Goal: Information Seeking & Learning: Learn about a topic

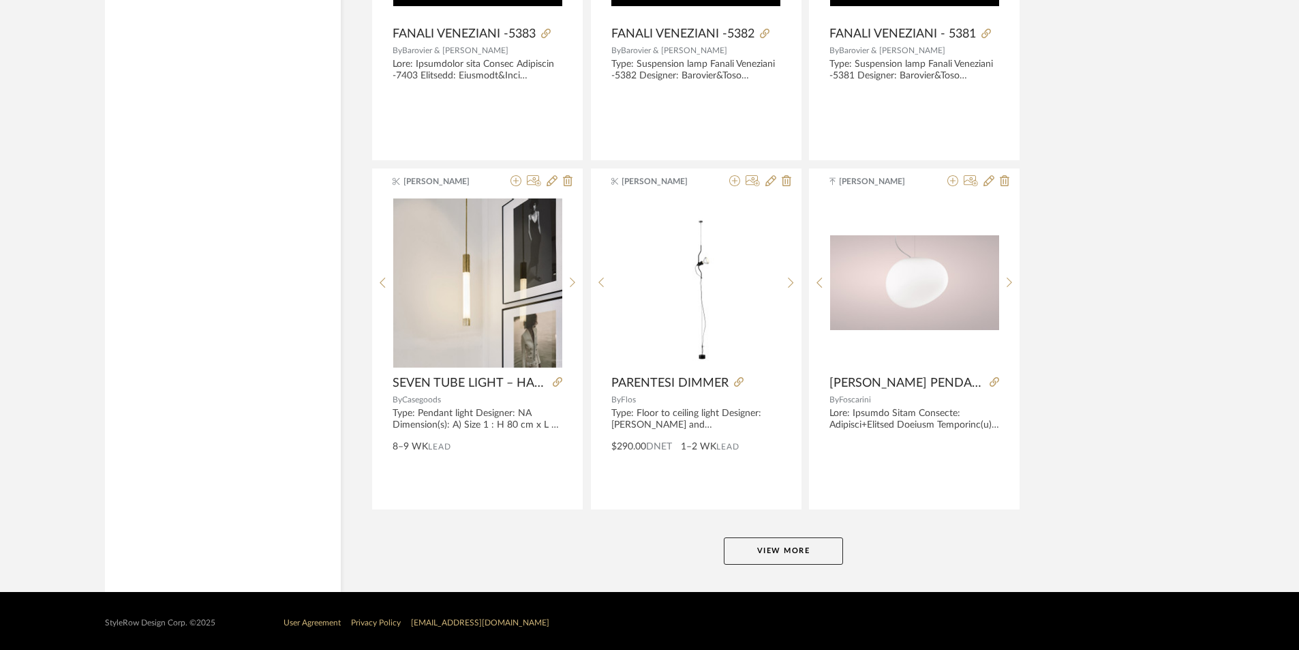
scroll to position [12363, 0]
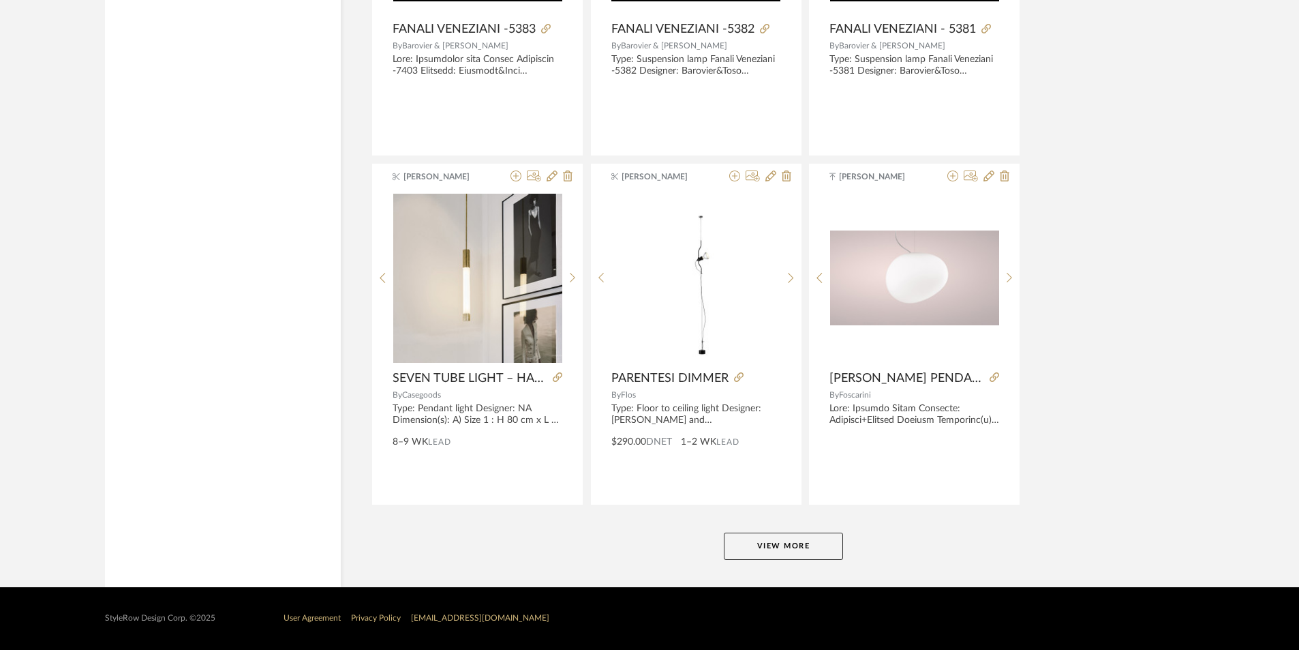
click at [763, 547] on button "View More" at bounding box center [783, 545] width 119 height 27
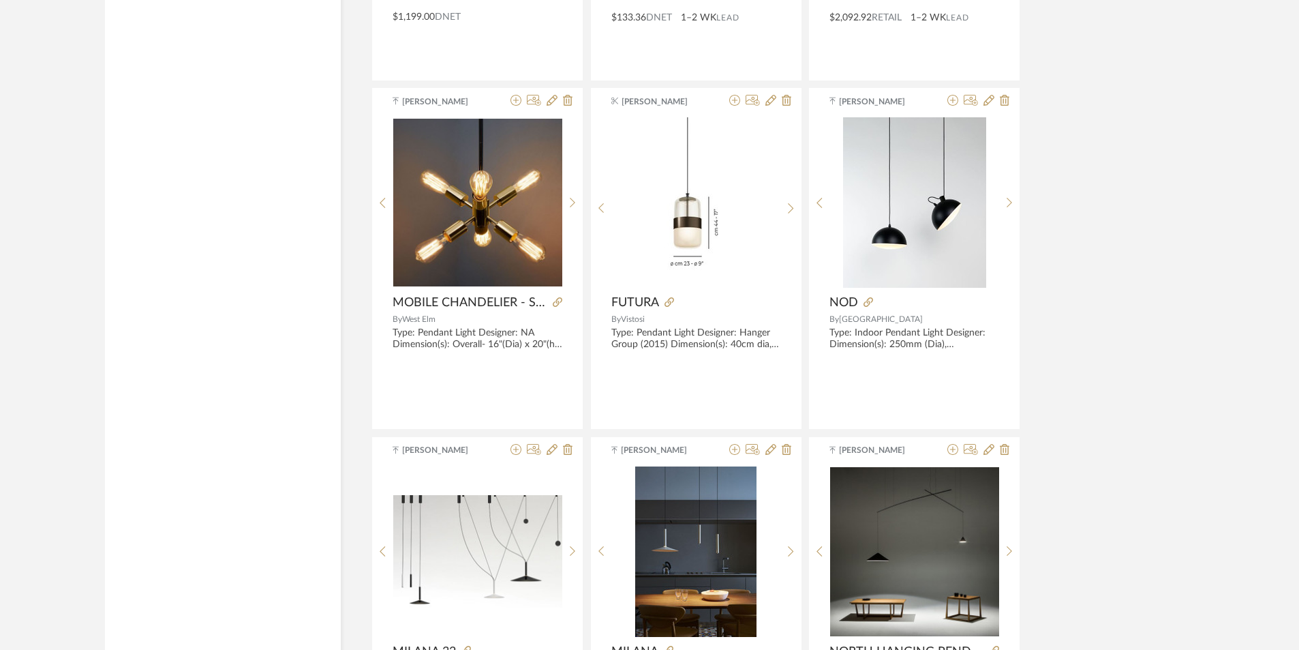
scroll to position [15581, 0]
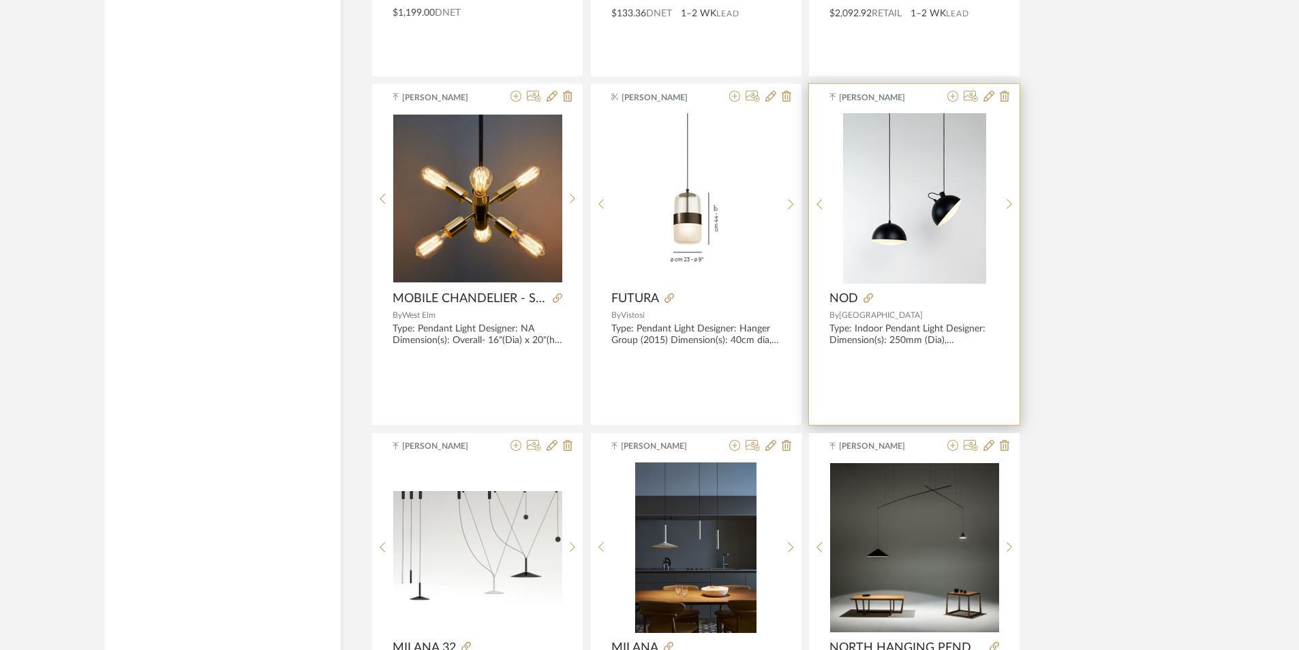
click at [0, 0] on img at bounding box center [0, 0] width 0 height 0
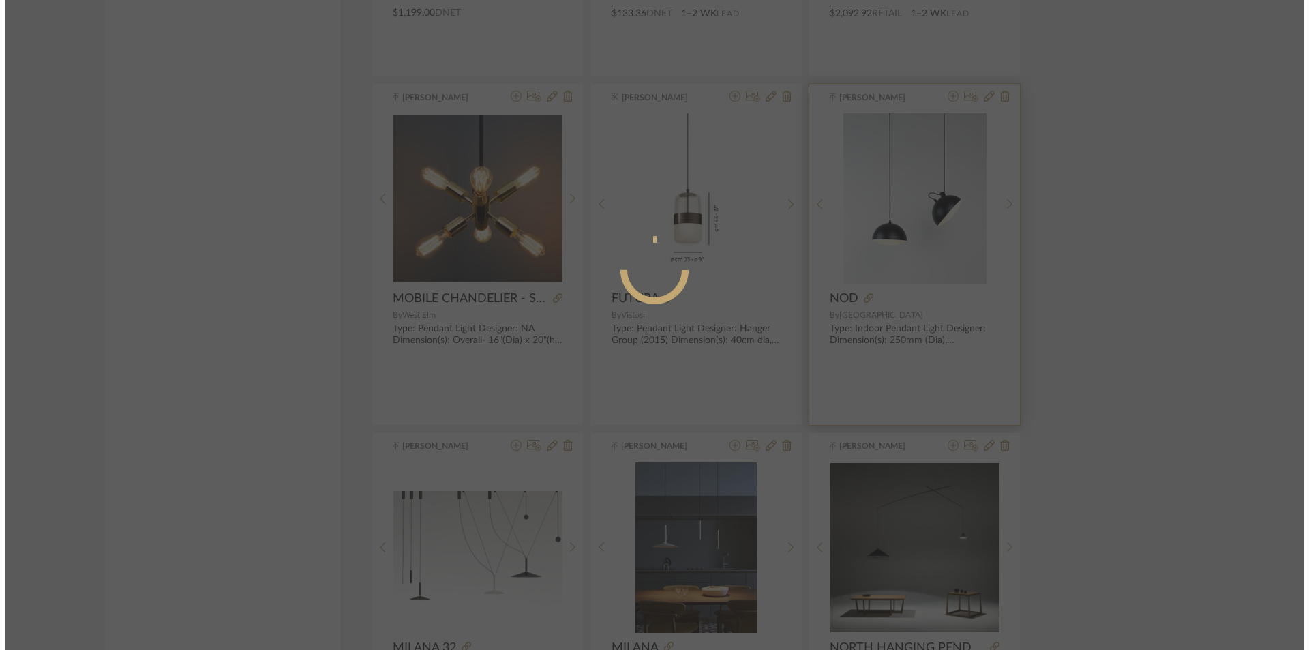
scroll to position [0, 0]
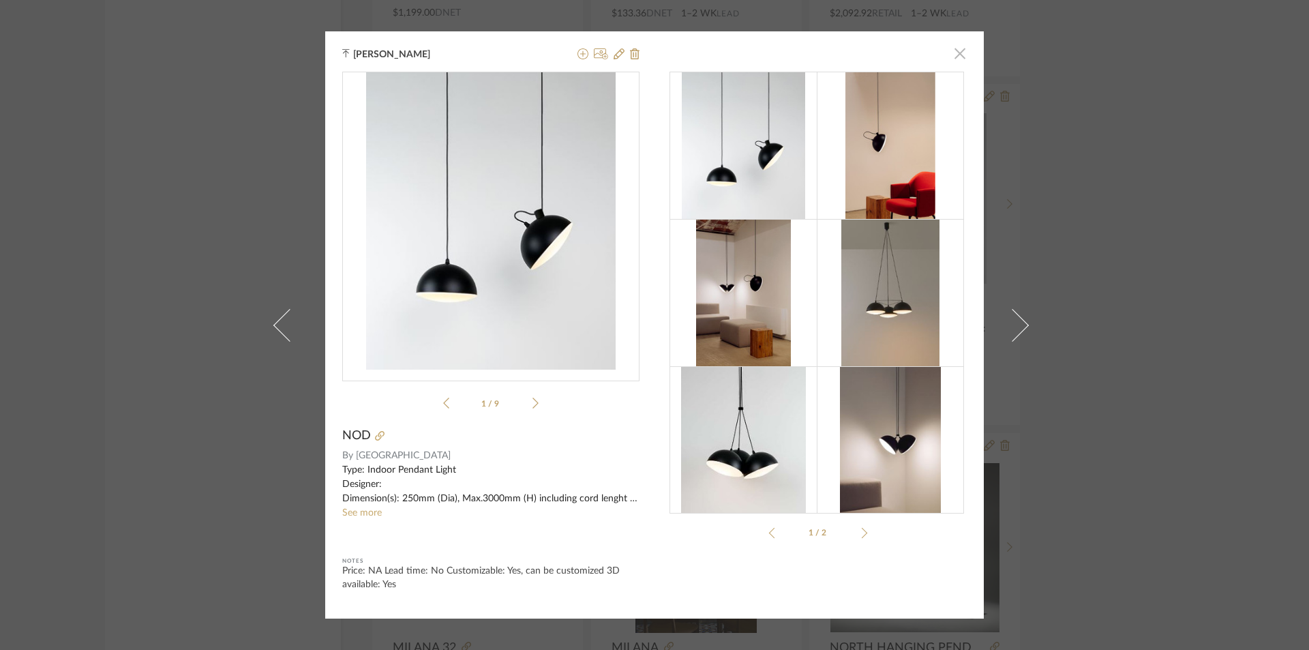
click at [953, 52] on span "button" at bounding box center [959, 53] width 27 height 27
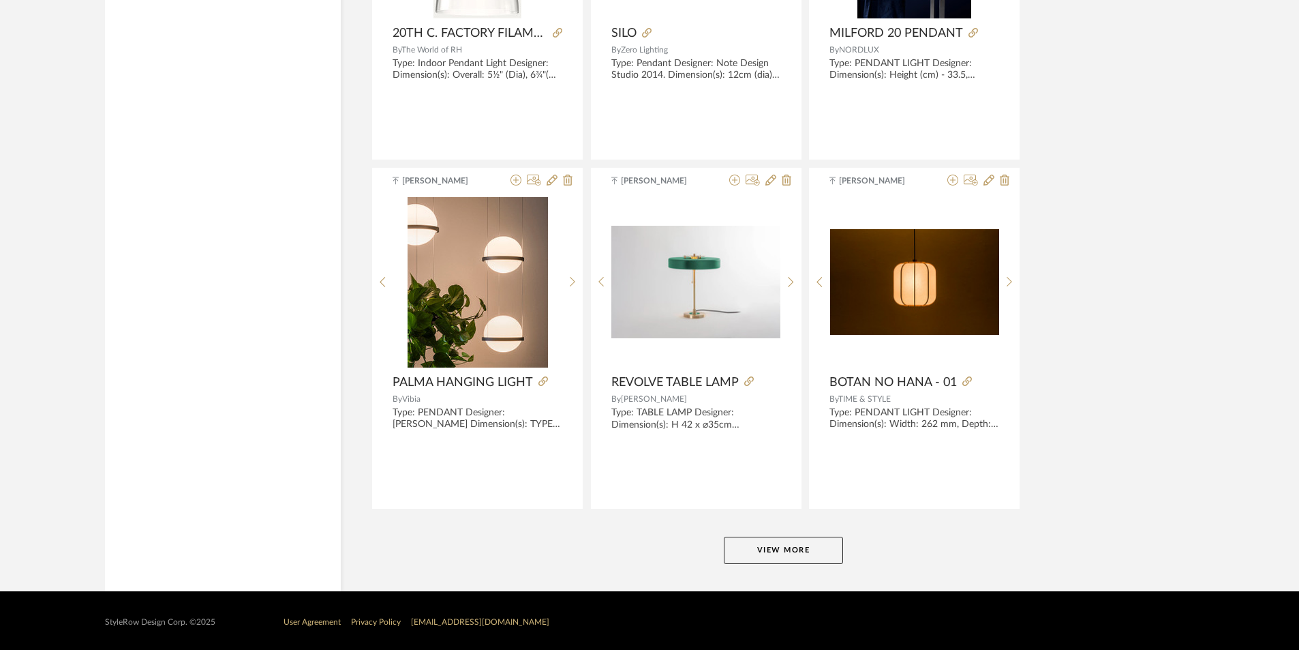
scroll to position [16548, 0]
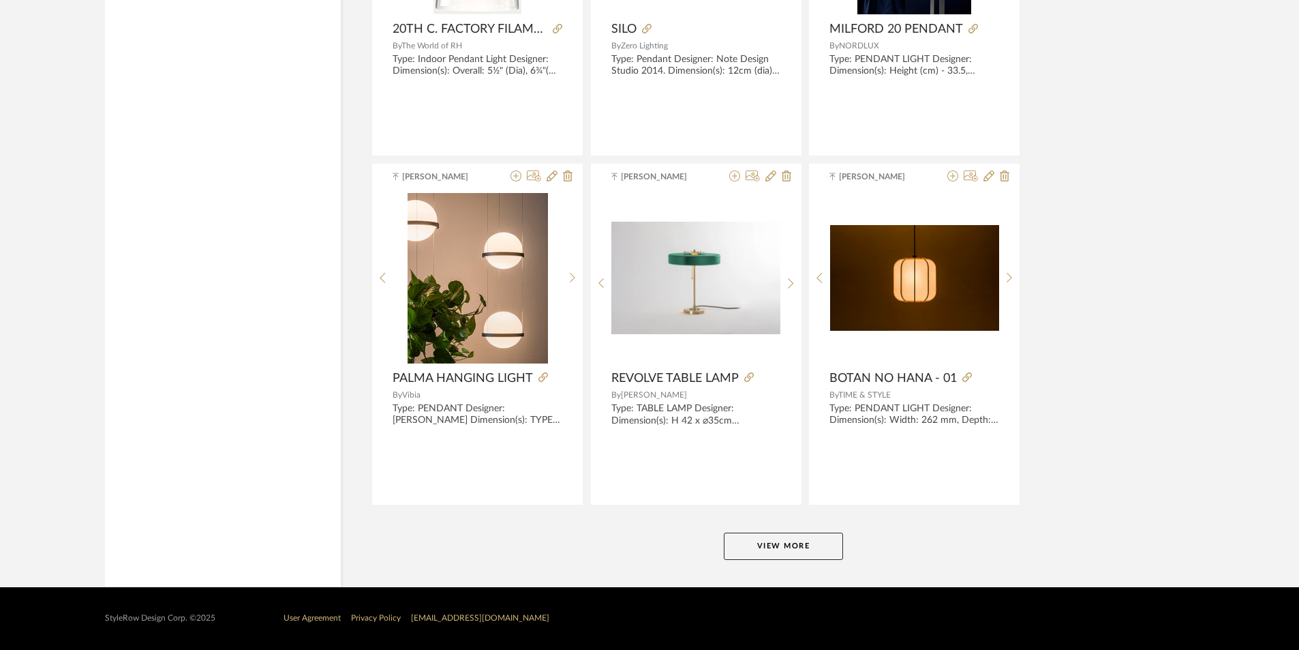
click at [818, 554] on button "View More" at bounding box center [783, 545] width 119 height 27
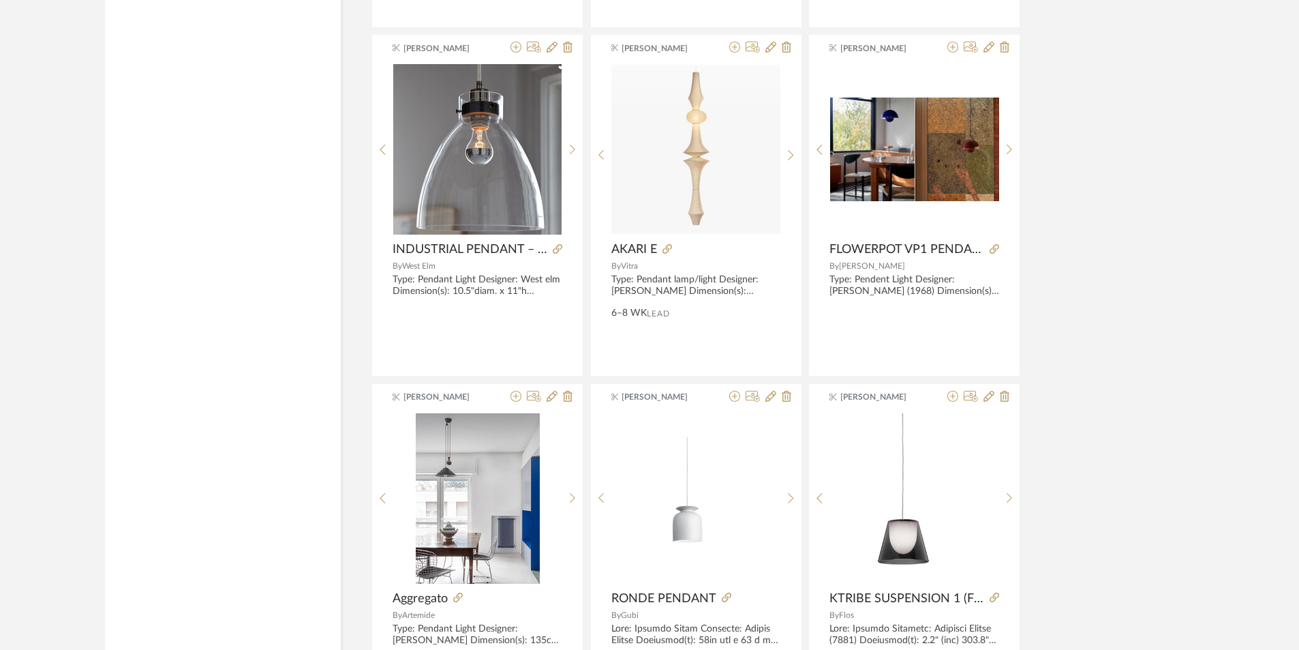
scroll to position [17775, 0]
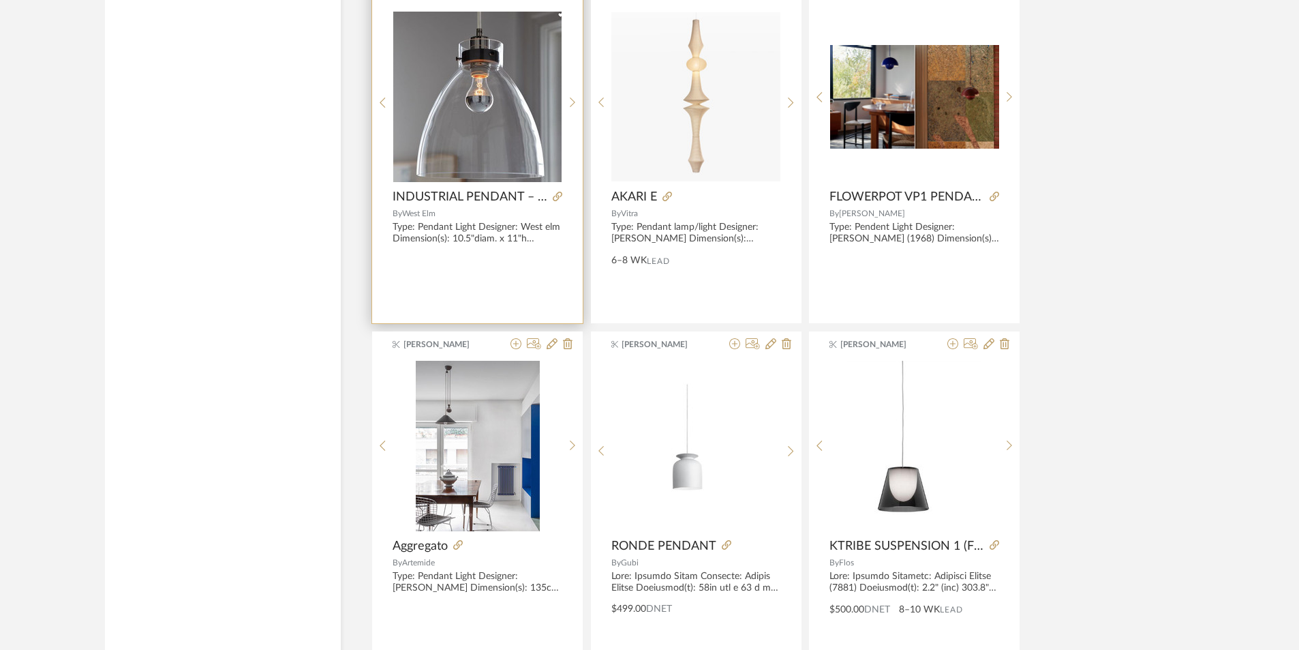
click at [521, 140] on img "0" at bounding box center [477, 97] width 168 height 170
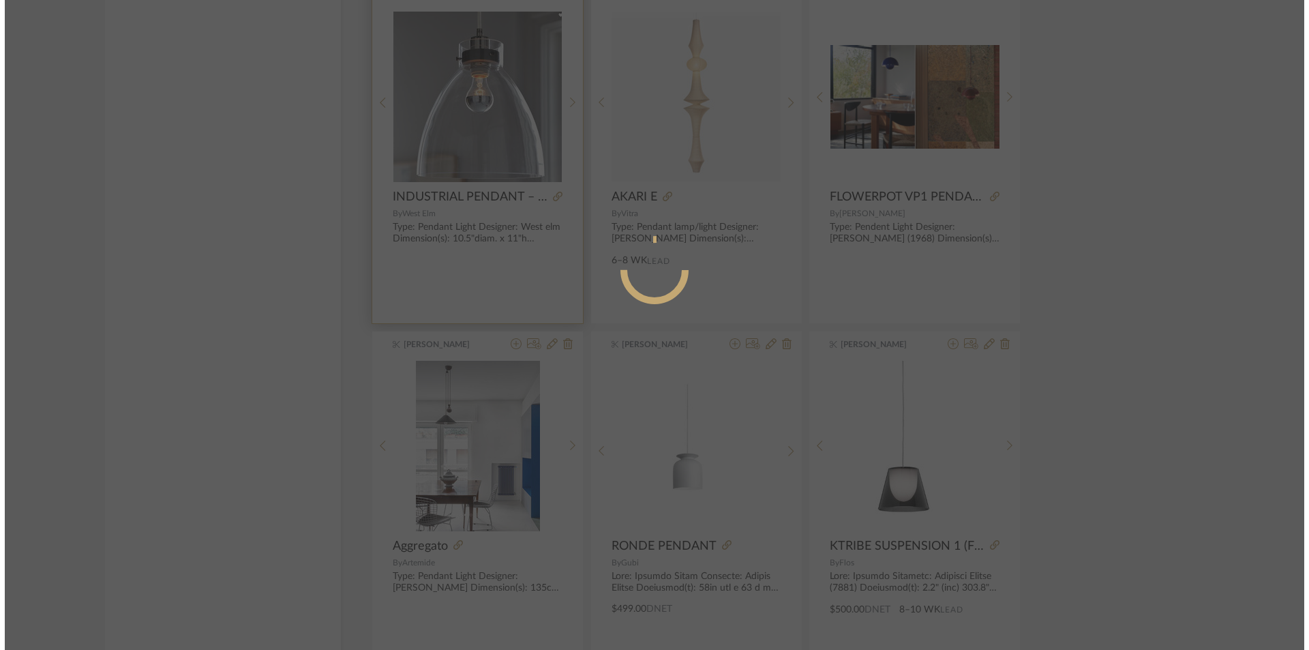
scroll to position [0, 0]
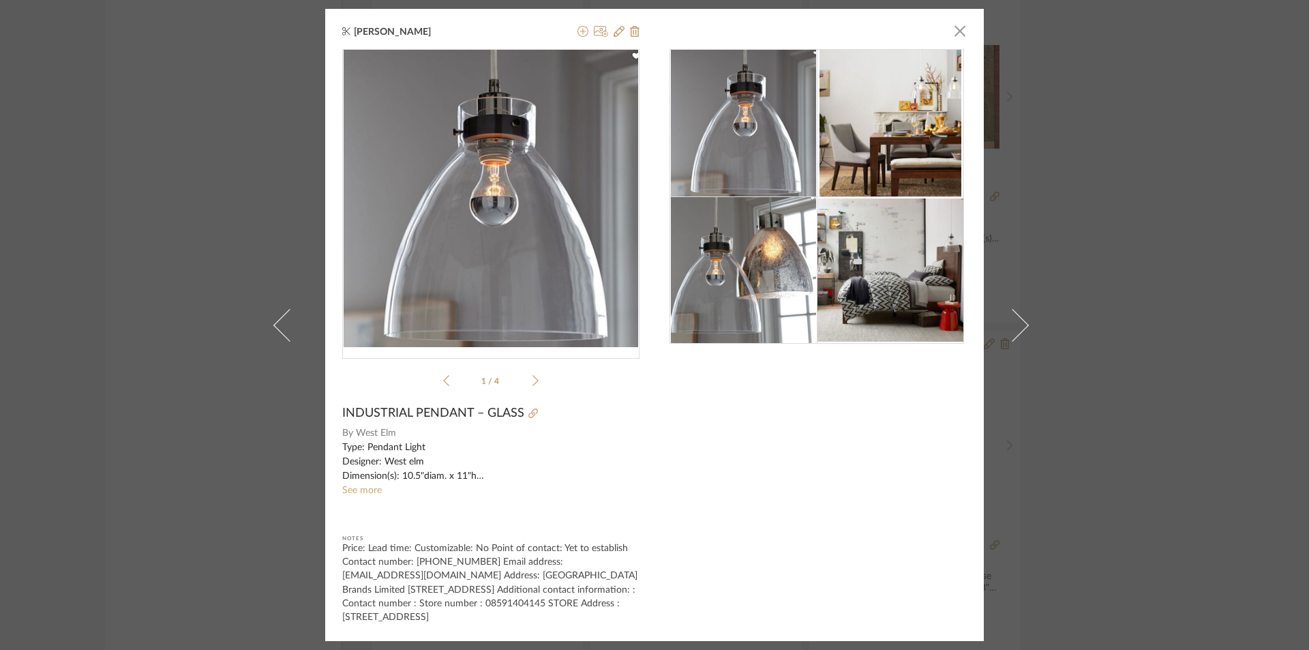
click at [537, 375] on div "1 / 4" at bounding box center [490, 220] width 297 height 343
click at [532, 374] on icon at bounding box center [535, 380] width 6 height 12
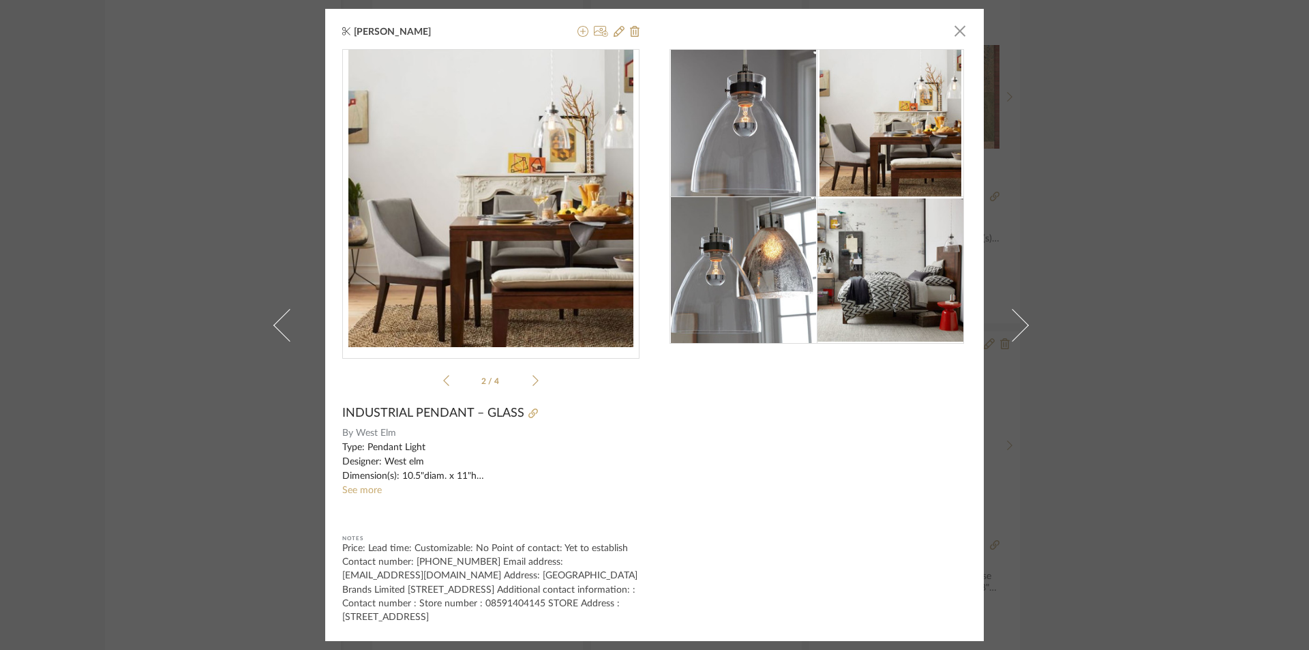
click at [532, 374] on icon at bounding box center [535, 380] width 6 height 12
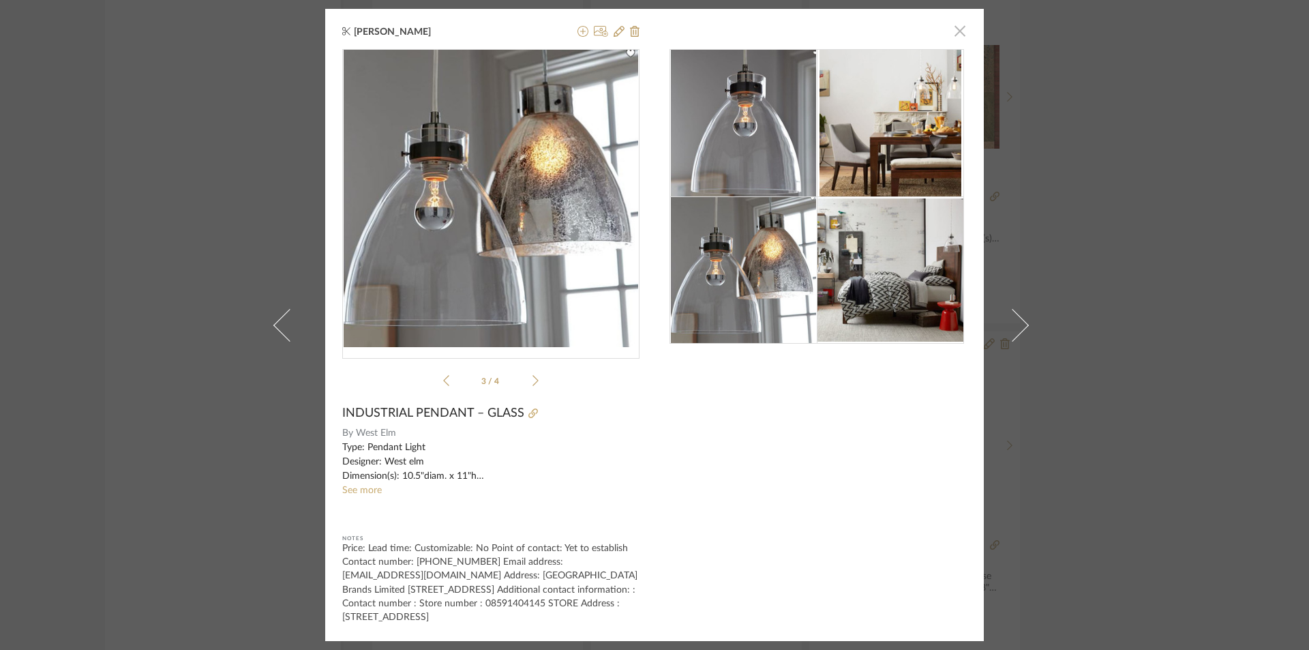
click at [946, 20] on span "button" at bounding box center [959, 30] width 27 height 27
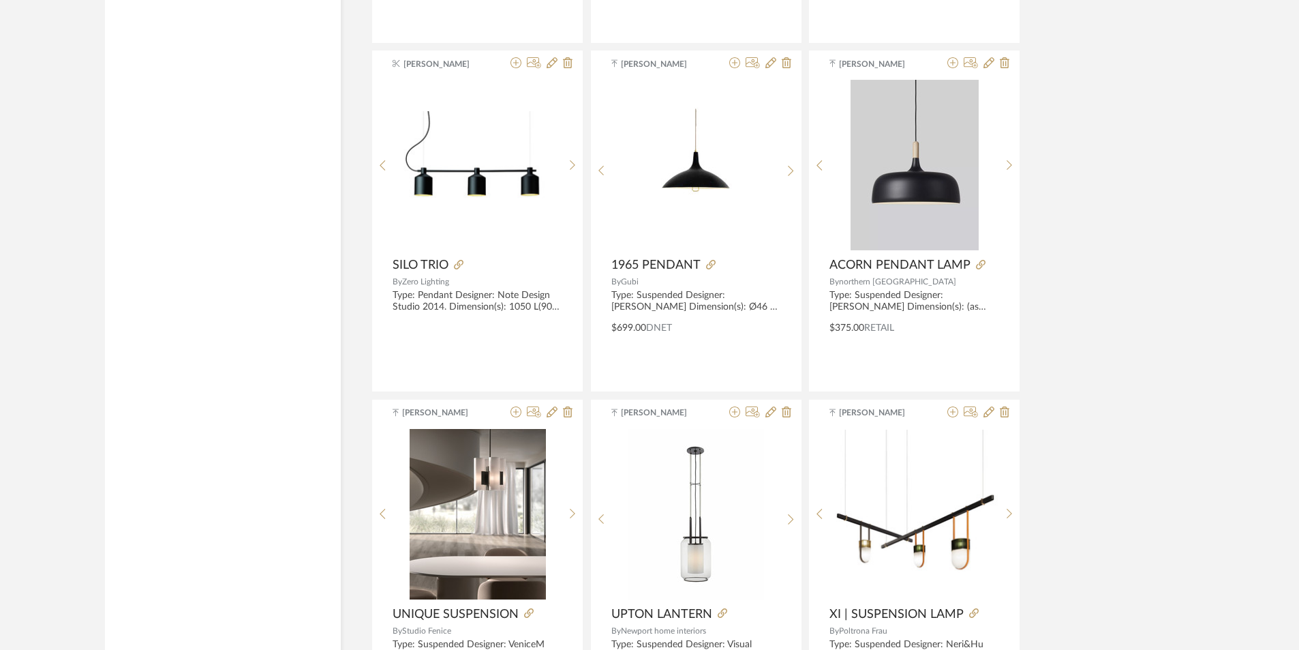
scroll to position [19752, 0]
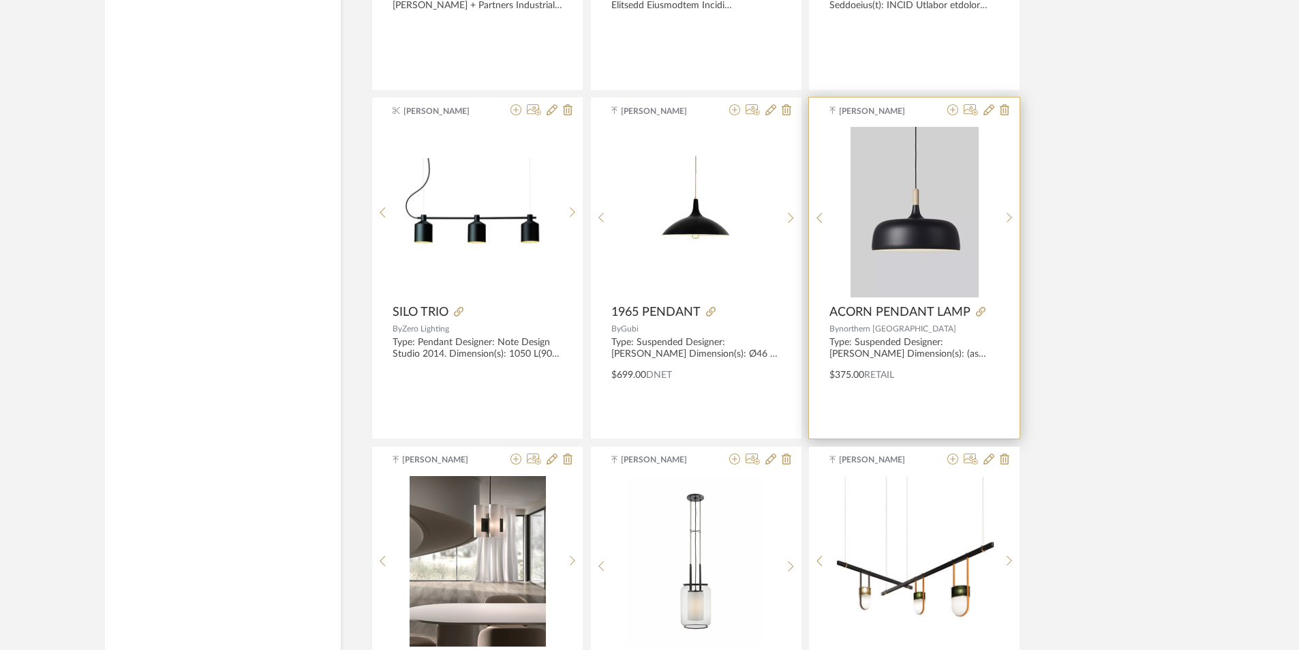
click at [0, 0] on div at bounding box center [0, 0] width 0 height 0
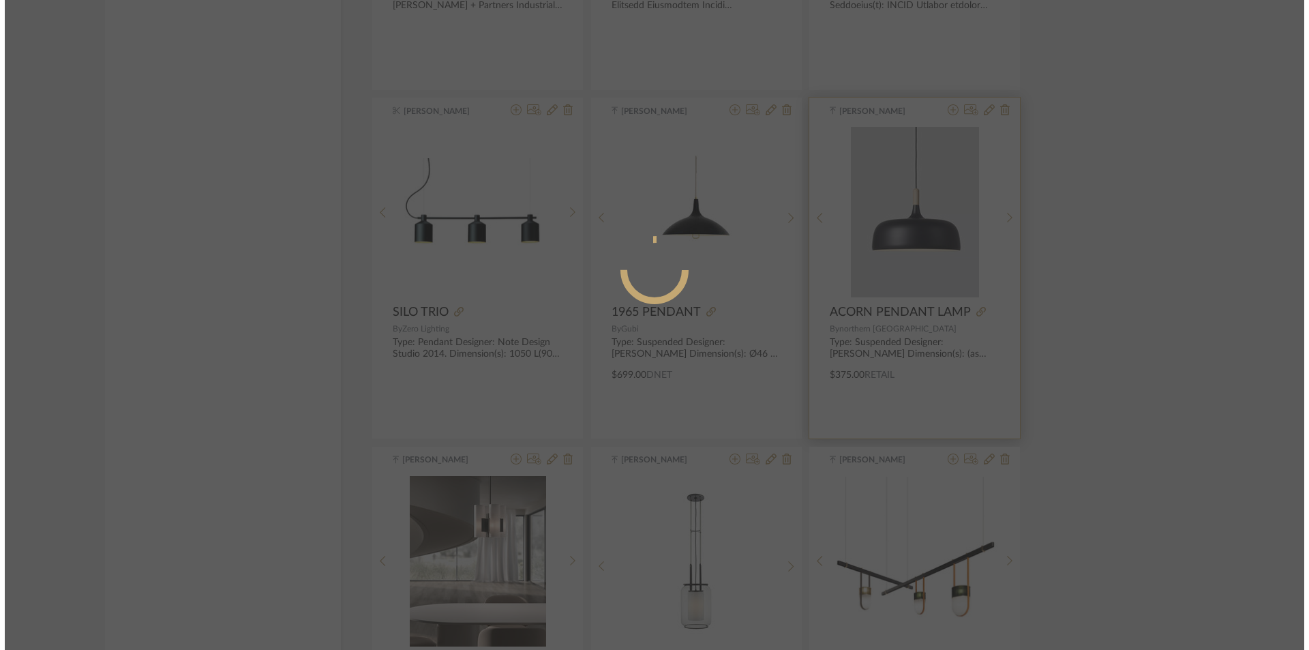
scroll to position [0, 0]
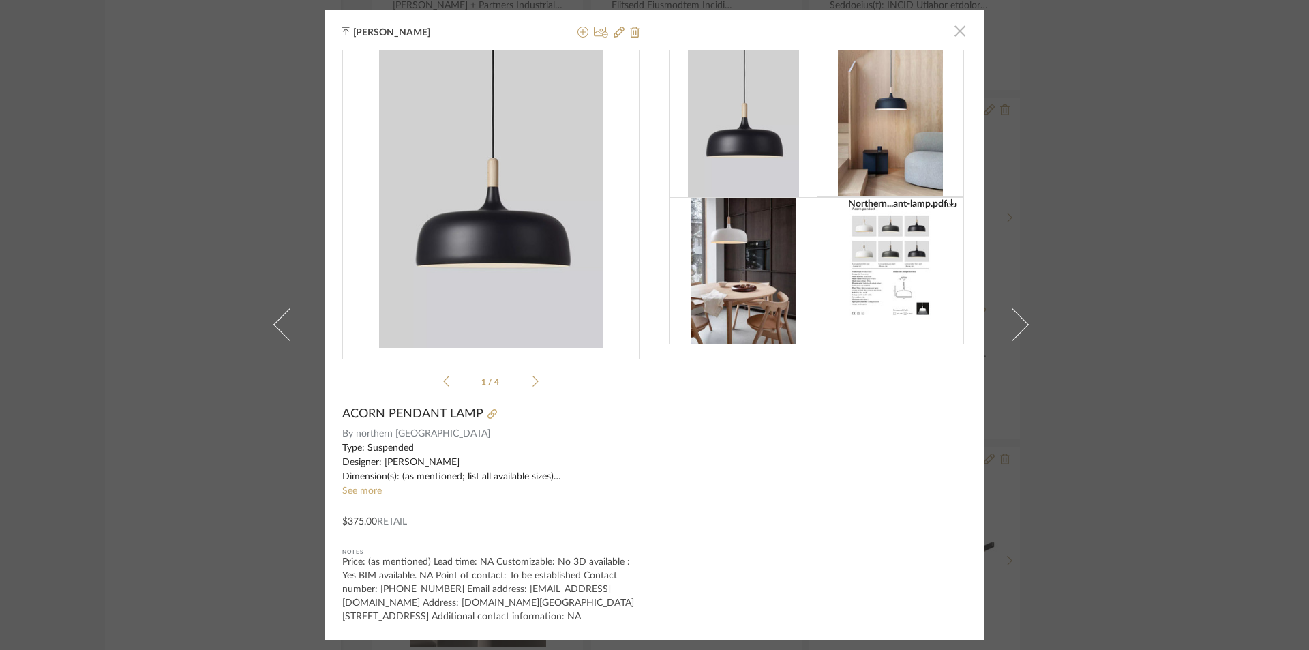
click at [954, 25] on span "button" at bounding box center [959, 31] width 27 height 27
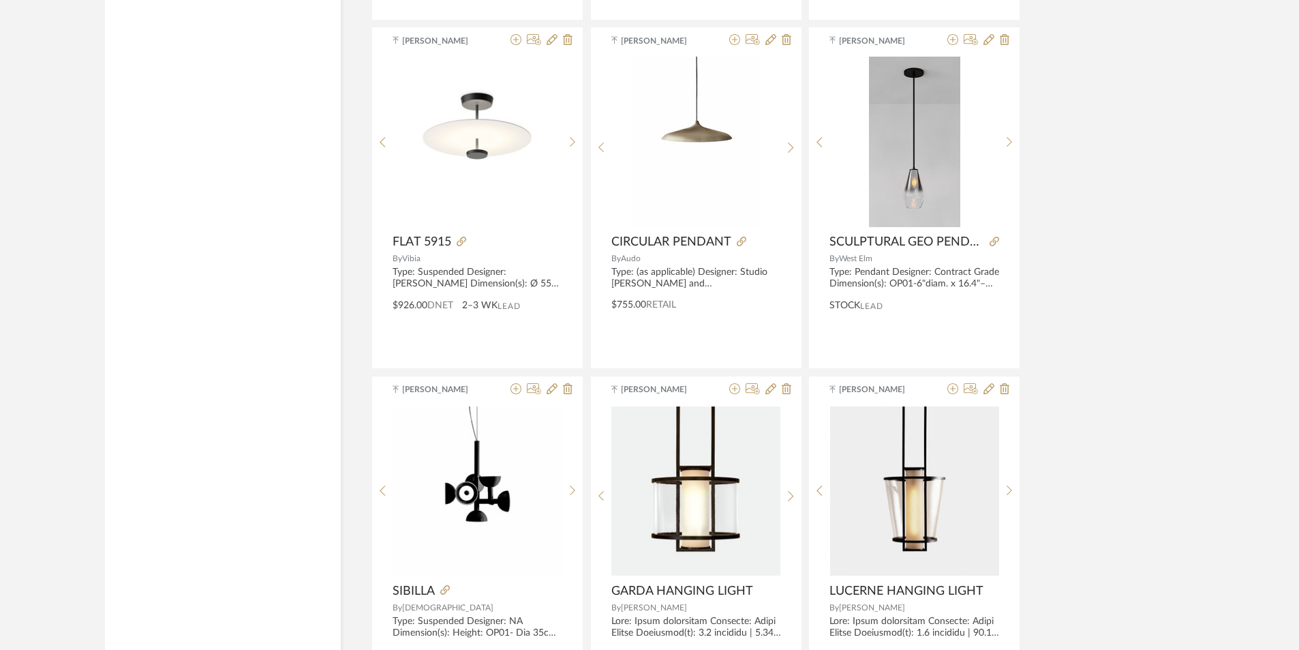
scroll to position [20502, 0]
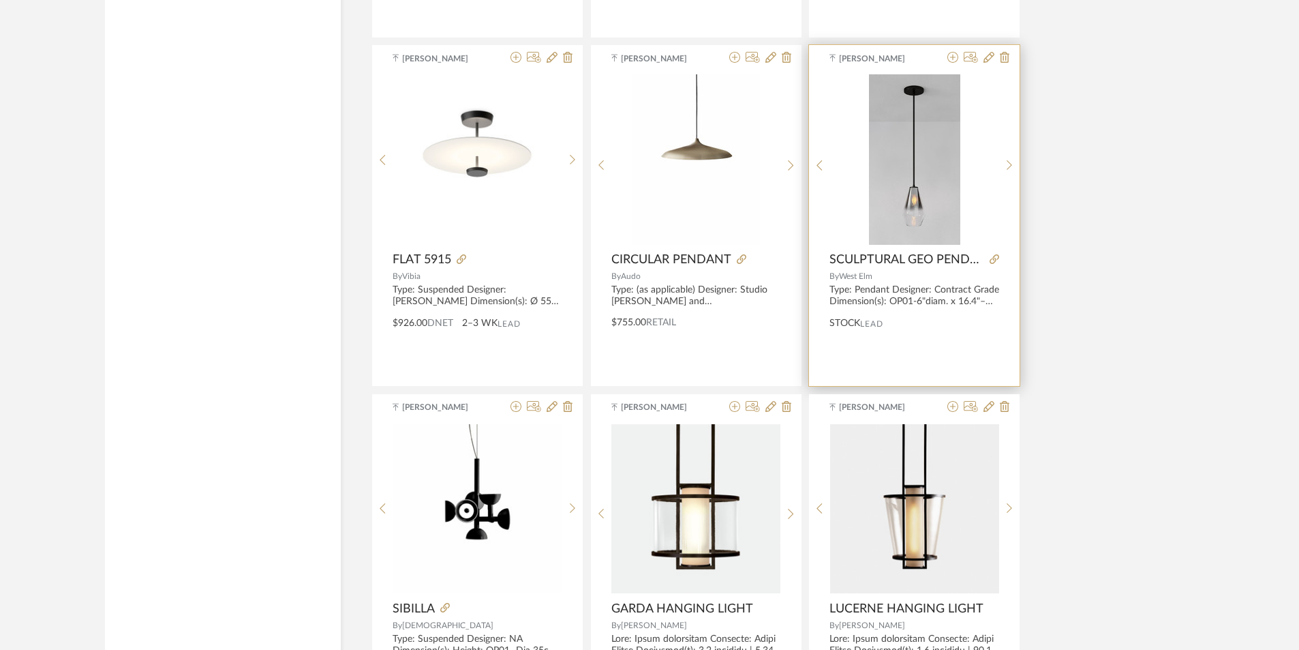
click at [0, 0] on img at bounding box center [0, 0] width 0 height 0
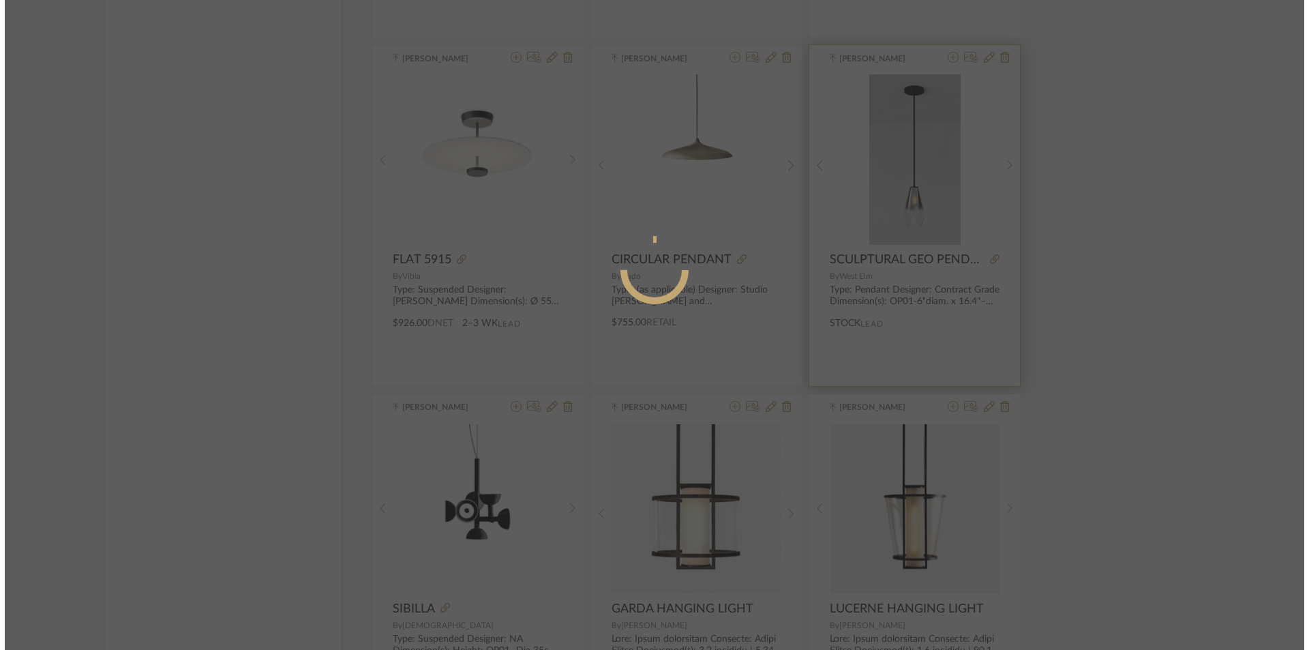
scroll to position [0, 0]
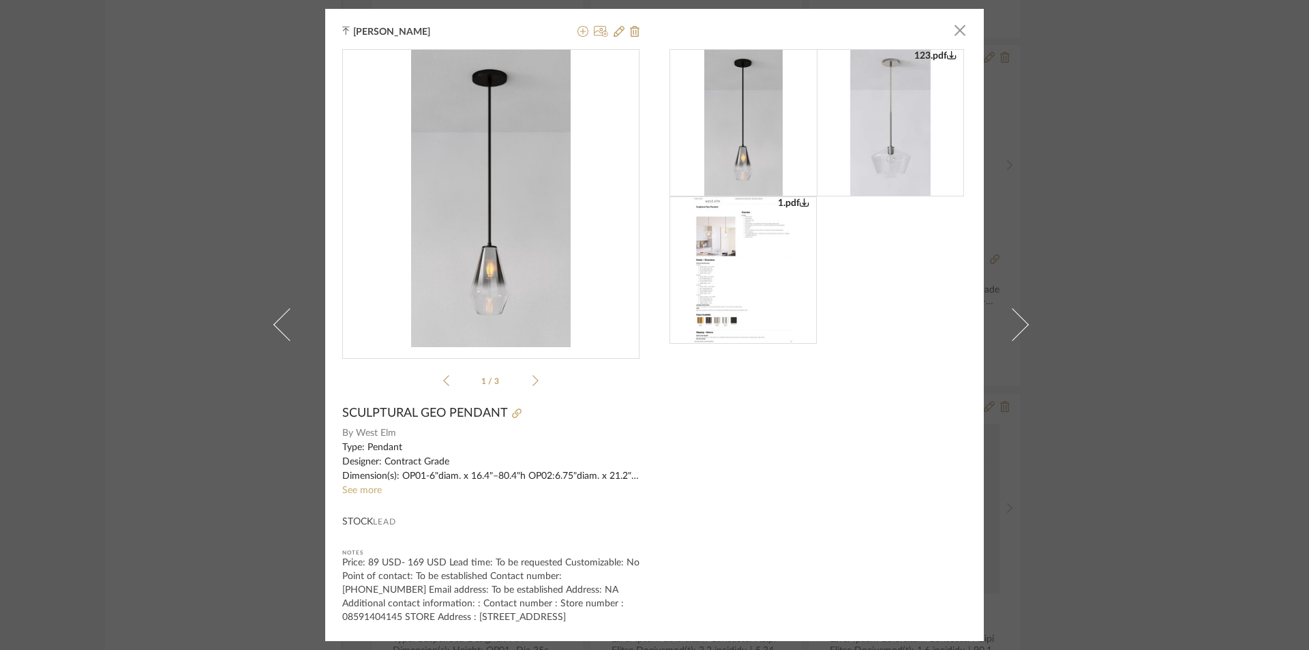
click at [527, 376] on li "1 / 3" at bounding box center [490, 380] width 83 height 16
click at [532, 376] on icon at bounding box center [535, 380] width 6 height 12
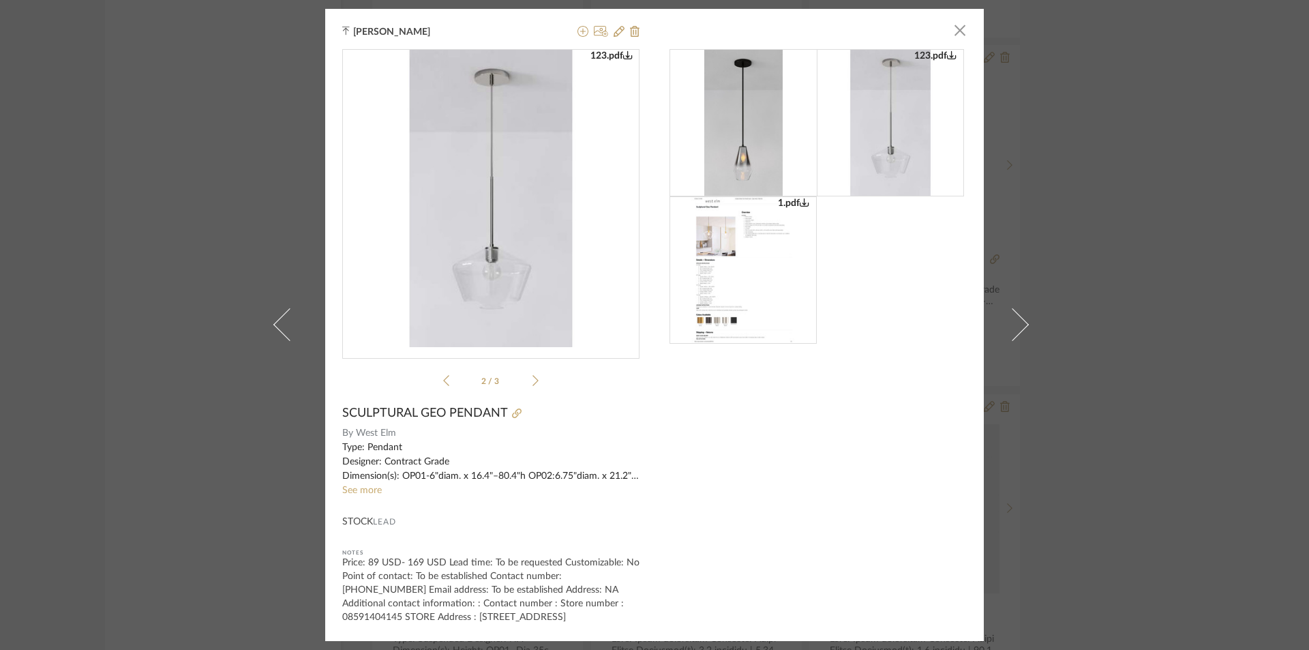
click at [532, 376] on icon at bounding box center [535, 380] width 6 height 12
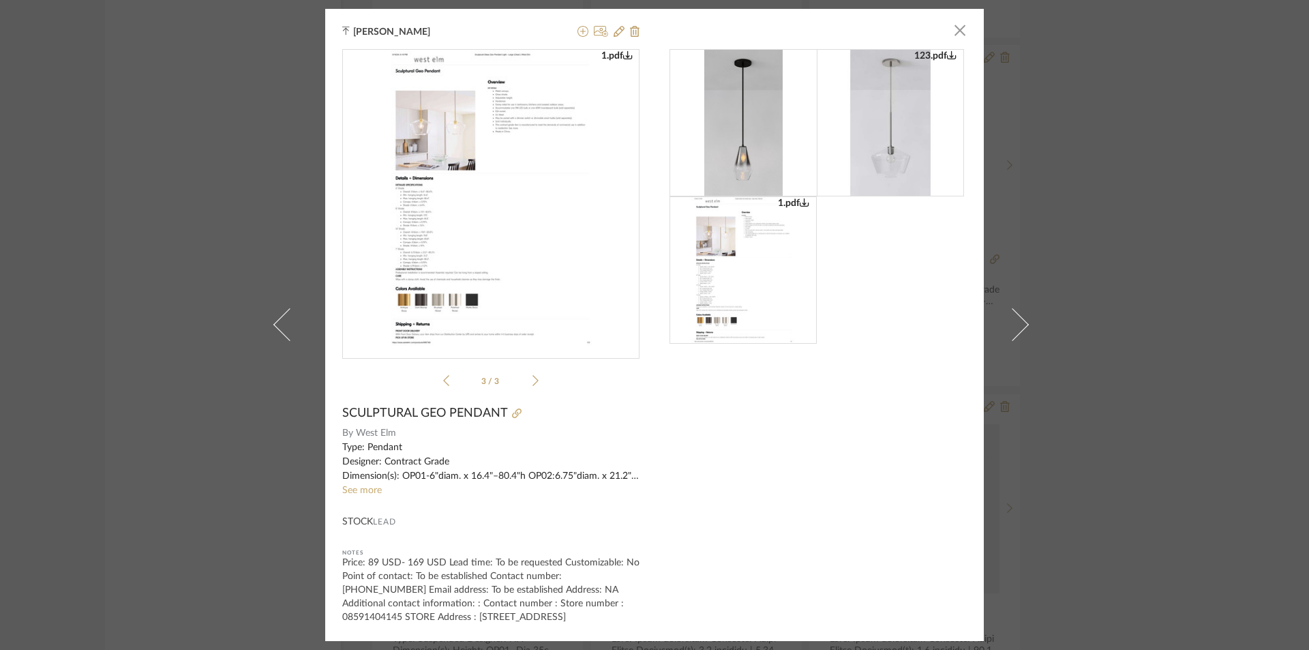
click at [438, 374] on div "1.pdf 123.pdf 1.pdf 3 / 3" at bounding box center [490, 220] width 297 height 343
click at [443, 375] on icon at bounding box center [446, 380] width 6 height 11
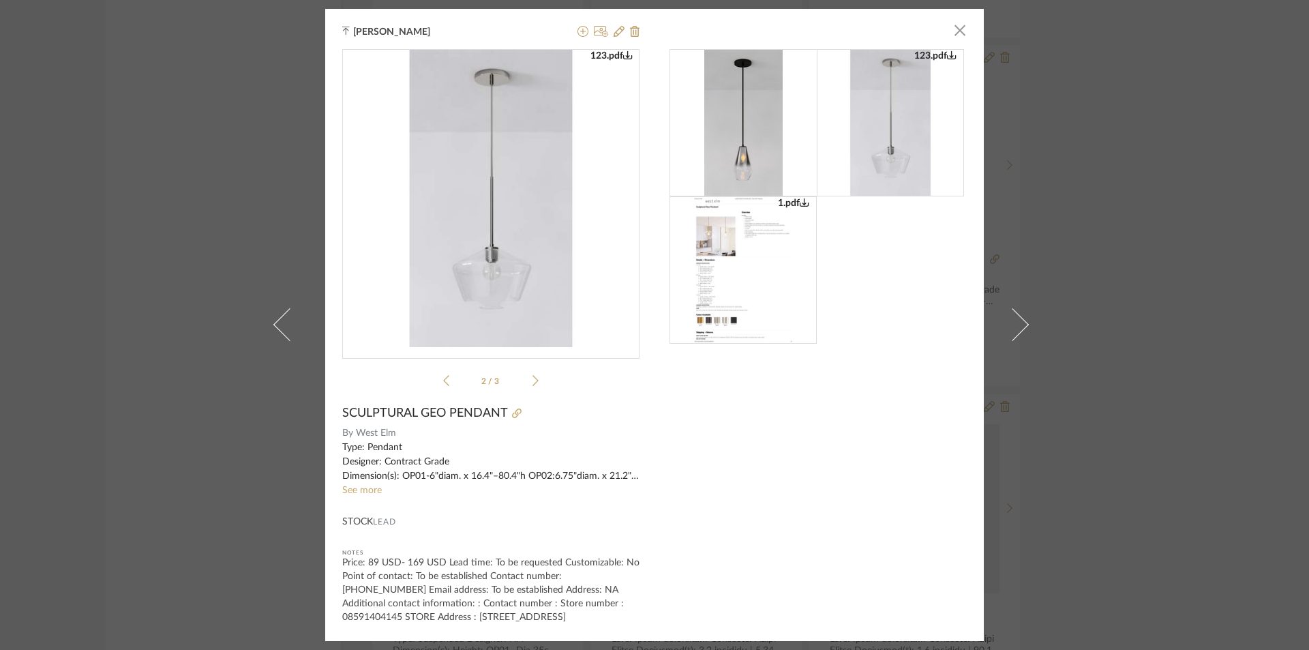
click at [443, 375] on icon at bounding box center [446, 380] width 6 height 11
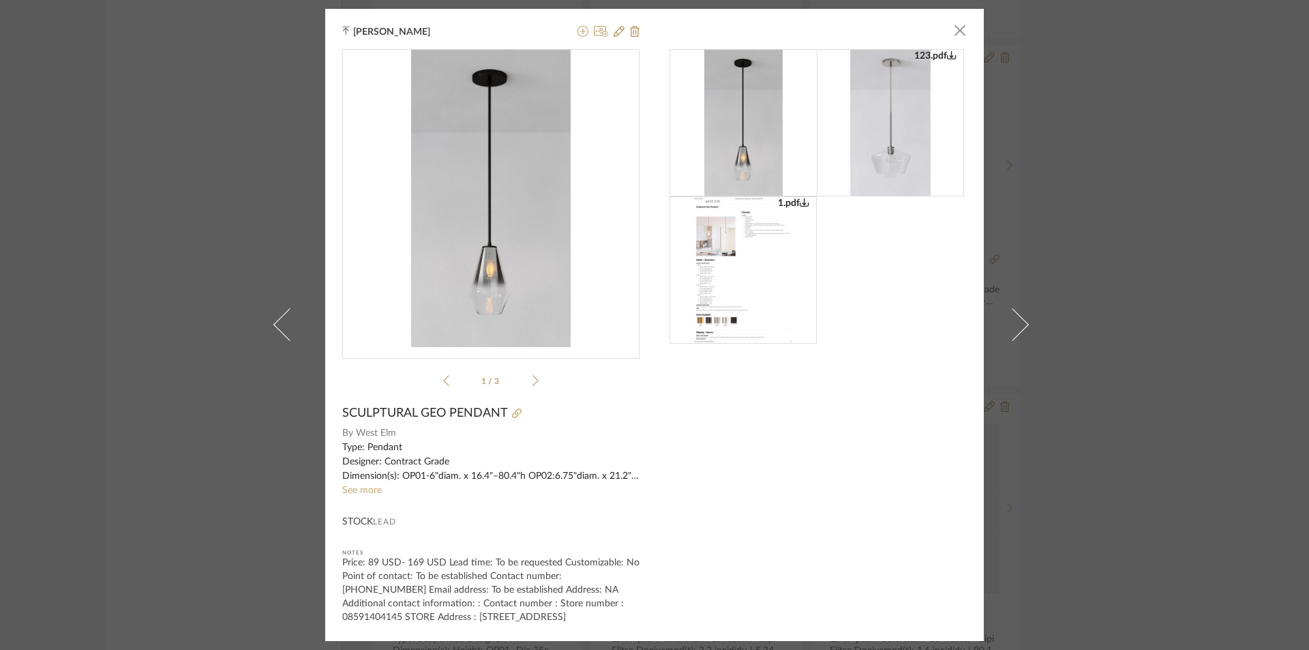
click at [207, 423] on div "[PERSON_NAME] × 1.pdf 123.pdf 1.pdf 1 / 3 SCULPTURAL GEO PENDANT By West Elm Ty…" at bounding box center [654, 325] width 1309 height 650
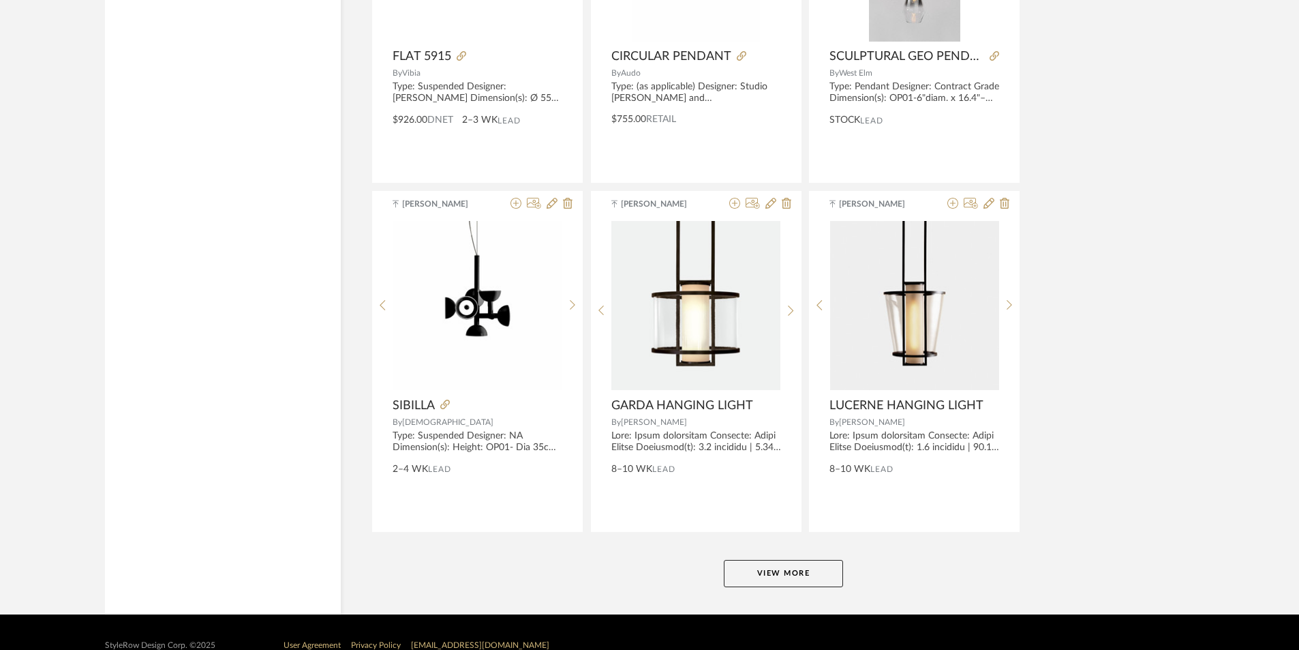
scroll to position [20732, 0]
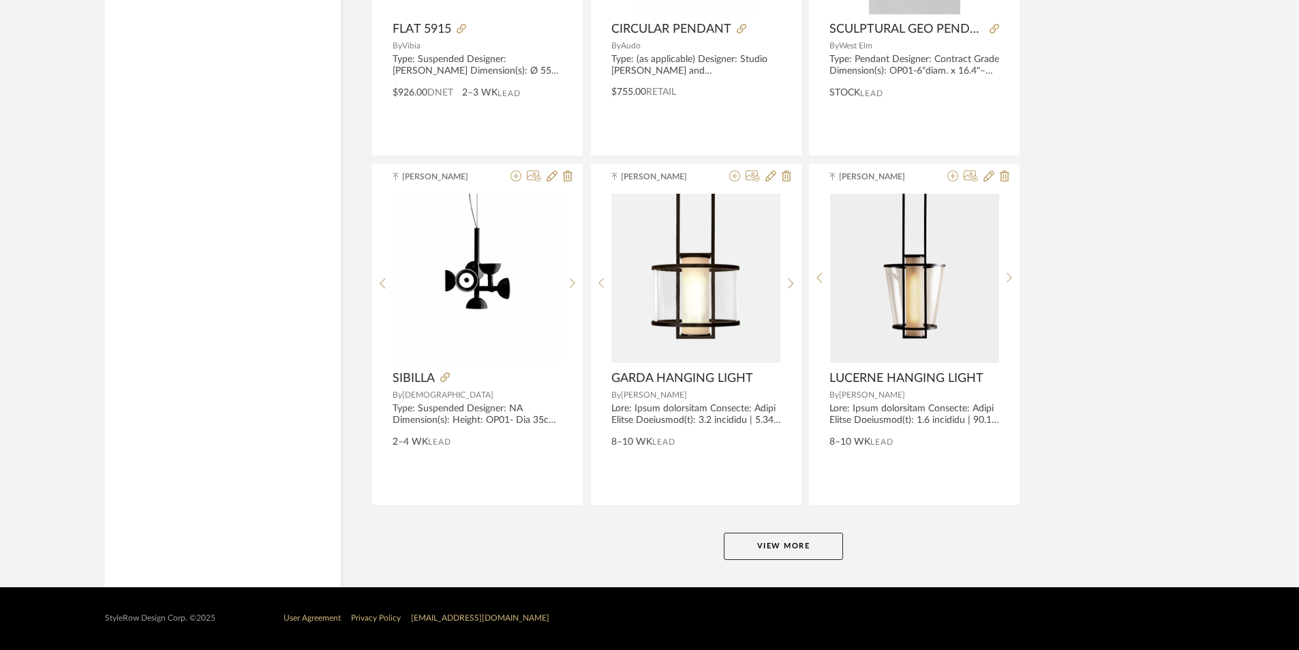
click at [781, 551] on button "View More" at bounding box center [783, 545] width 119 height 27
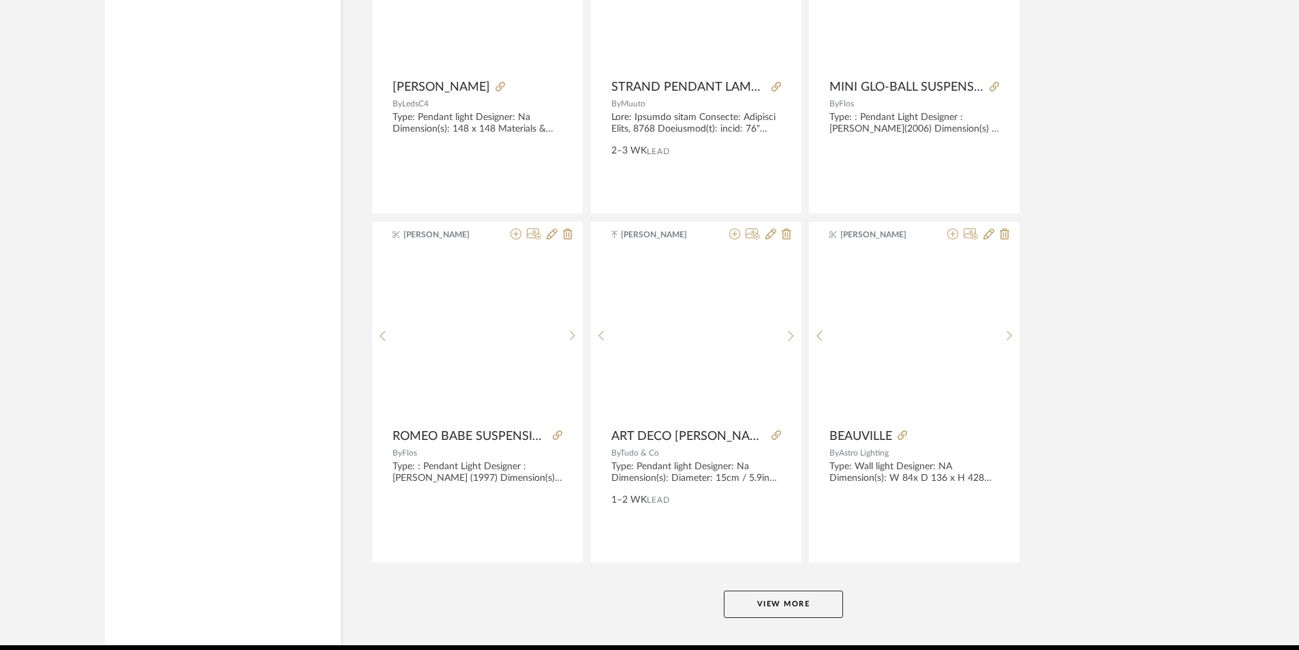
scroll to position [24917, 0]
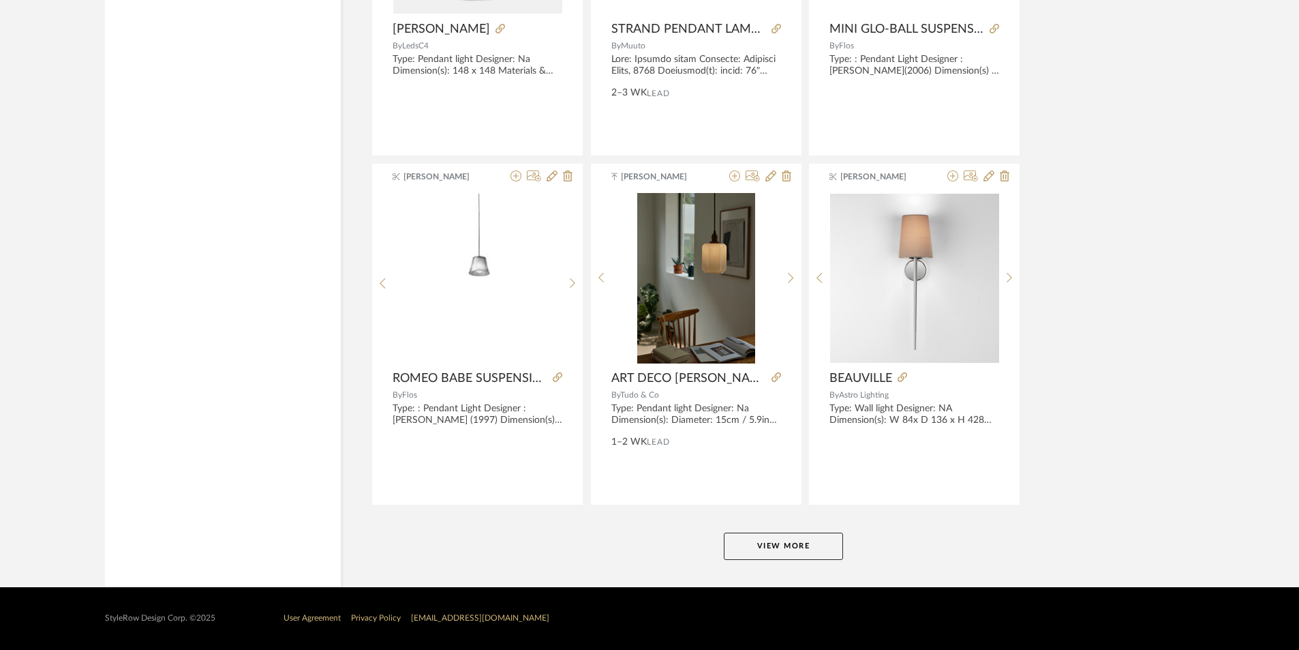
click at [760, 550] on button "View More" at bounding box center [783, 545] width 119 height 27
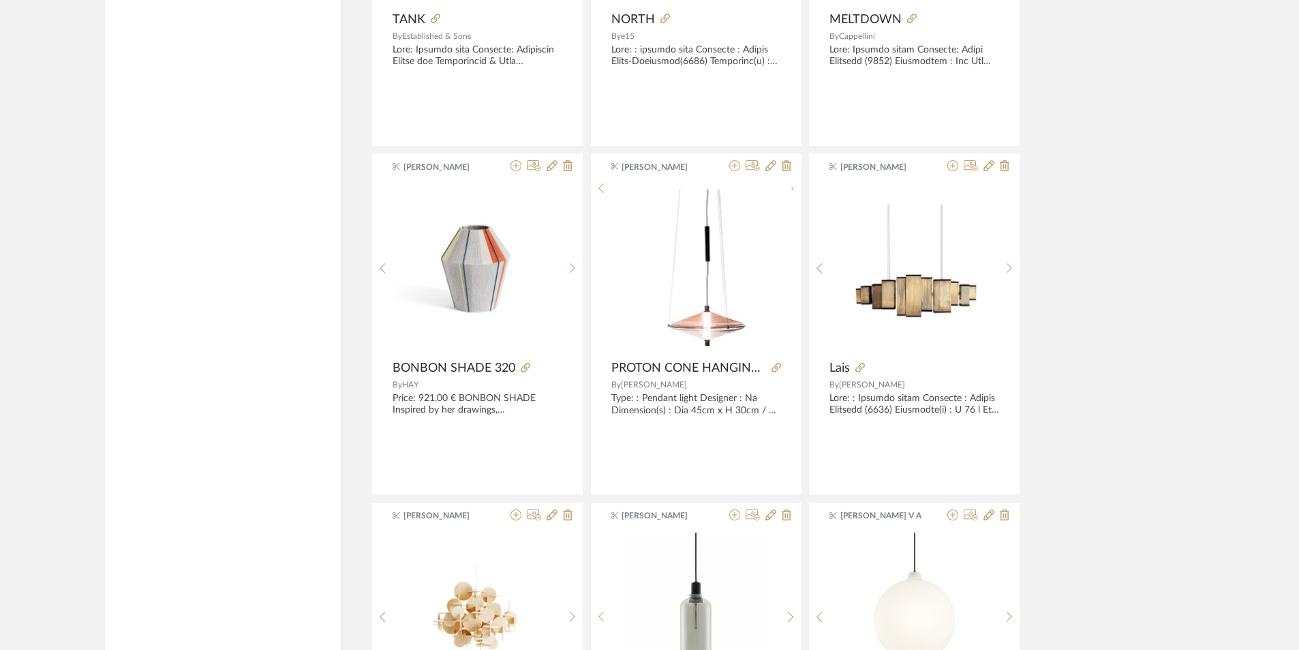
scroll to position [27371, 0]
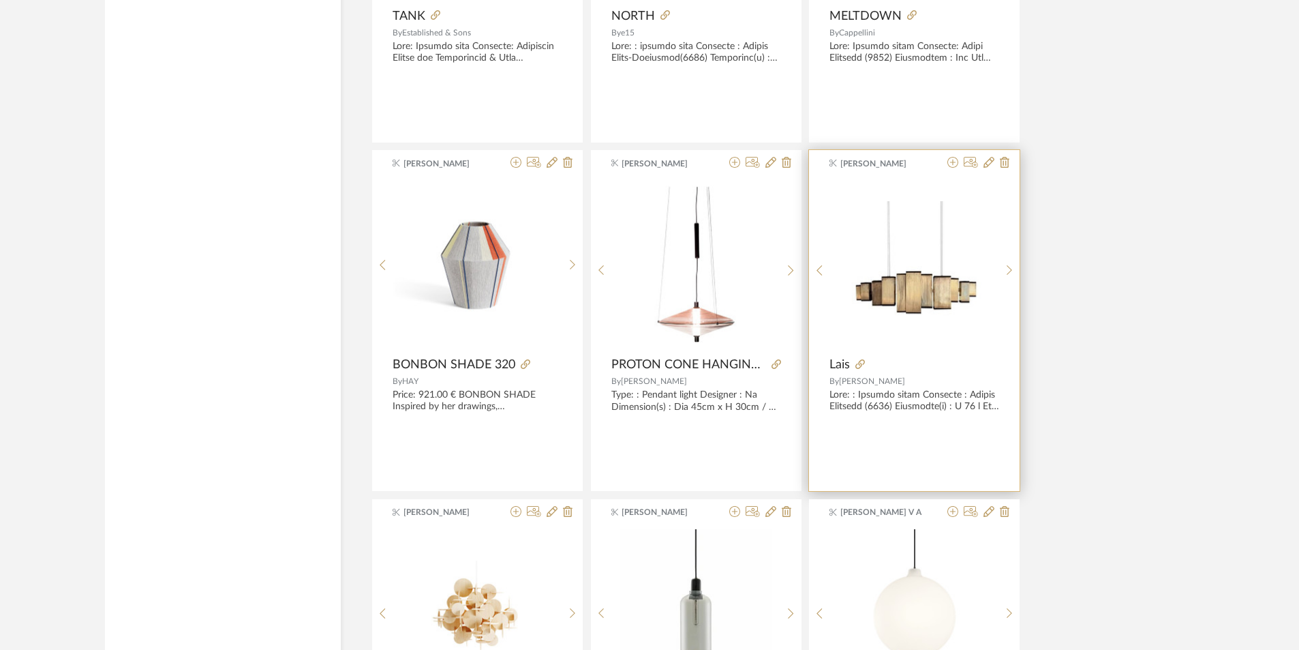
click at [0, 0] on img at bounding box center [0, 0] width 0 height 0
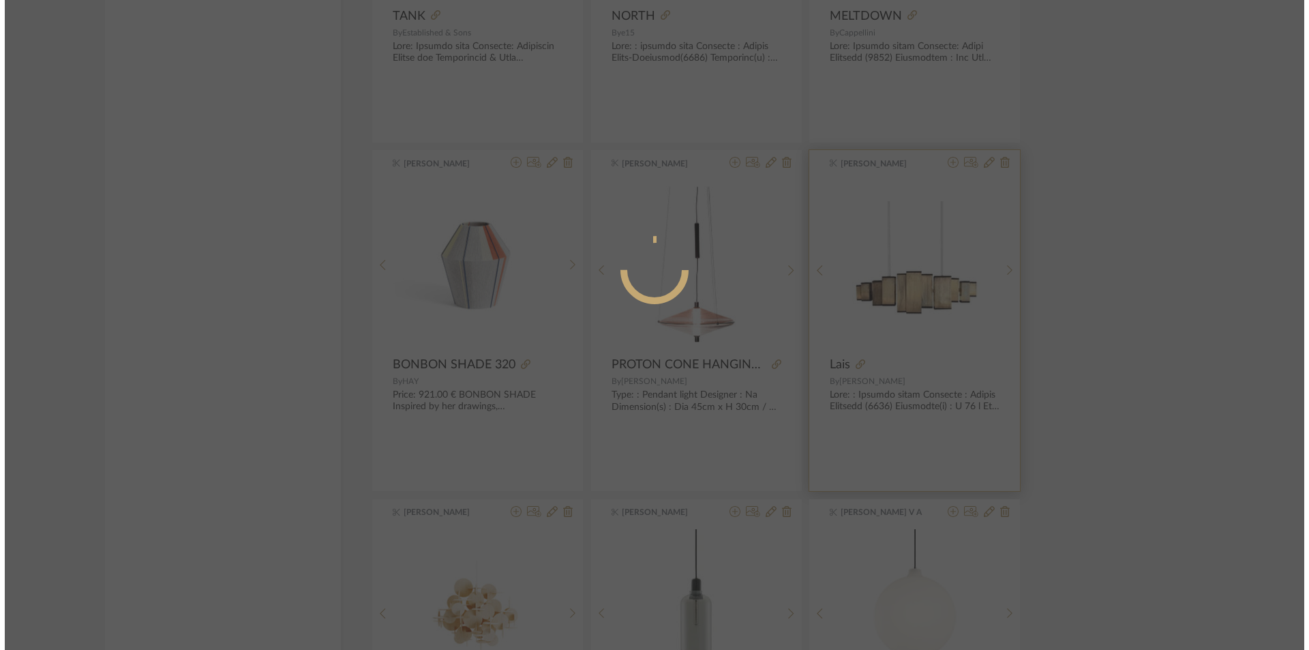
scroll to position [0, 0]
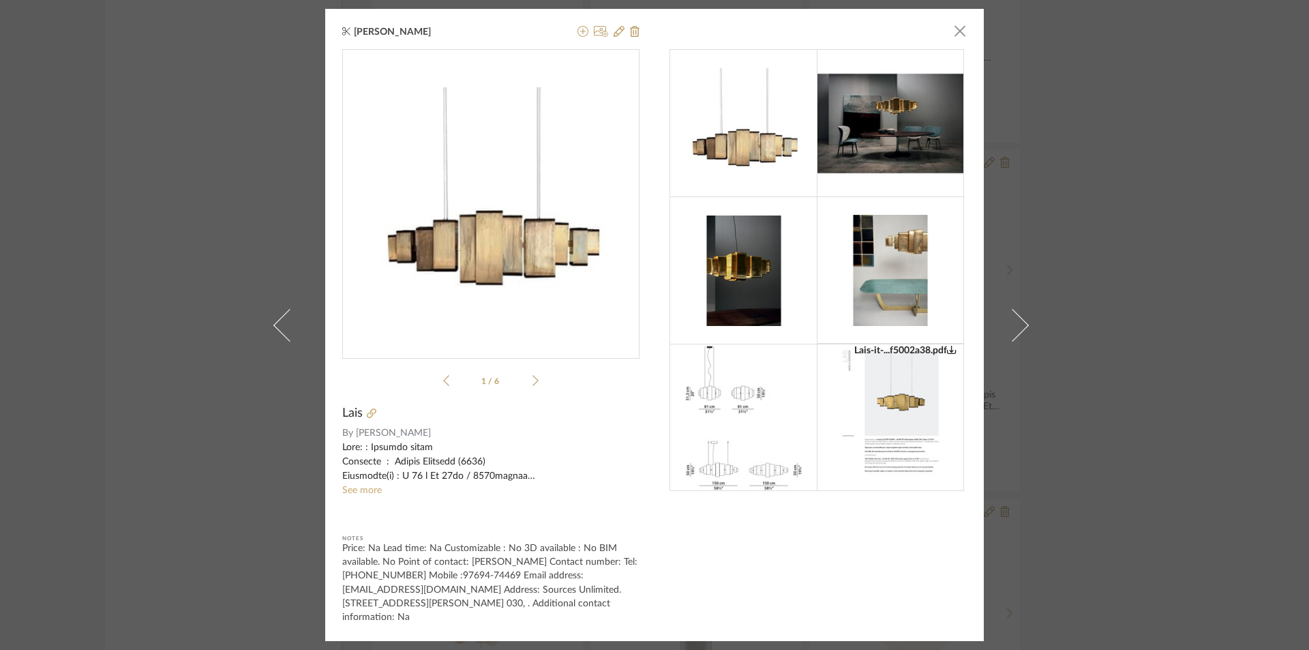
click at [523, 378] on li "1 / 6" at bounding box center [490, 380] width 83 height 16
click at [532, 382] on icon at bounding box center [535, 381] width 6 height 11
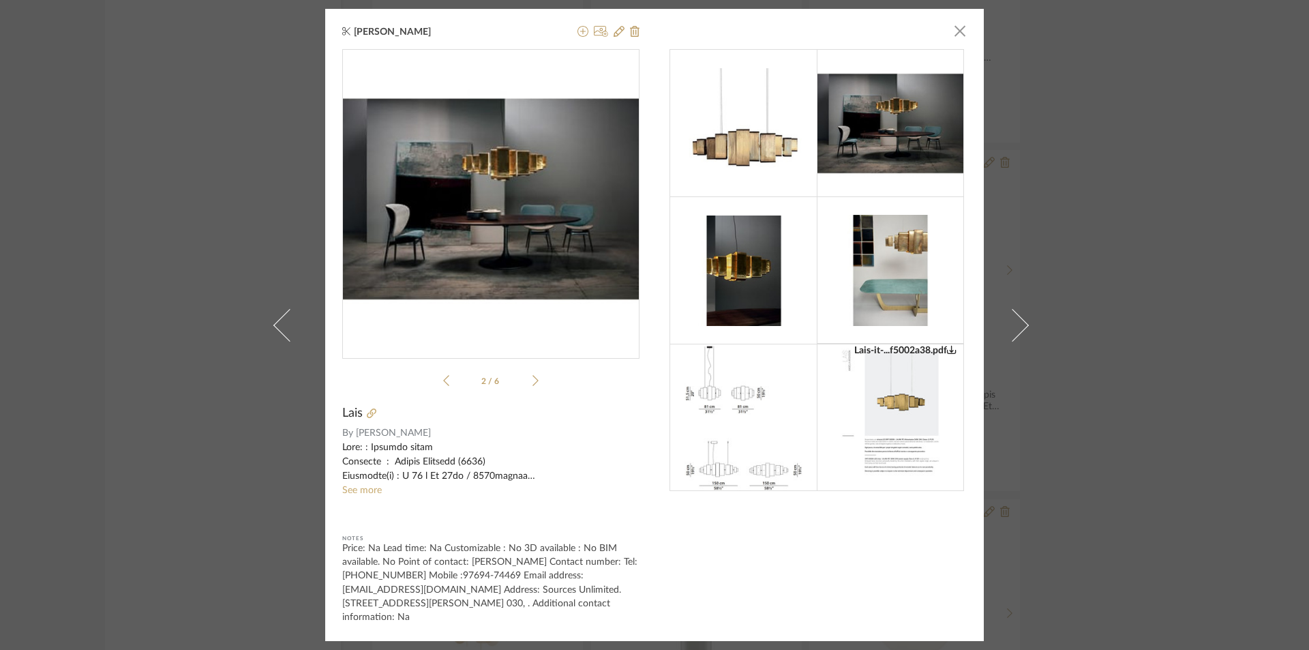
click at [532, 382] on icon at bounding box center [535, 381] width 6 height 11
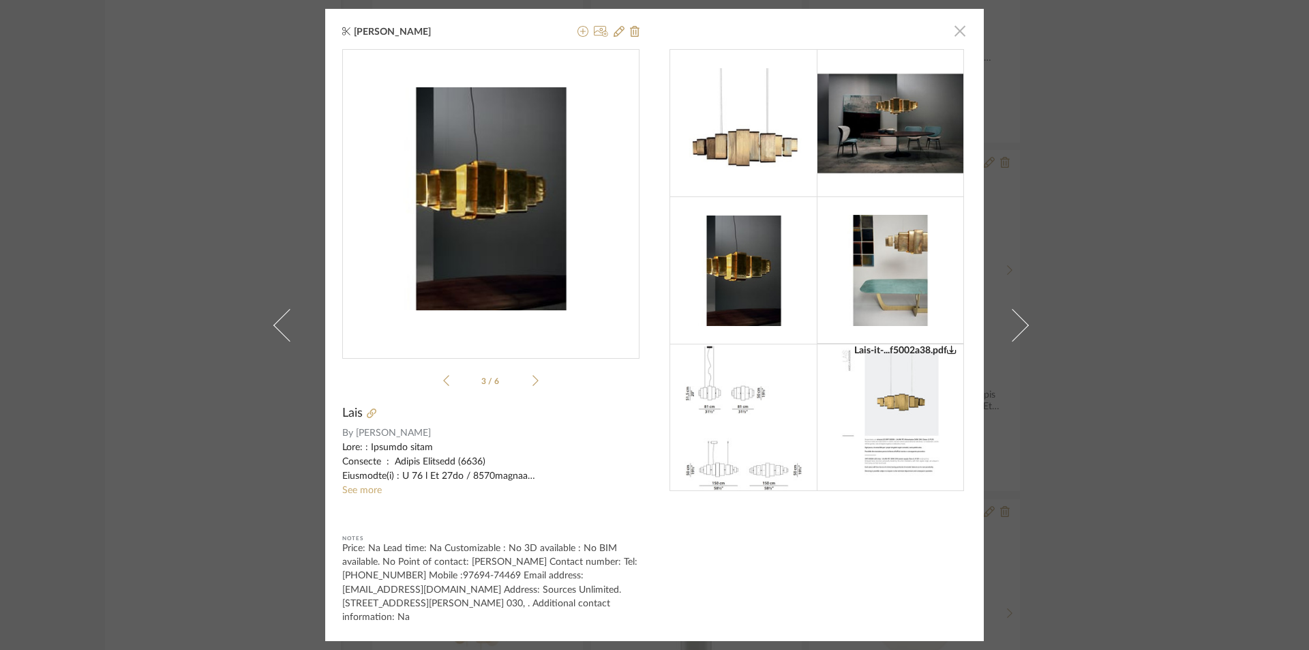
click at [956, 29] on span "button" at bounding box center [959, 30] width 27 height 27
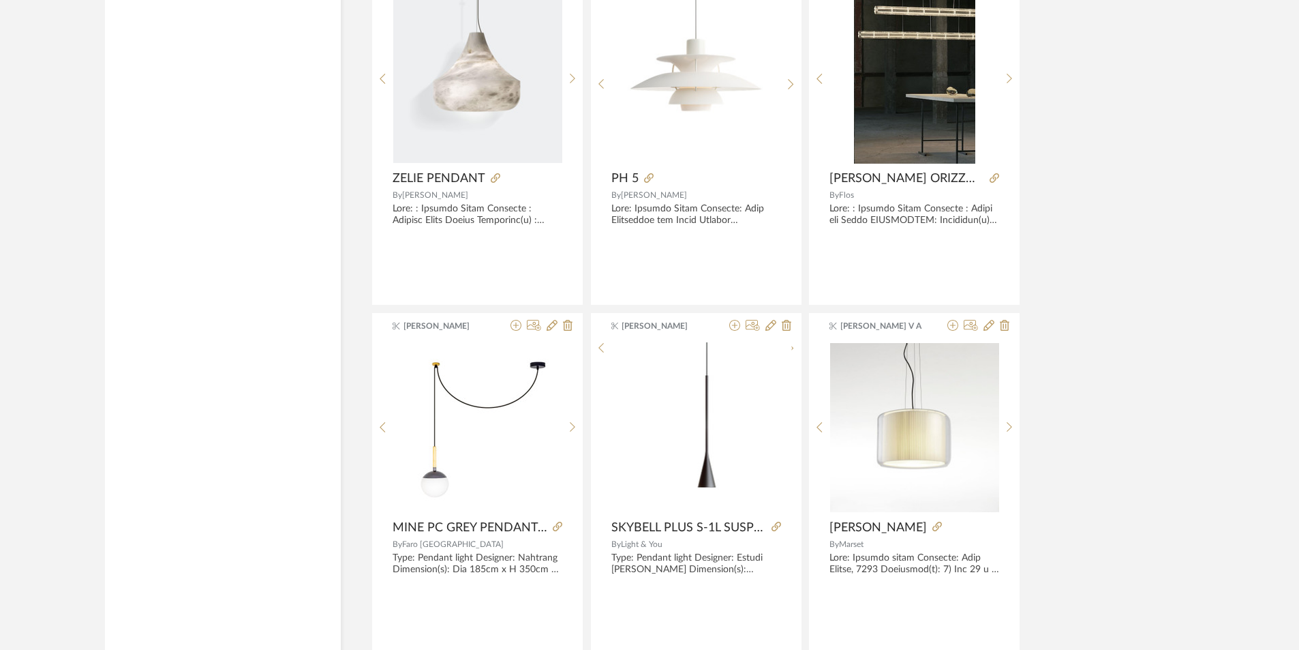
scroll to position [28257, 0]
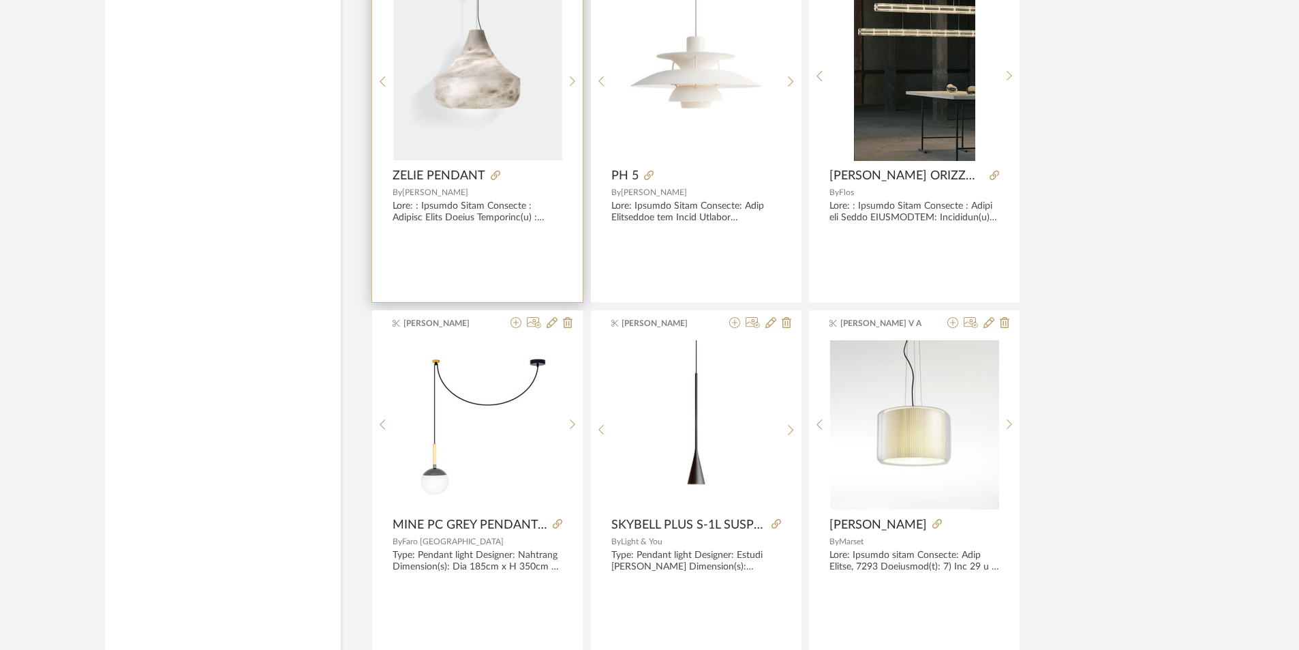
click at [0, 0] on img at bounding box center [0, 0] width 0 height 0
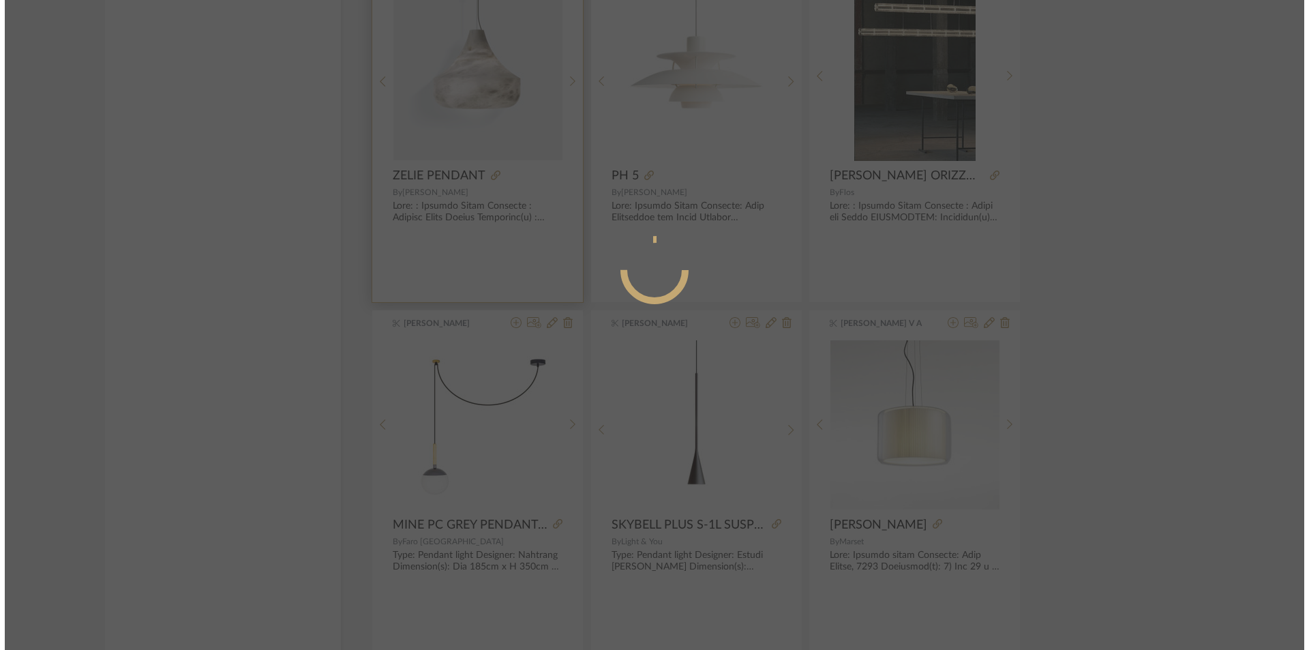
scroll to position [0, 0]
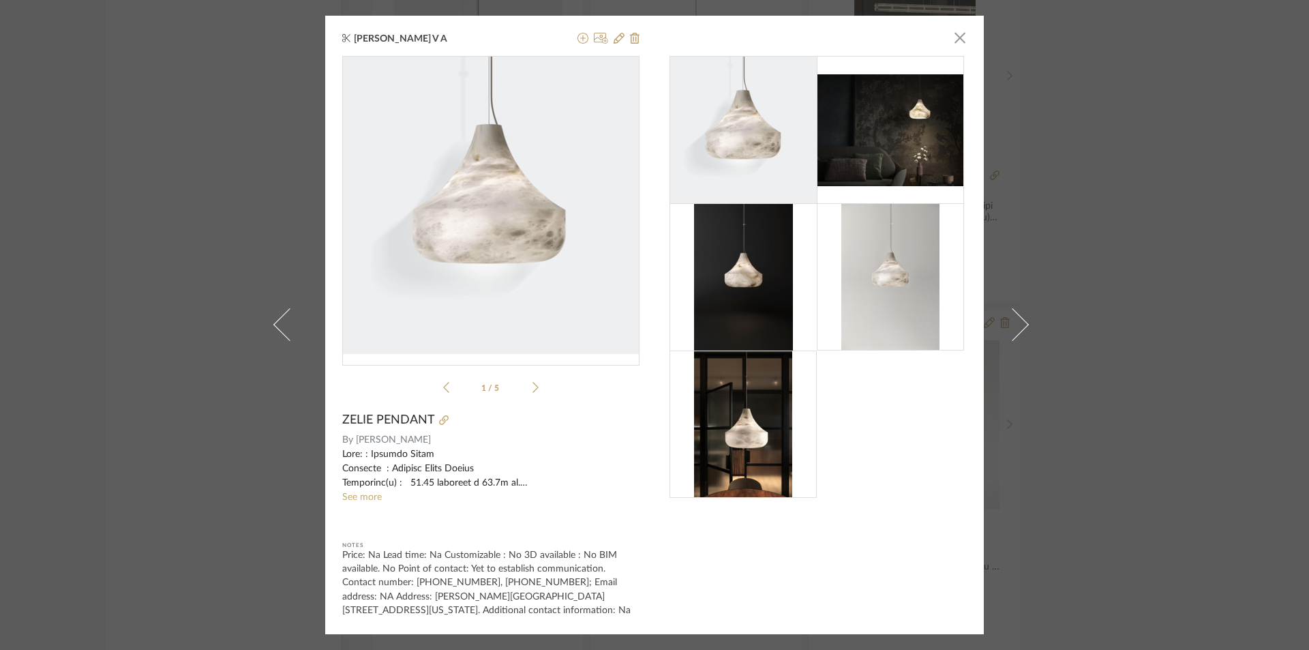
click at [536, 385] on div "1 / 5" at bounding box center [490, 227] width 297 height 343
click at [532, 385] on icon at bounding box center [535, 387] width 6 height 12
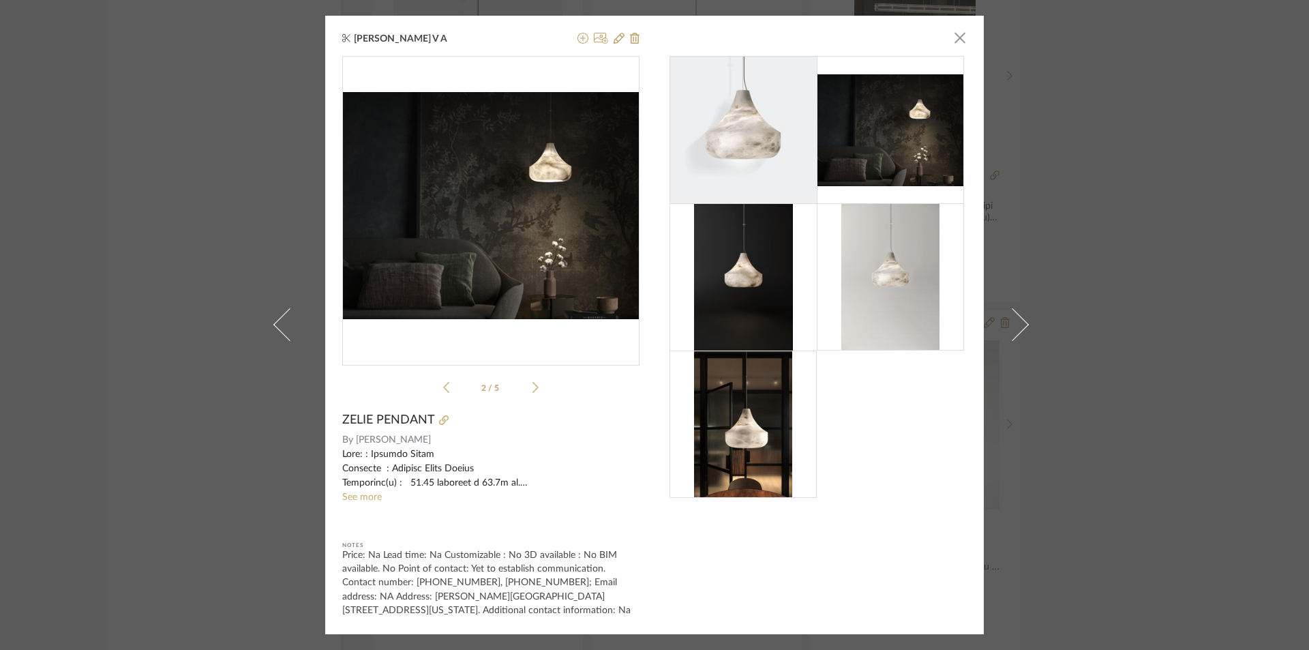
click at [532, 385] on icon at bounding box center [535, 387] width 6 height 12
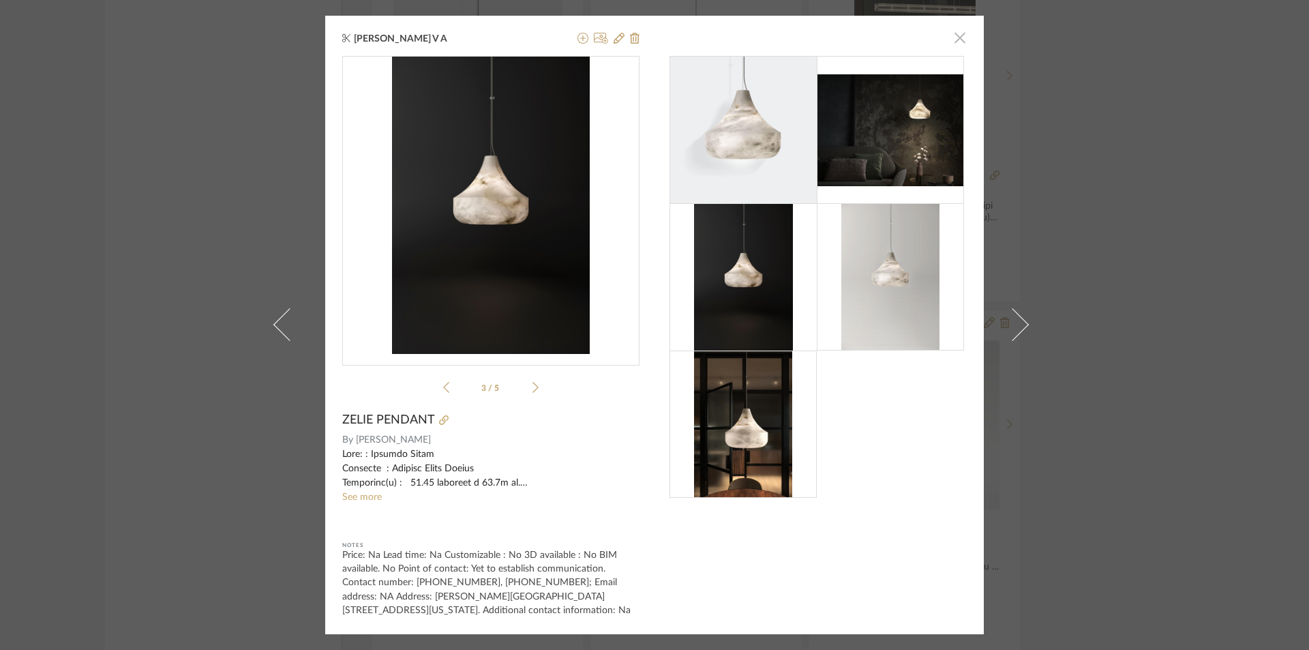
click at [960, 37] on span "button" at bounding box center [959, 37] width 27 height 27
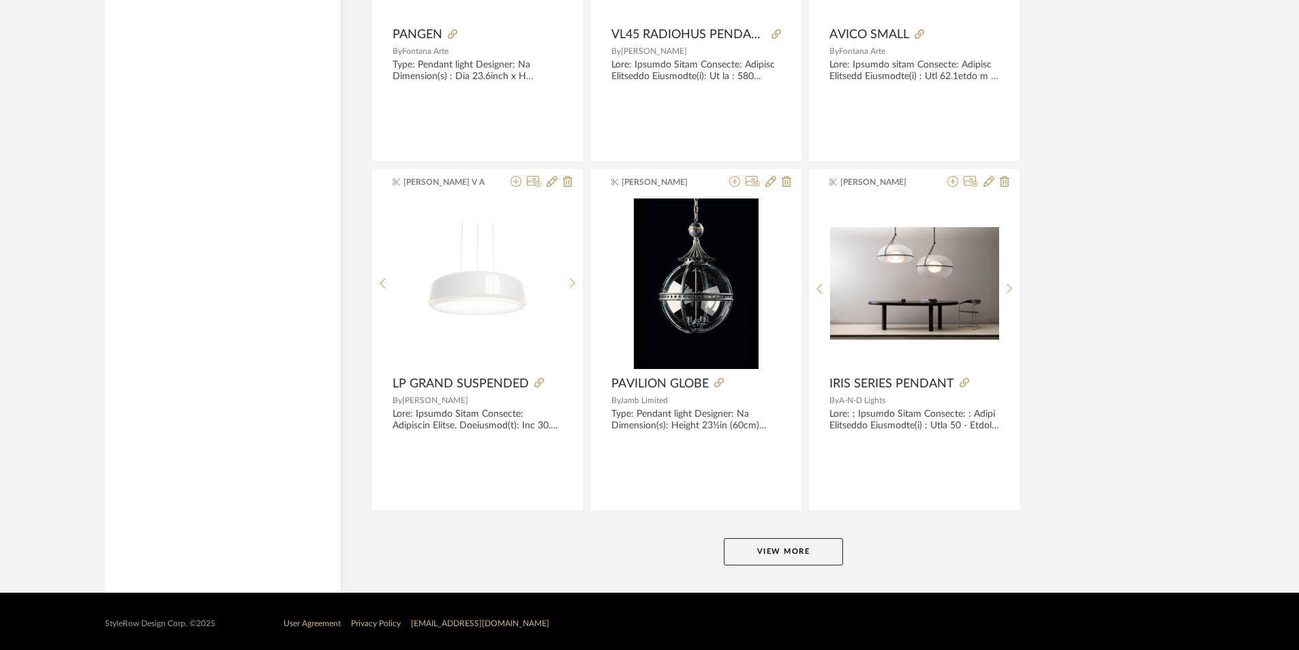
scroll to position [29101, 0]
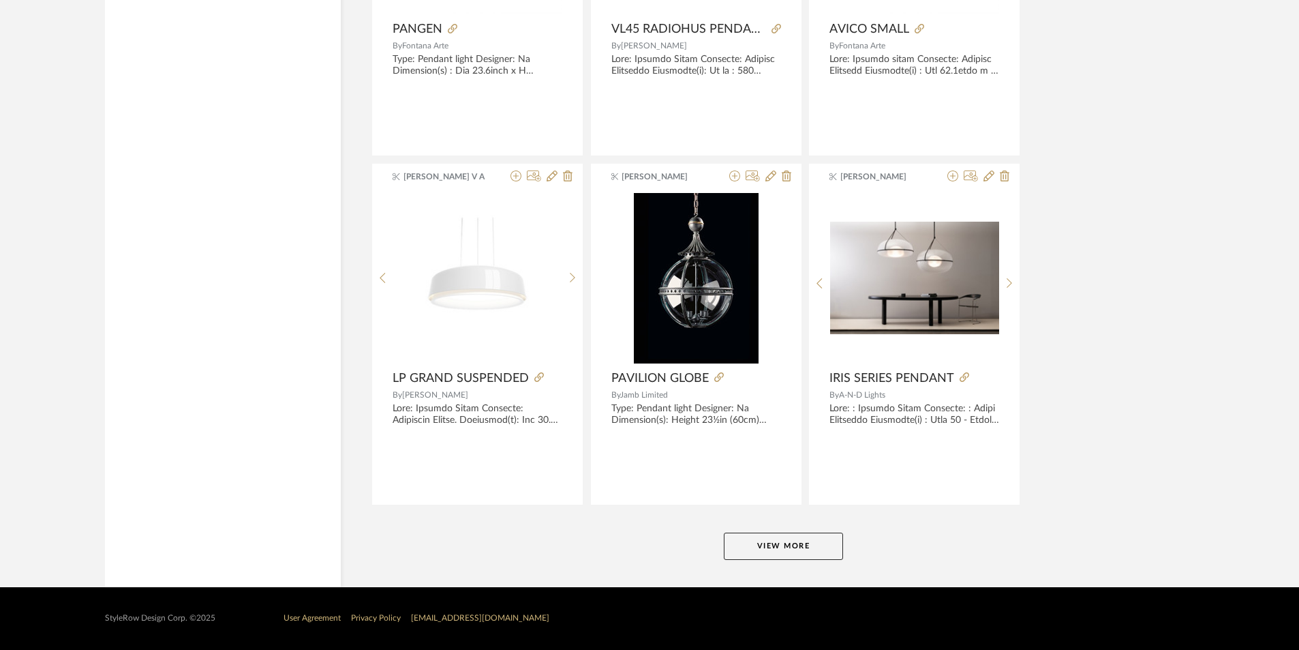
click at [783, 547] on button "View More" at bounding box center [783, 545] width 119 height 27
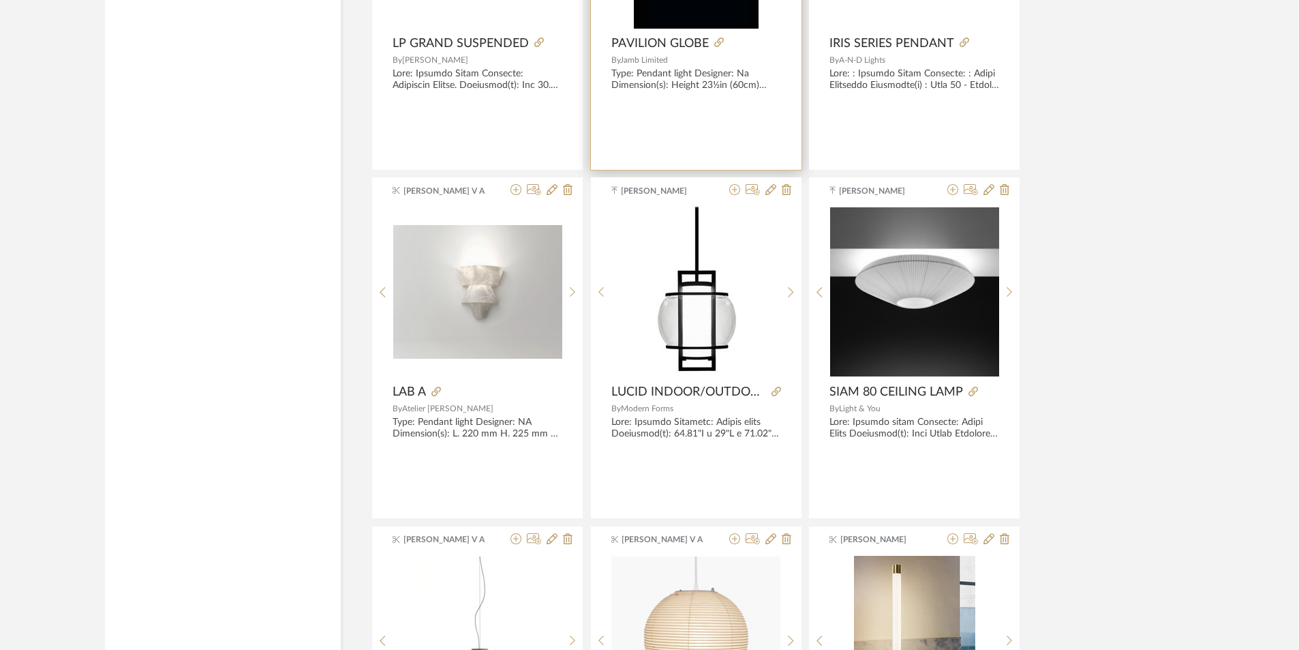
scroll to position [29442, 0]
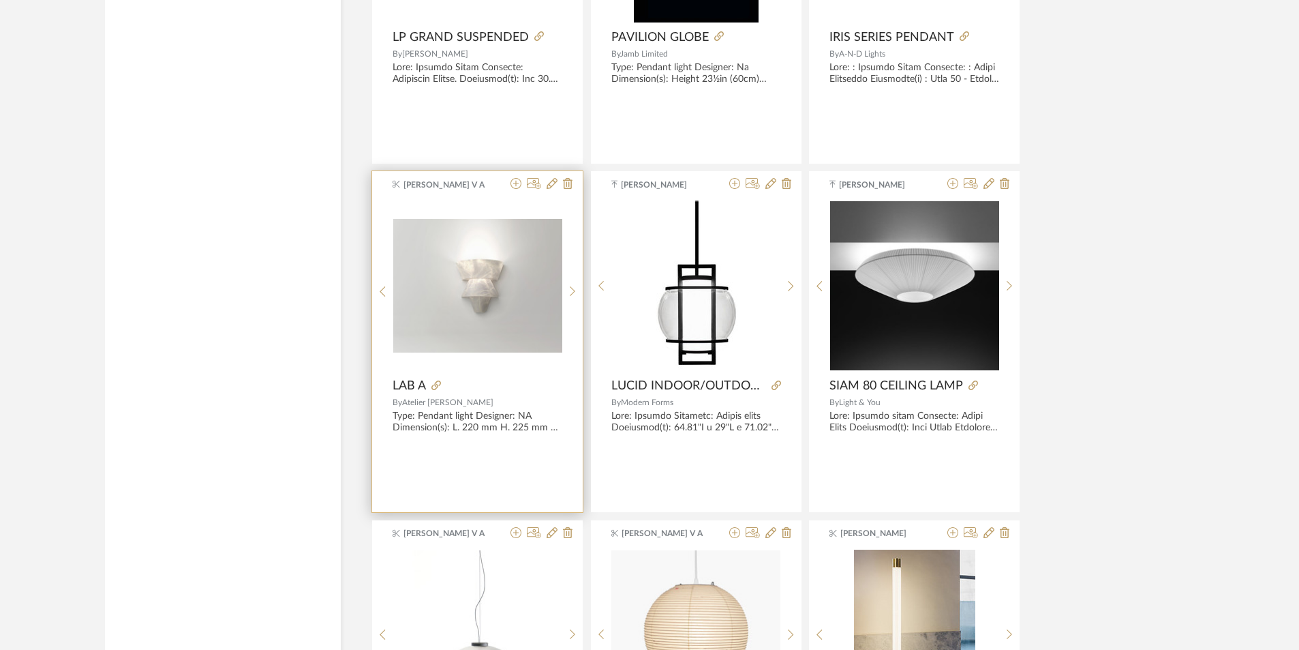
click at [0, 0] on div at bounding box center [0, 0] width 0 height 0
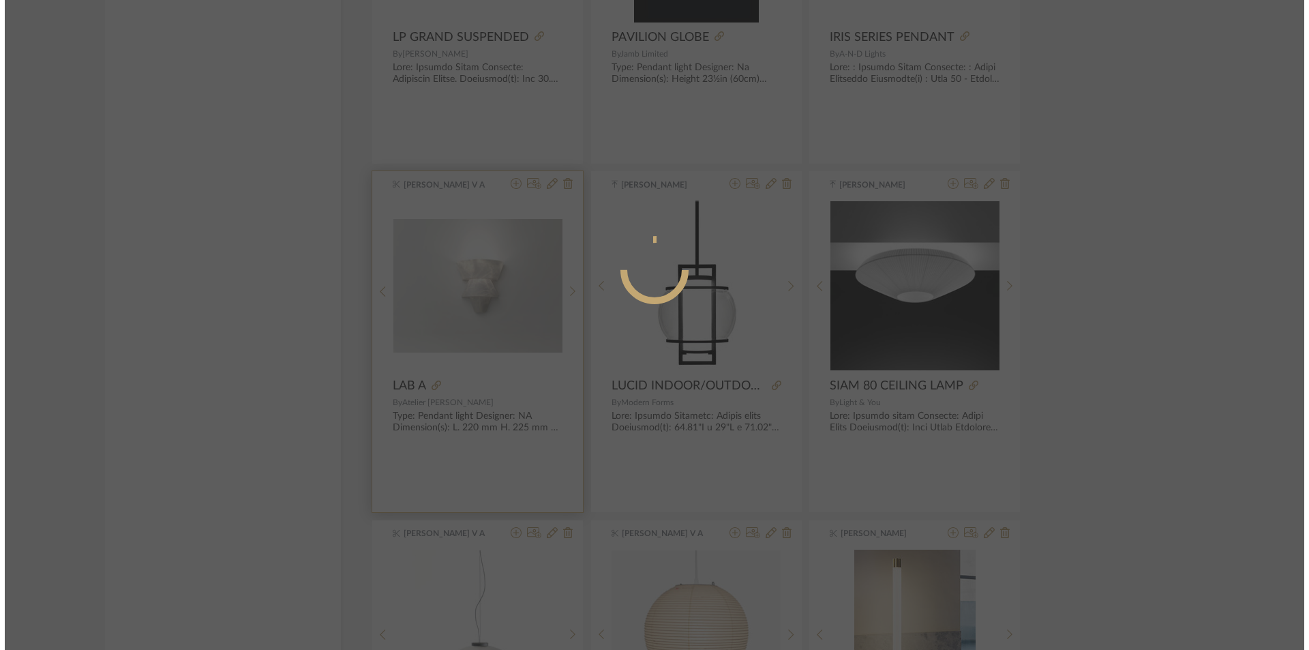
scroll to position [0, 0]
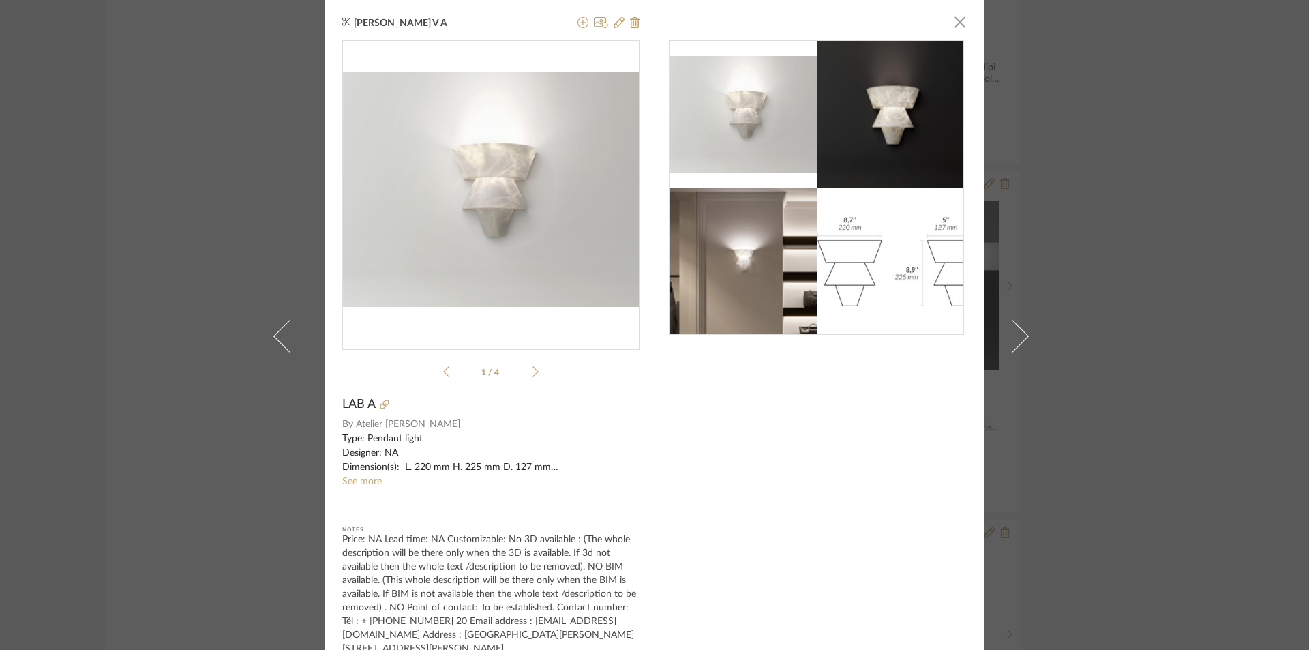
click at [1064, 415] on div "[PERSON_NAME] V A × 1 / 4 LAB A By Atelier [PERSON_NAME] Type: Pendant light De…" at bounding box center [654, 325] width 1309 height 650
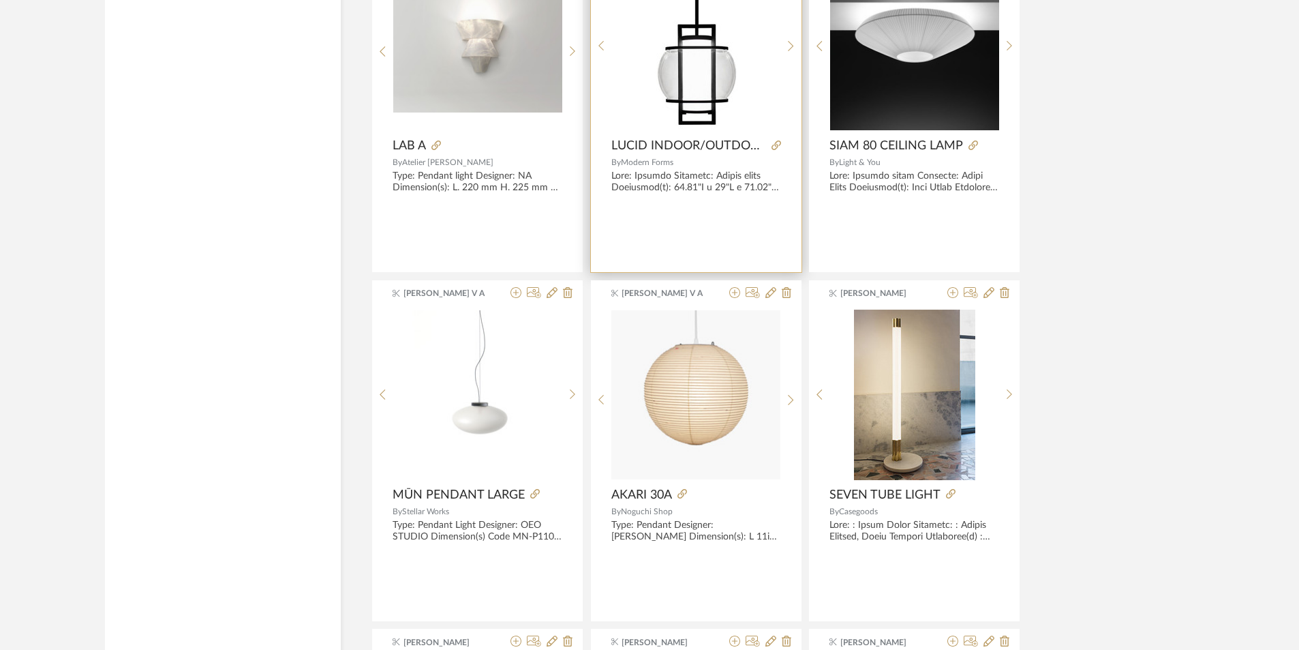
scroll to position [29655, 0]
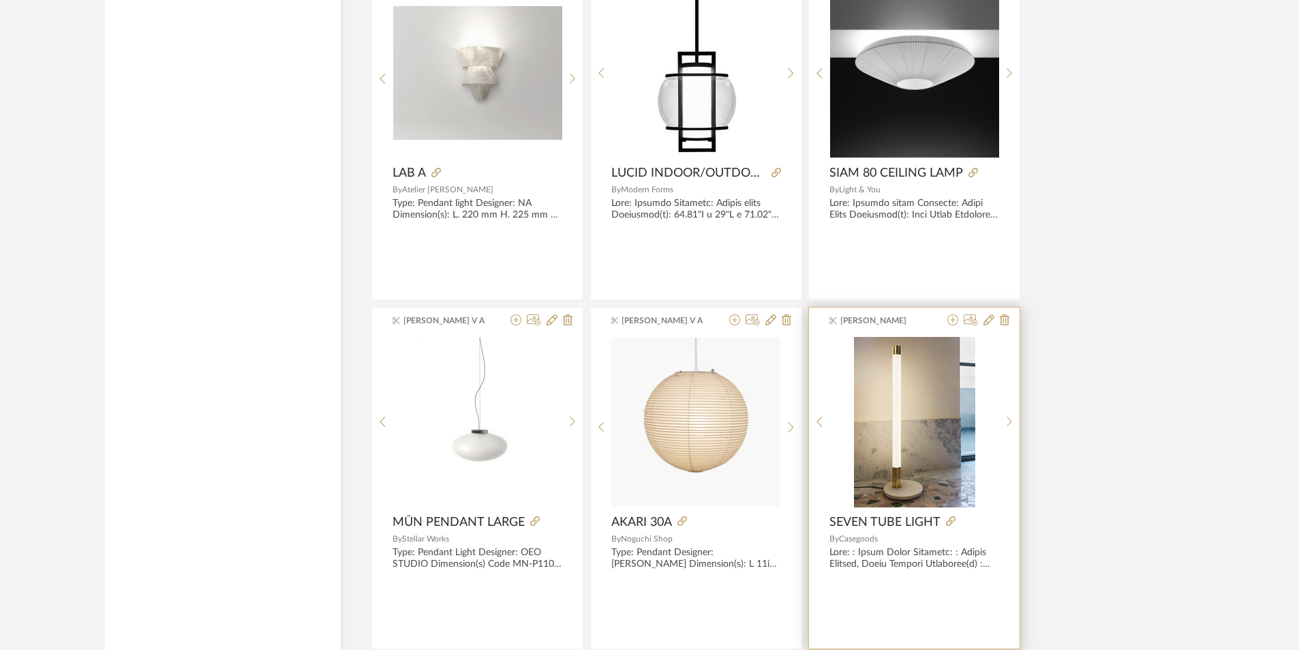
click at [910, 586] on div "[PERSON_NAME] Vasant SEVEN TUBE LIGHT By Casegoods" at bounding box center [914, 477] width 211 height 341
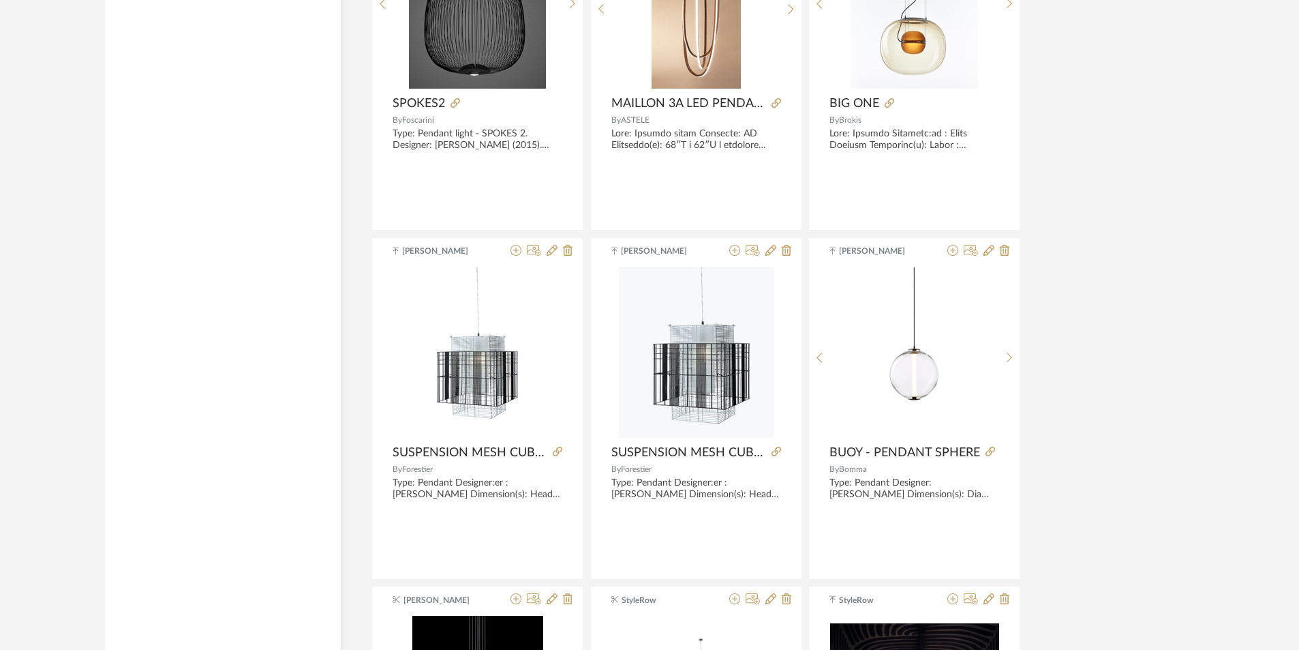
scroll to position [0, 0]
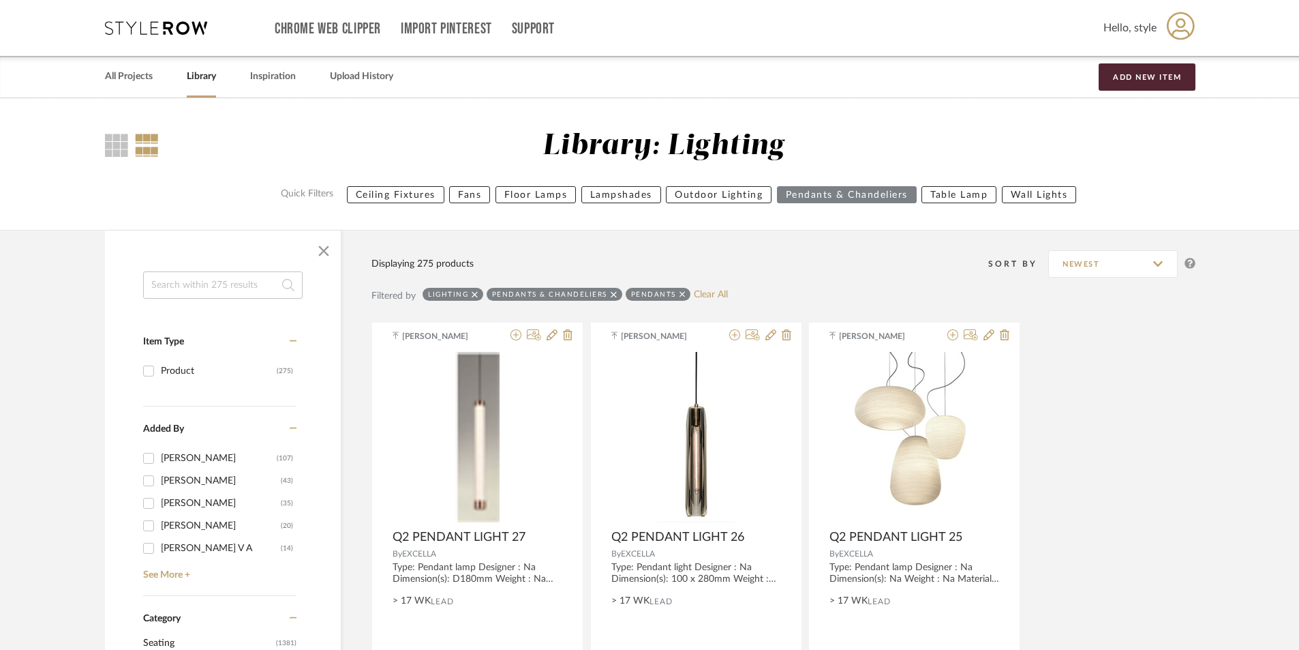
click at [680, 295] on icon at bounding box center [683, 295] width 6 height 10
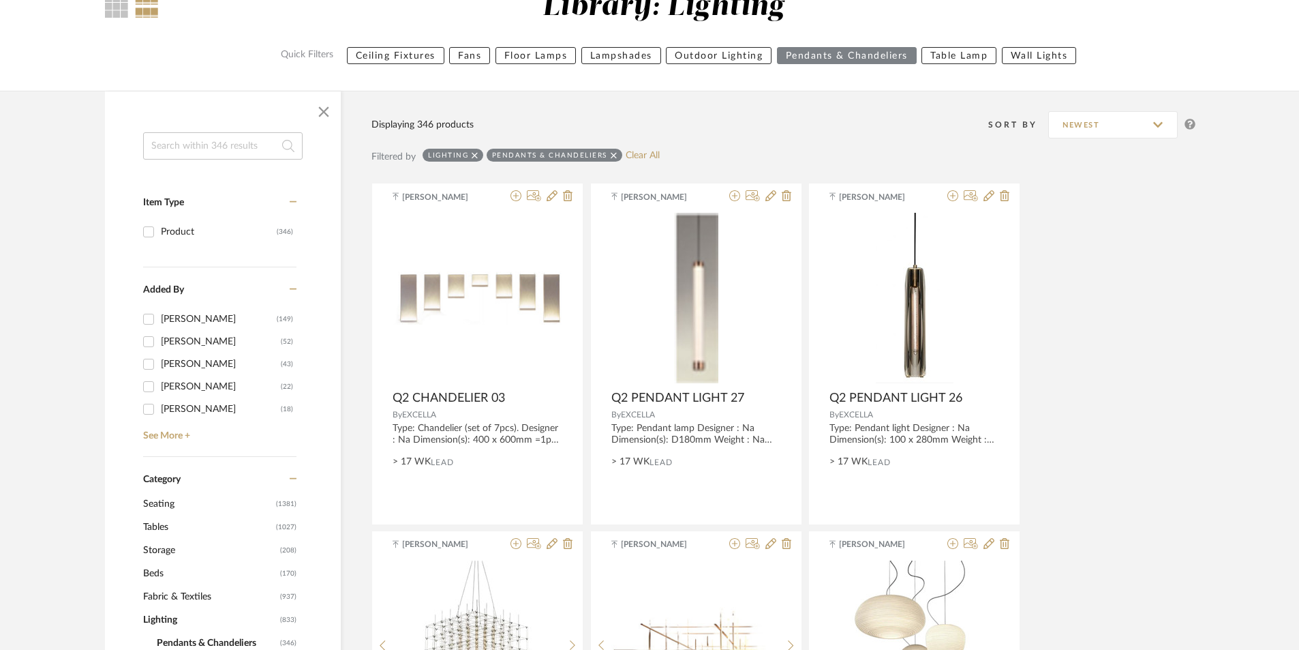
scroll to position [205, 0]
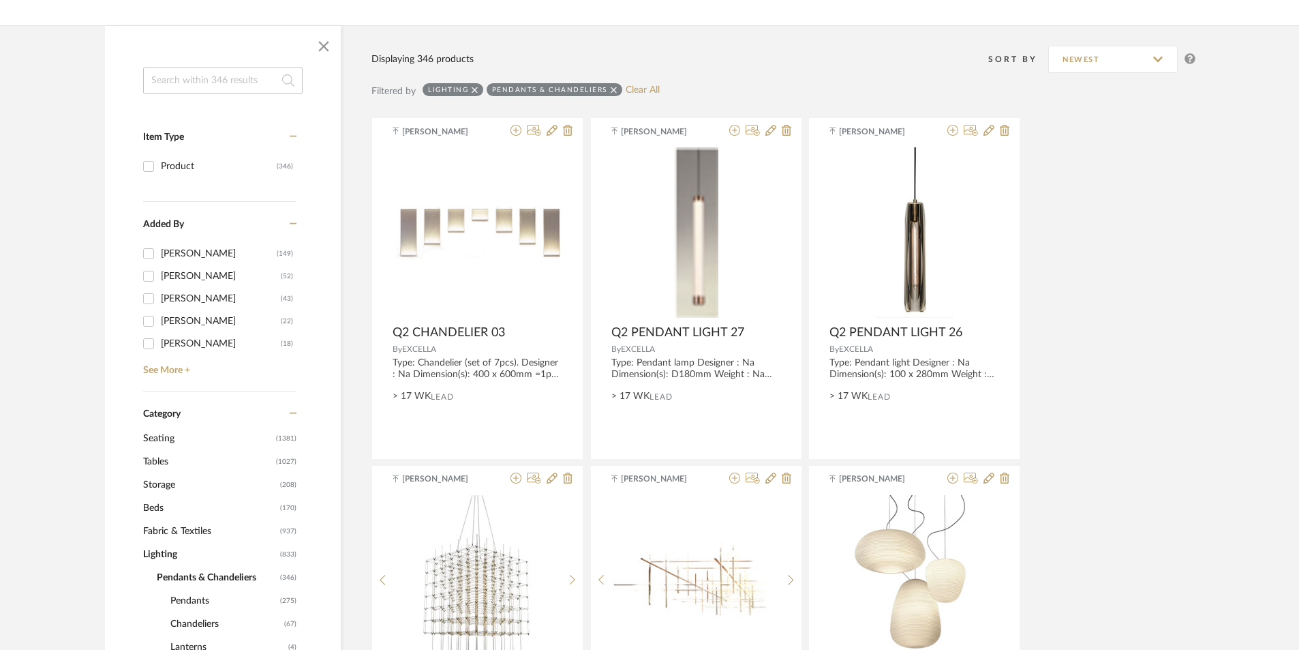
click at [612, 90] on icon at bounding box center [614, 90] width 6 height 6
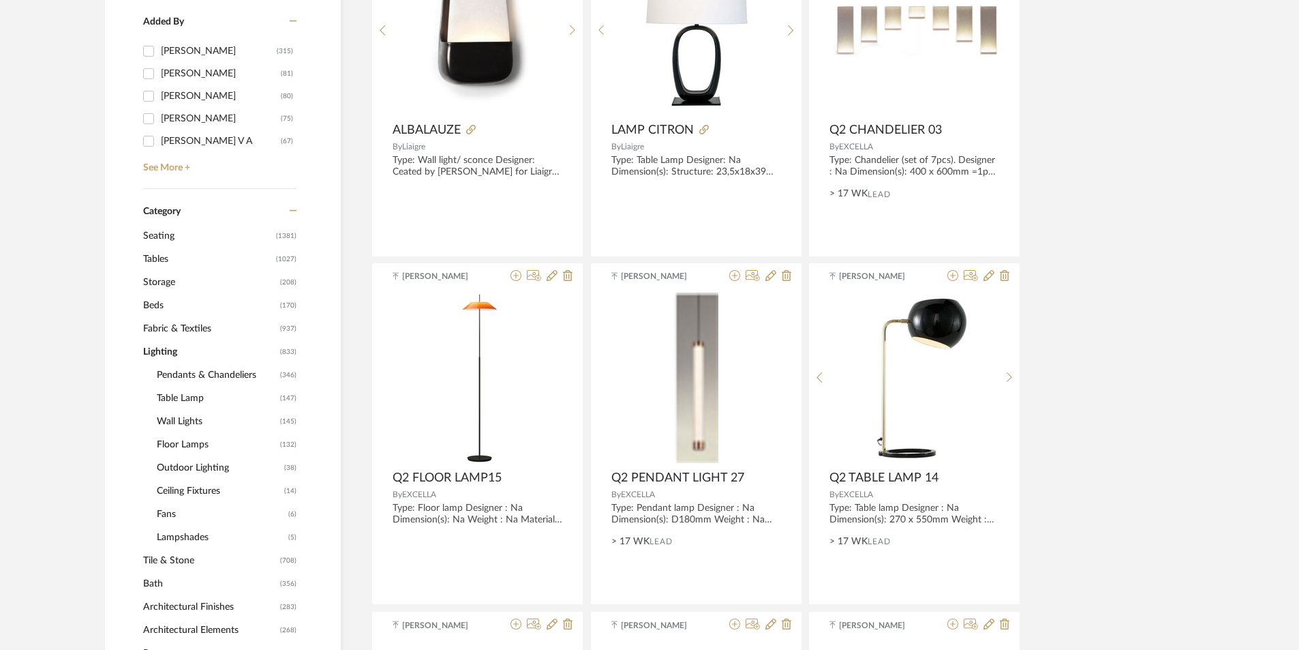
scroll to position [409, 0]
click at [207, 493] on span "Ceiling Fixtures" at bounding box center [219, 488] width 124 height 23
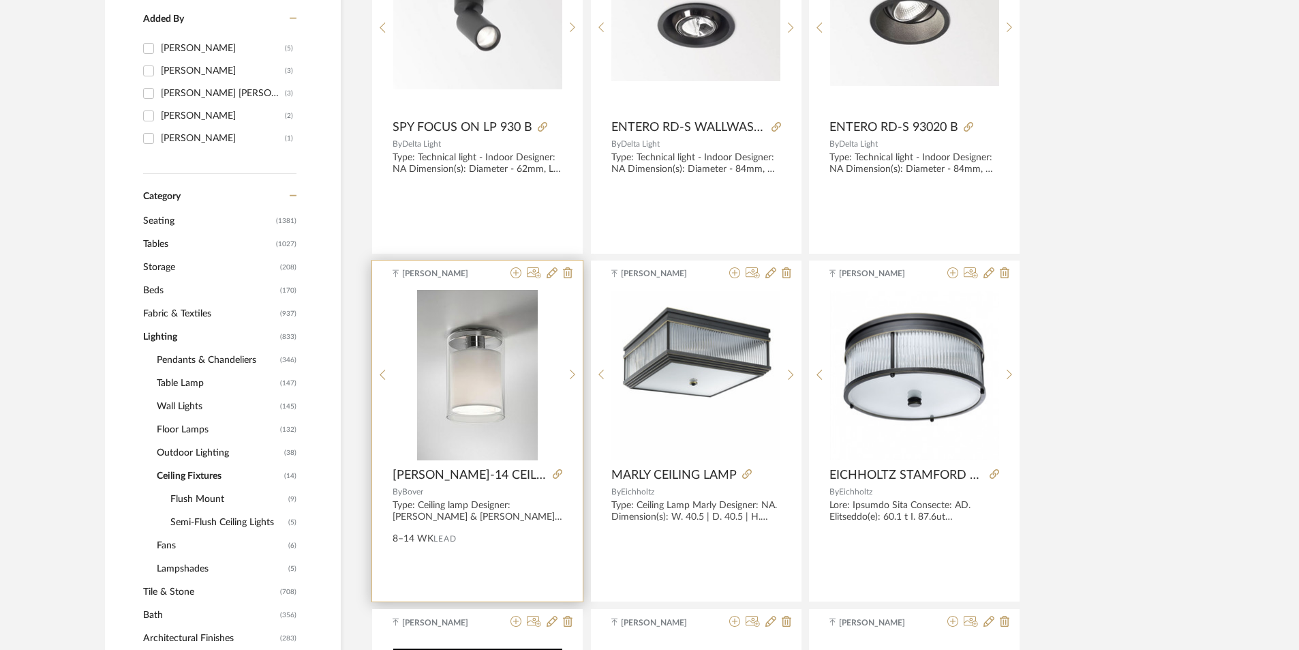
scroll to position [409, 0]
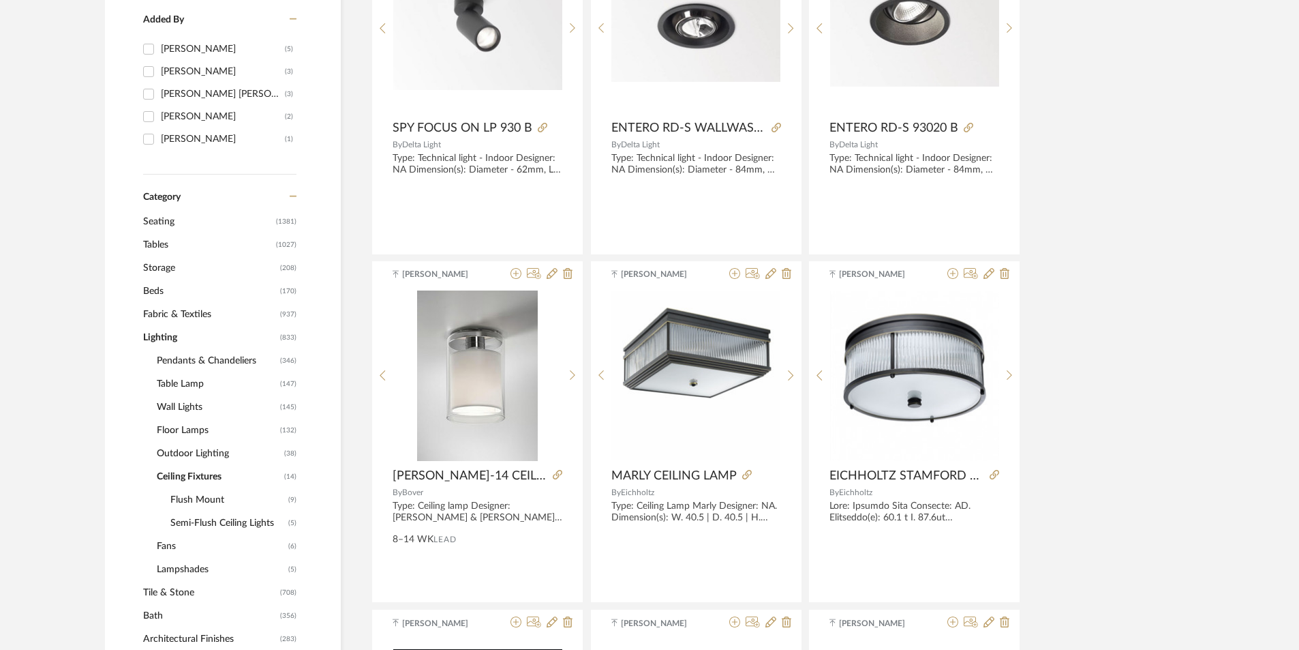
click at [216, 500] on span "Flush Mount" at bounding box center [227, 499] width 115 height 23
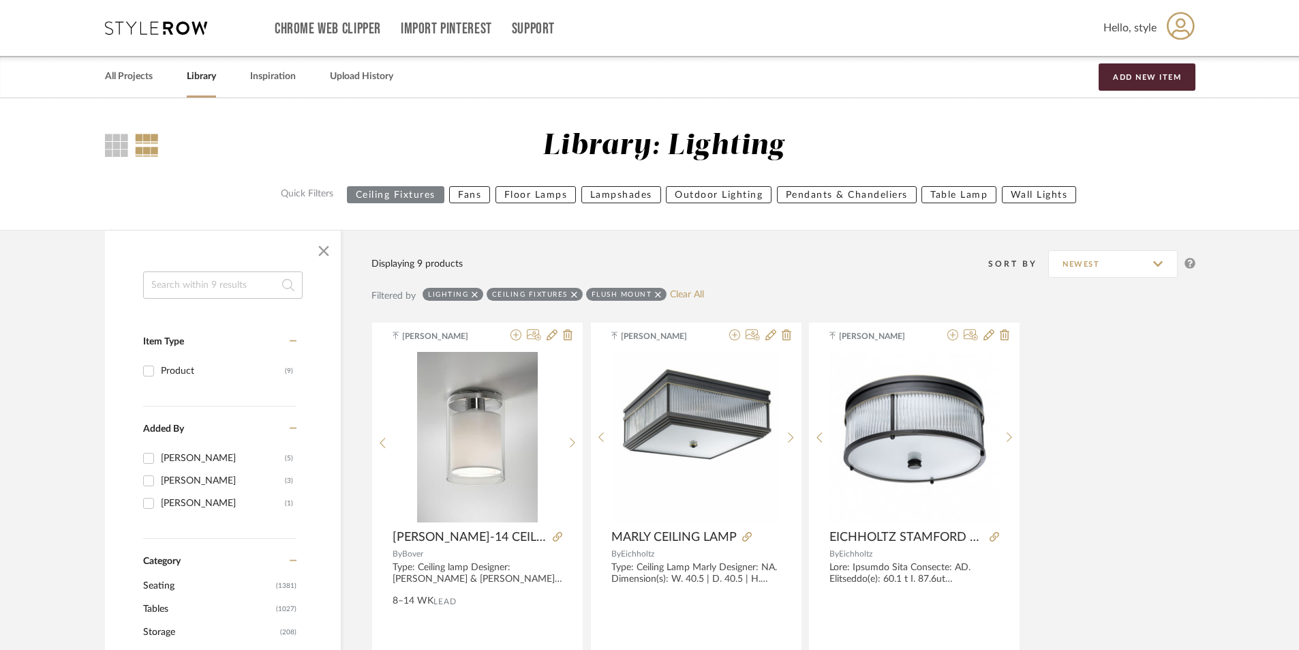
click at [661, 296] on div "Flush Mount" at bounding box center [626, 294] width 80 height 13
click at [659, 292] on icon at bounding box center [658, 294] width 6 height 6
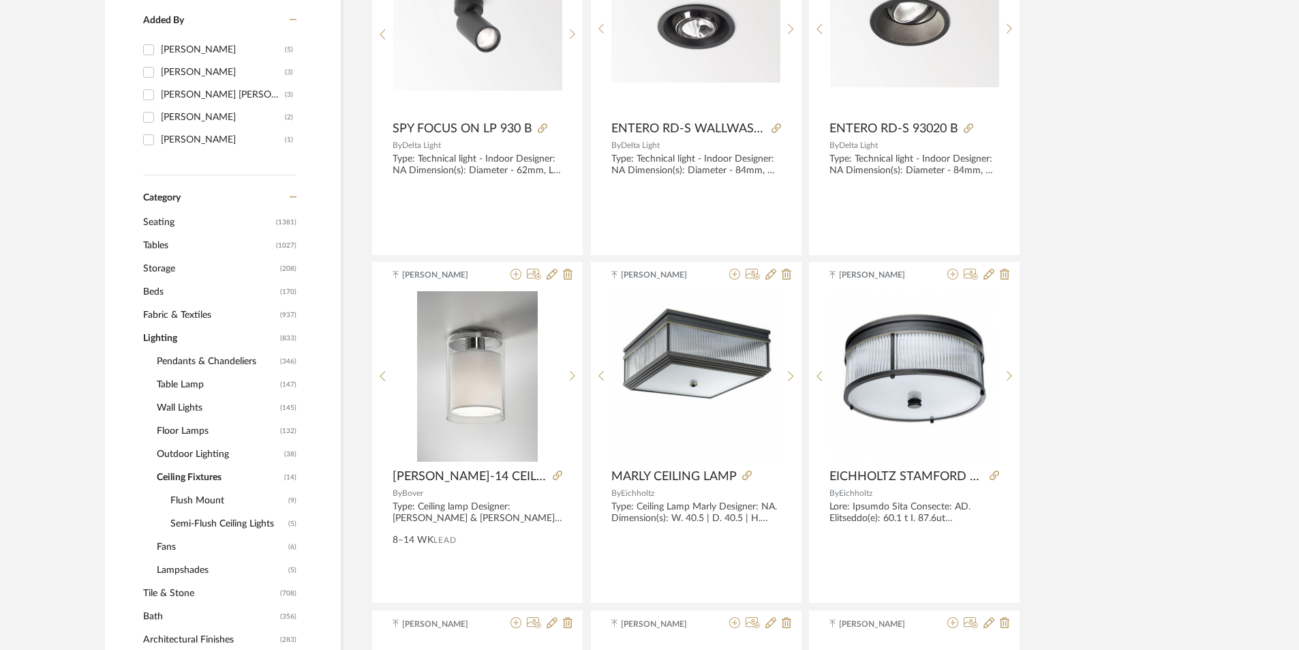
scroll to position [409, 0]
click at [245, 566] on span "Lampshades" at bounding box center [221, 569] width 128 height 23
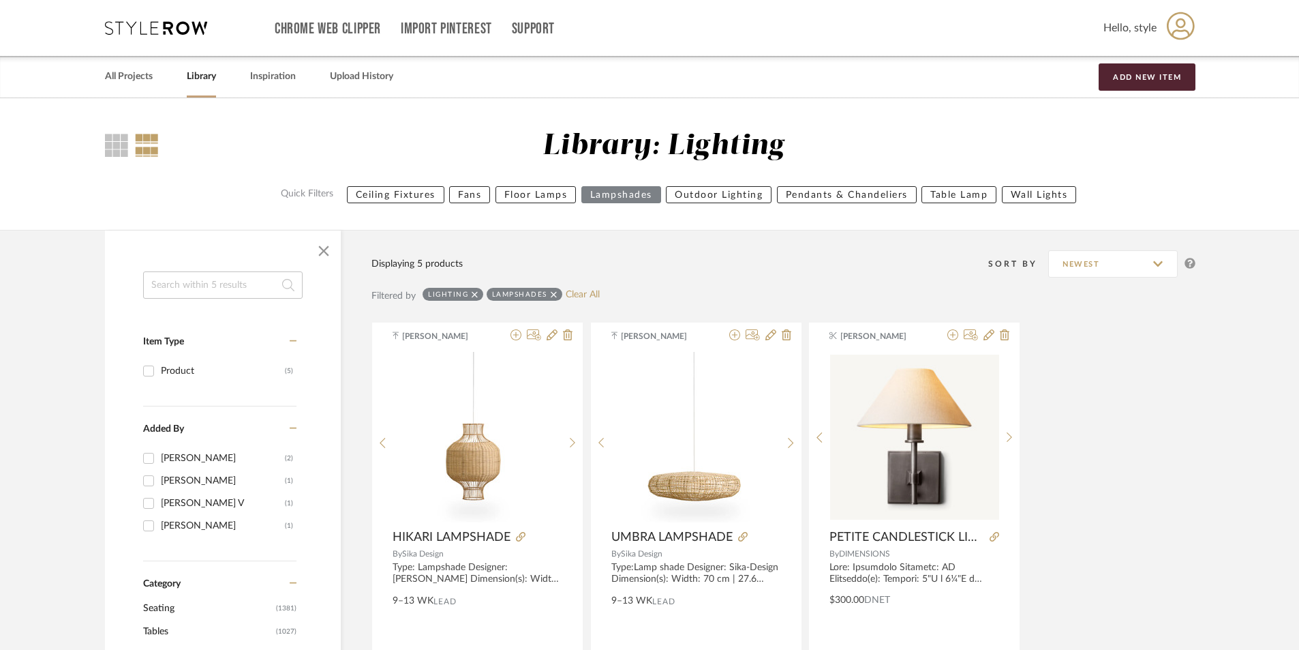
click at [552, 295] on icon at bounding box center [554, 295] width 6 height 10
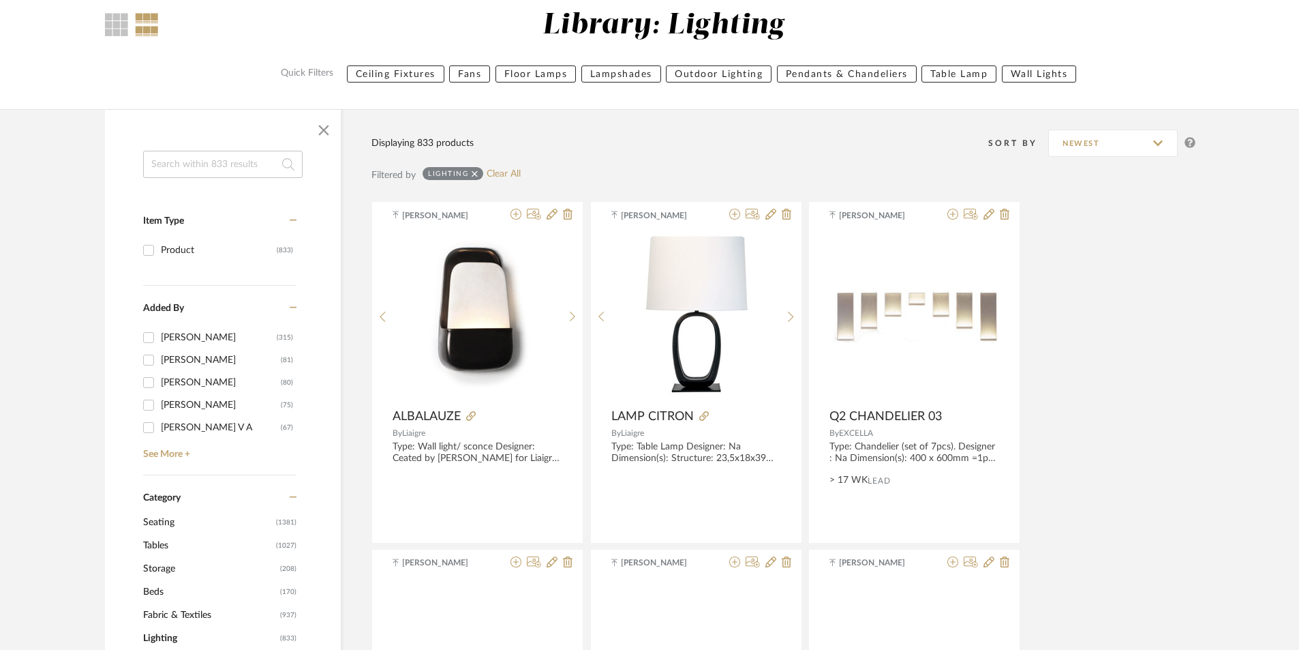
scroll to position [409, 0]
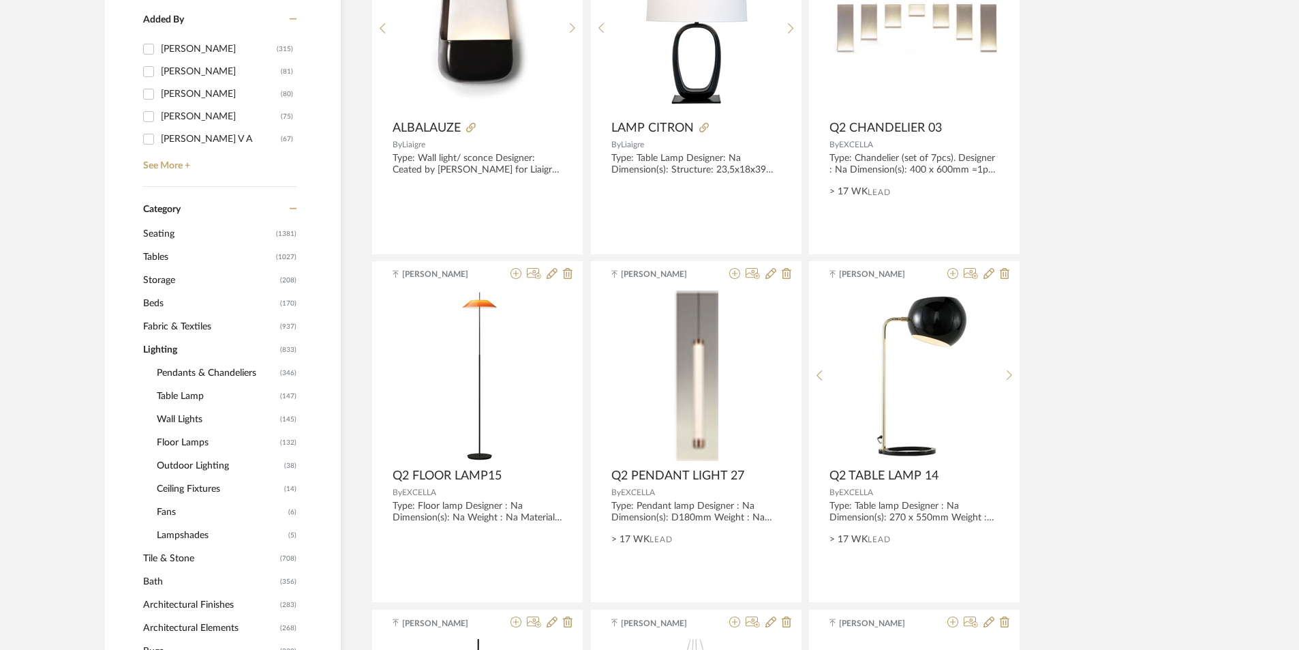
click at [253, 421] on span "Wall Lights" at bounding box center [217, 419] width 120 height 23
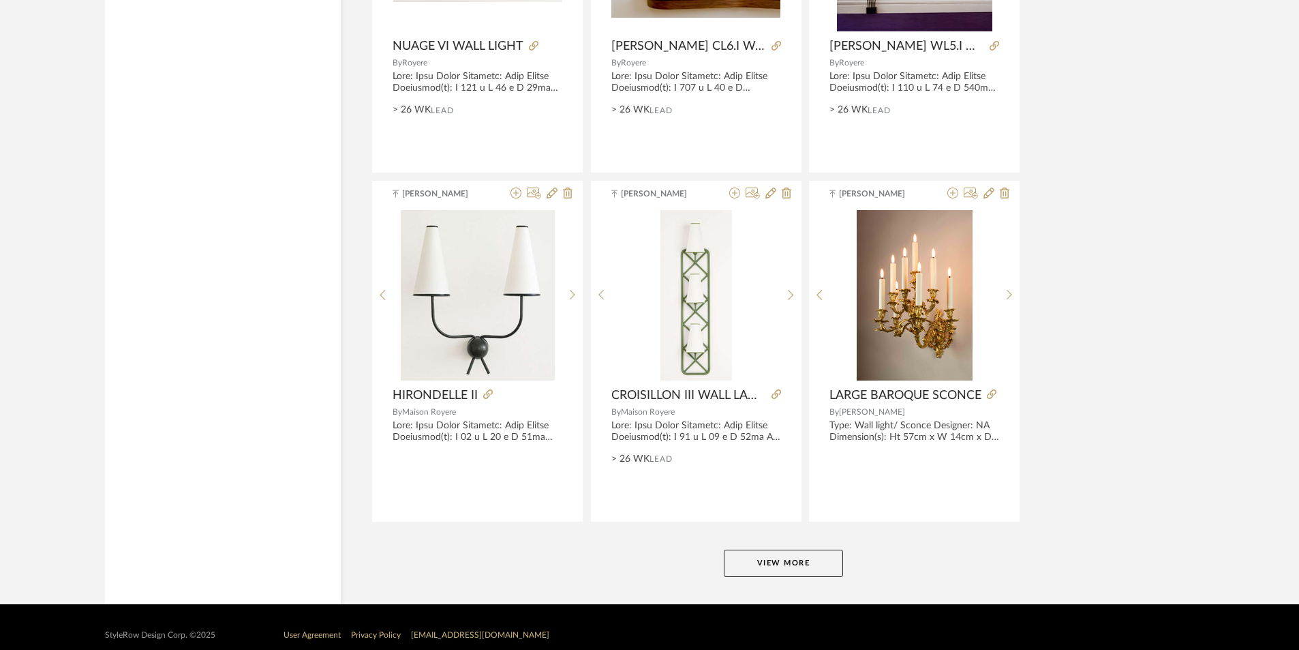
scroll to position [3994, 0]
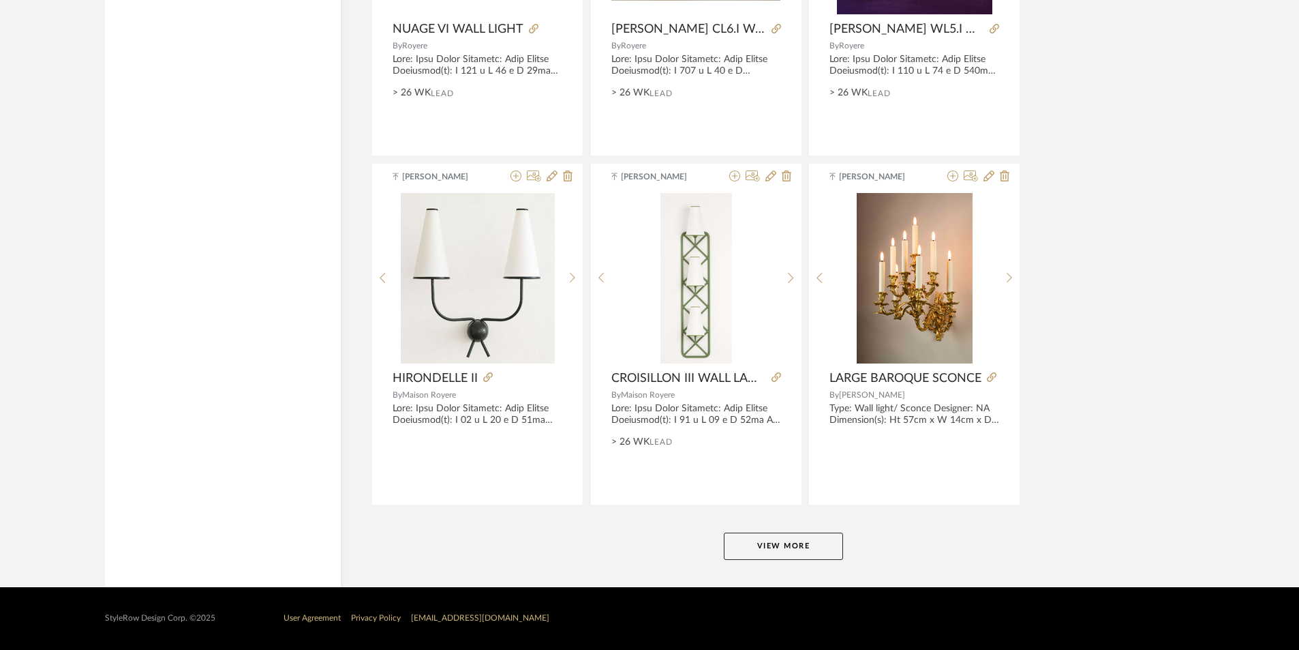
click at [799, 547] on button "View More" at bounding box center [783, 545] width 119 height 27
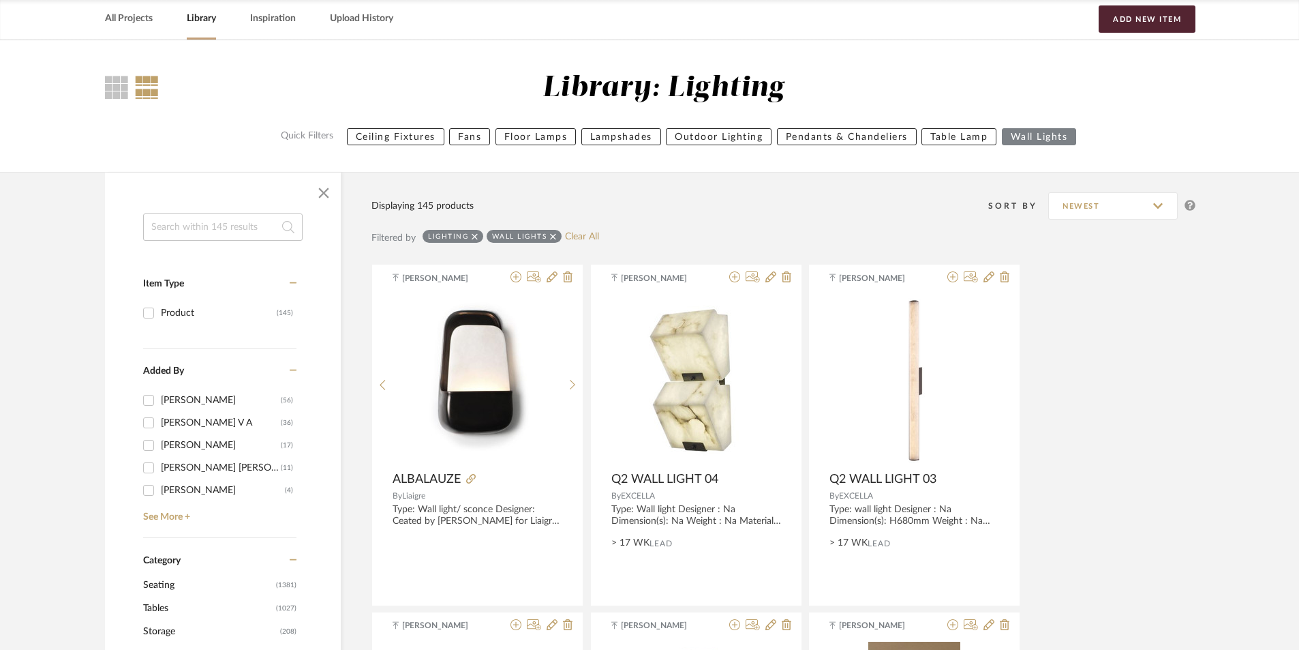
scroll to position [0, 0]
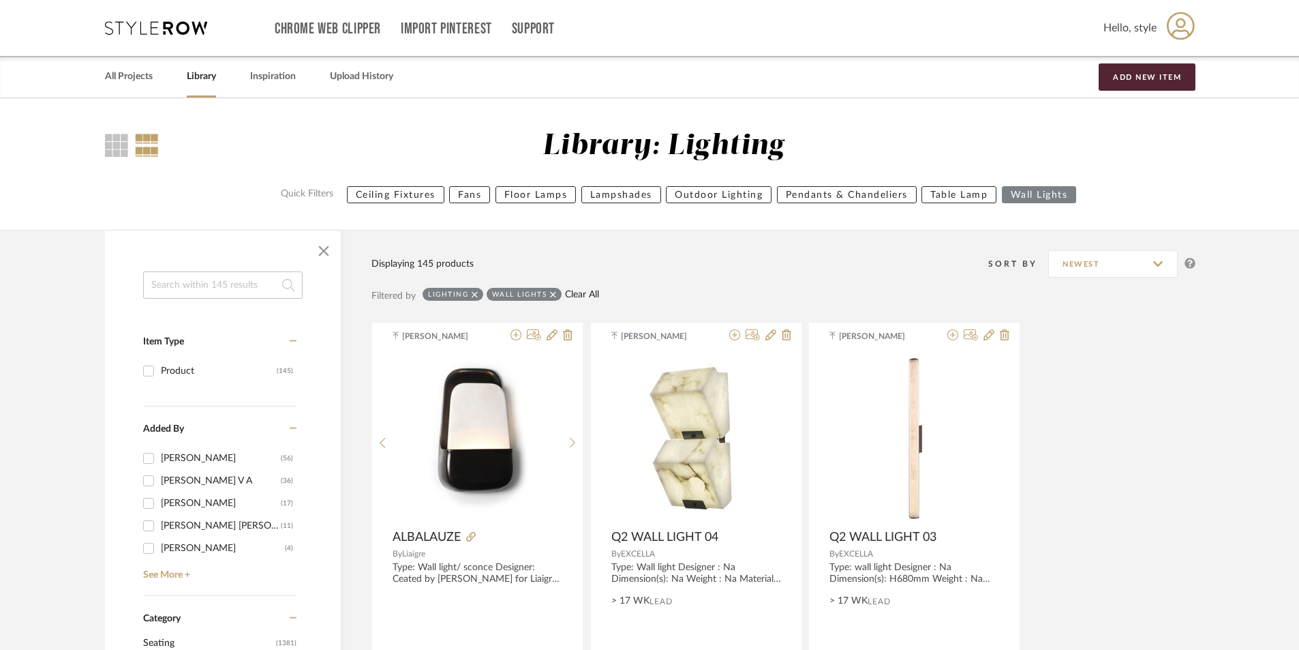
click at [571, 292] on link "Clear All" at bounding box center [582, 295] width 34 height 12
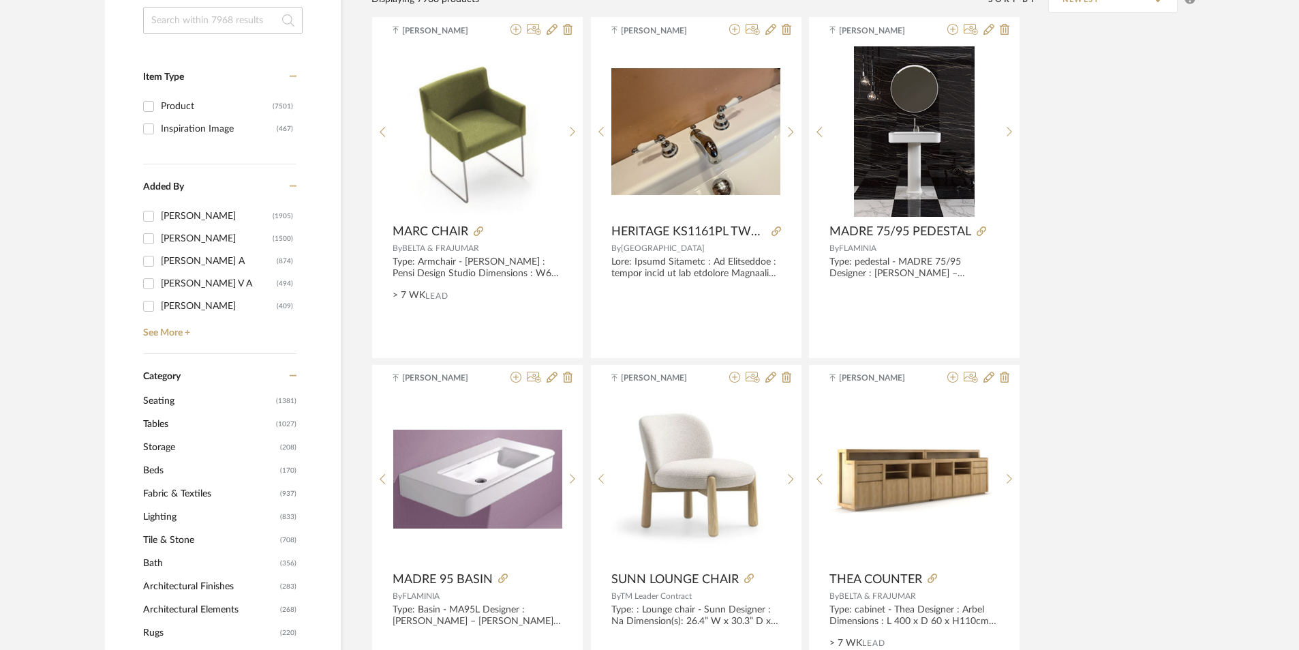
scroll to position [273, 0]
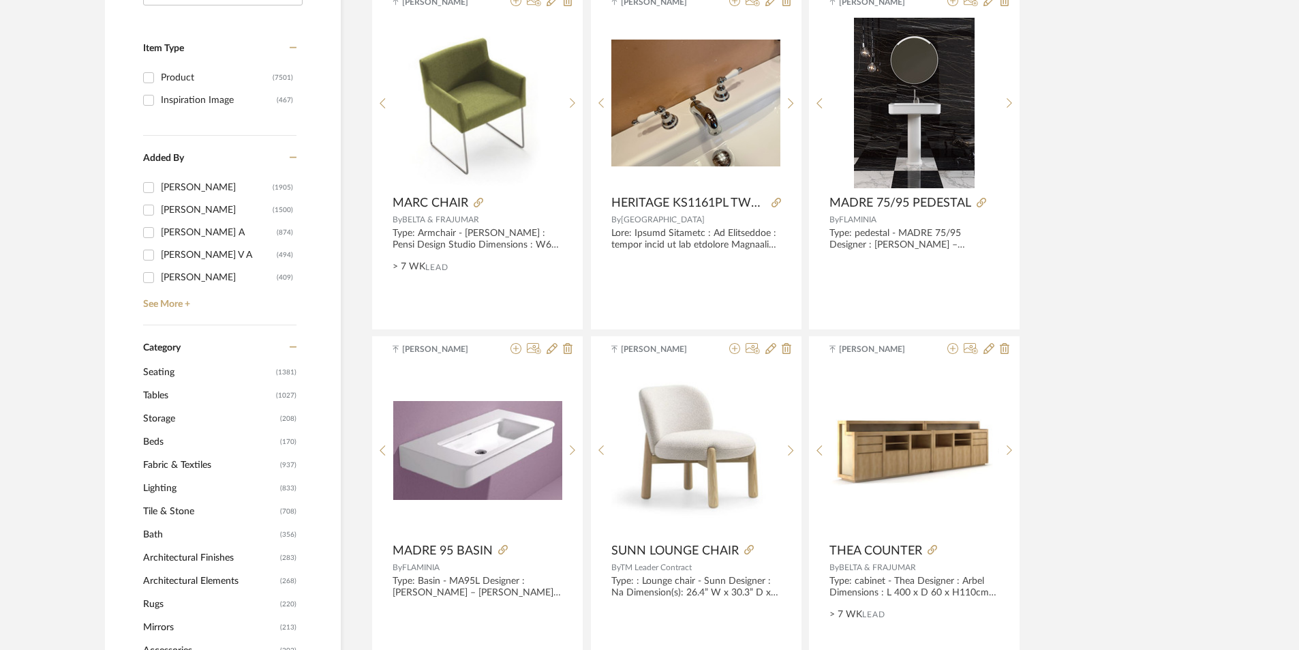
click at [173, 420] on span "Storage" at bounding box center [210, 418] width 134 height 23
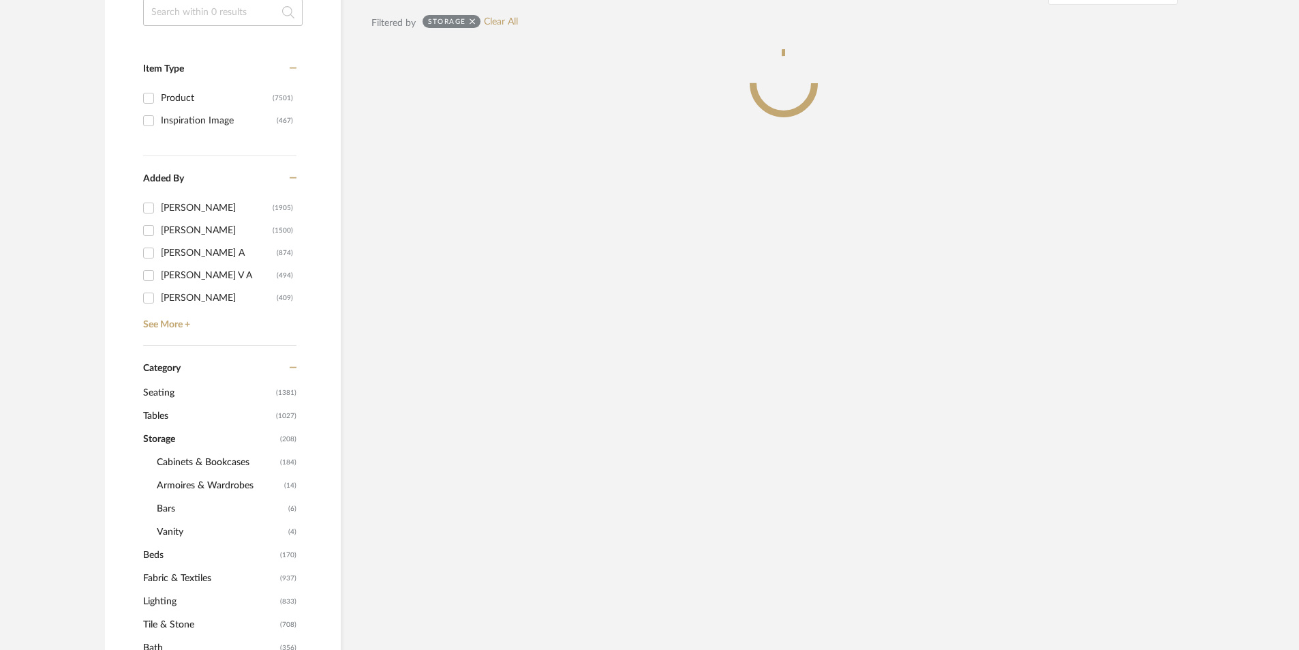
scroll to position [293, 0]
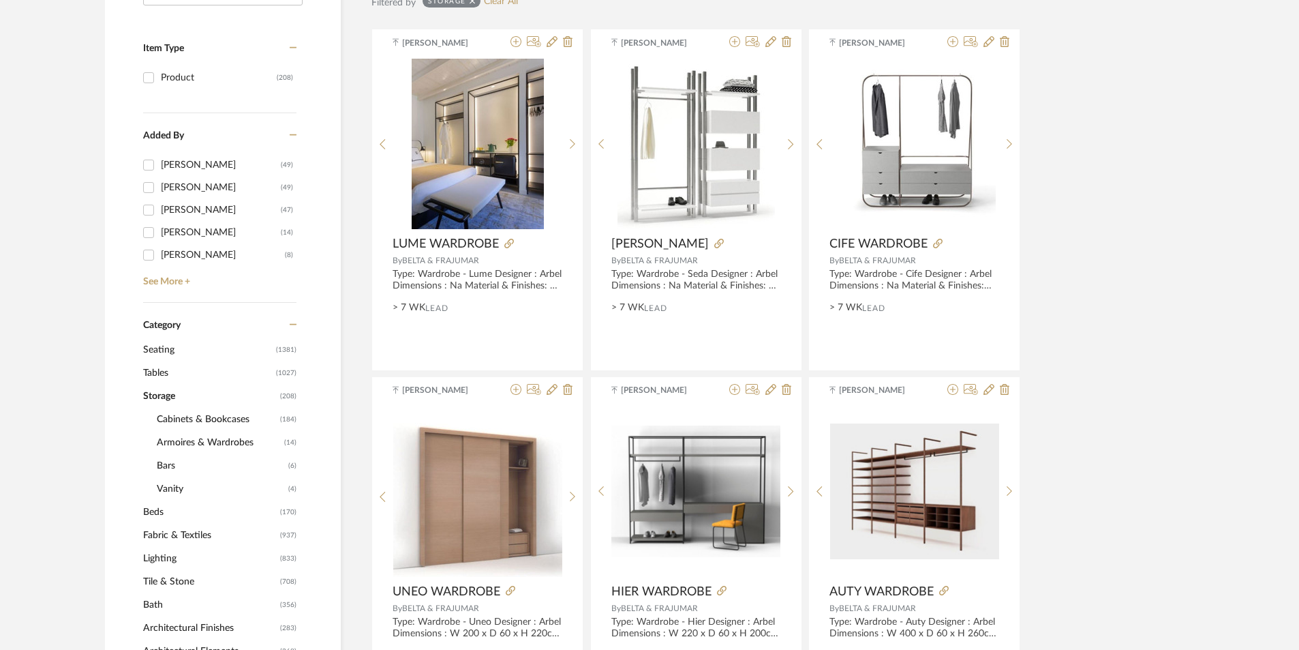
click at [187, 456] on span "Bars" at bounding box center [221, 465] width 128 height 23
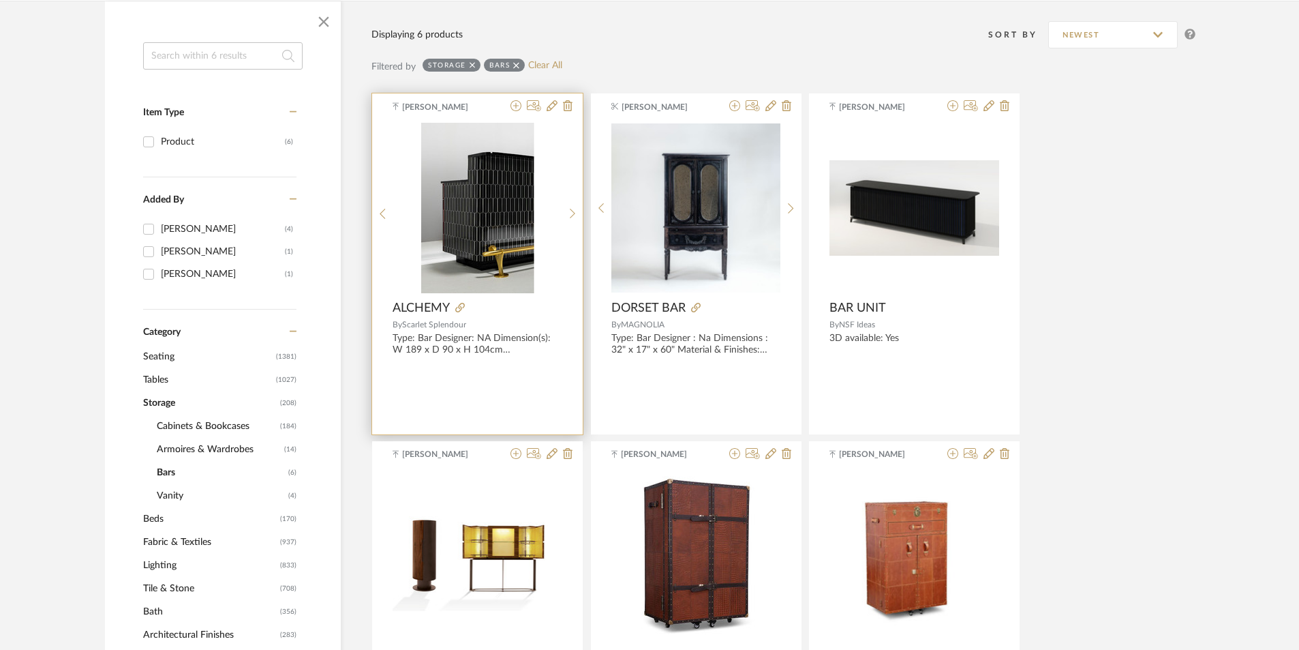
scroll to position [225, 0]
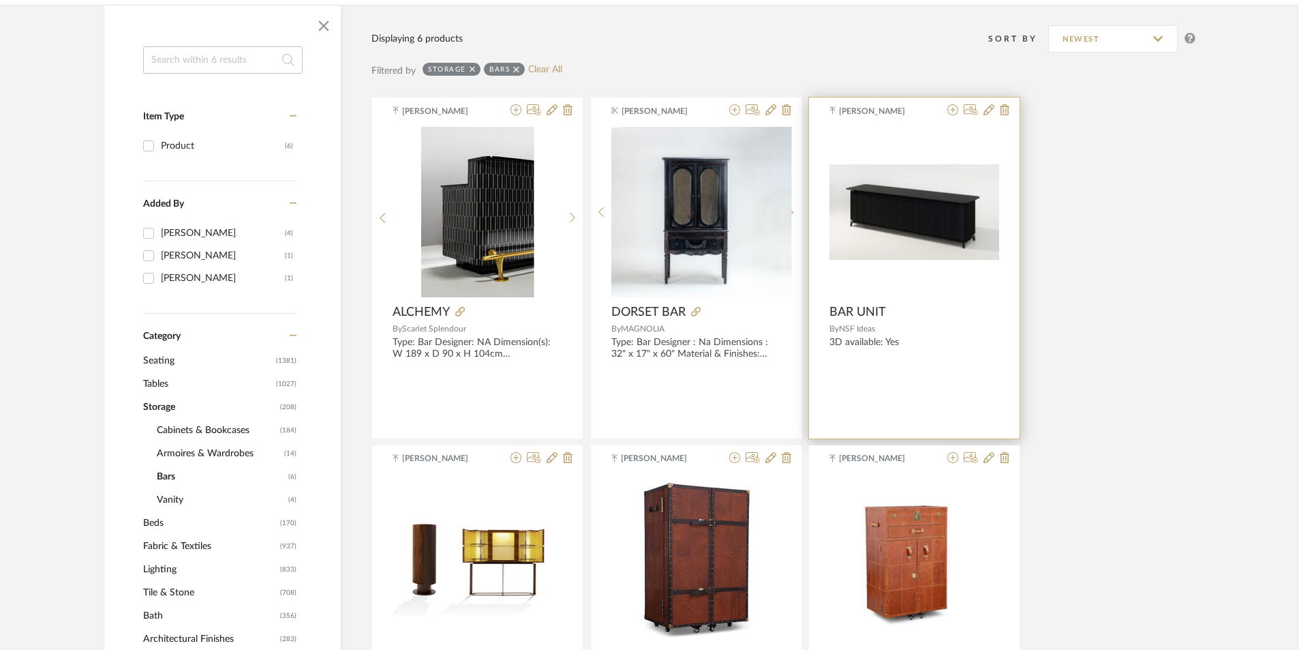
click at [0, 0] on img at bounding box center [0, 0] width 0 height 0
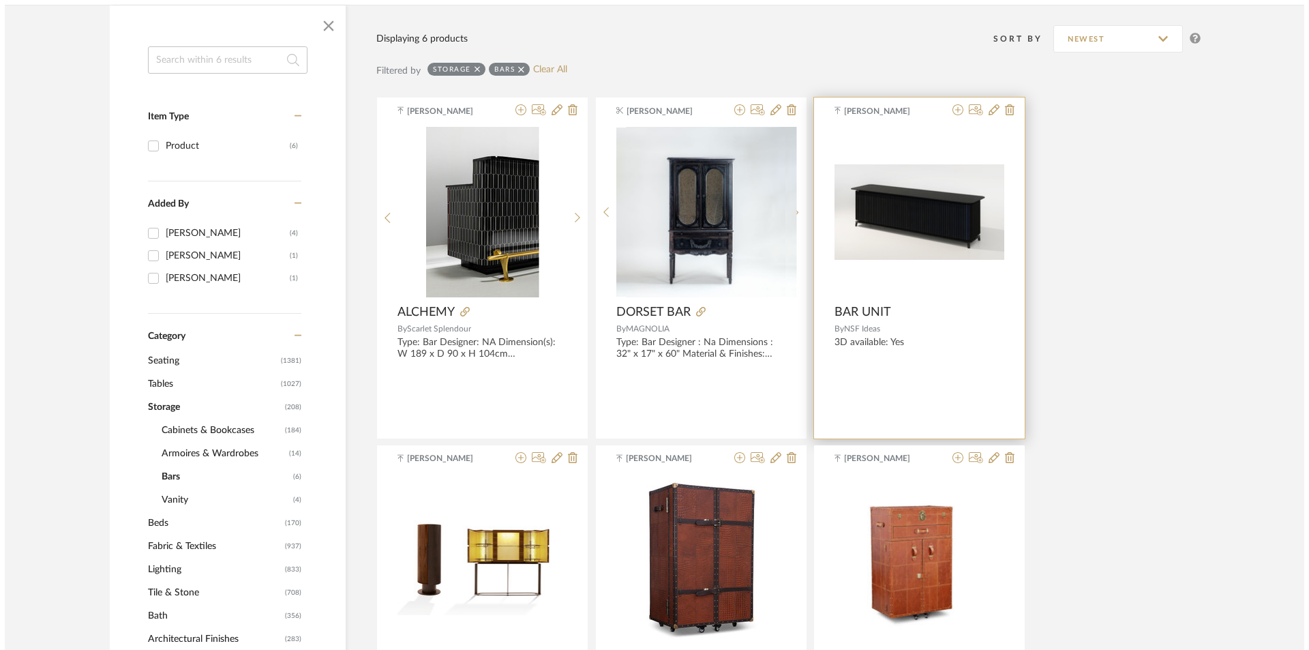
scroll to position [0, 0]
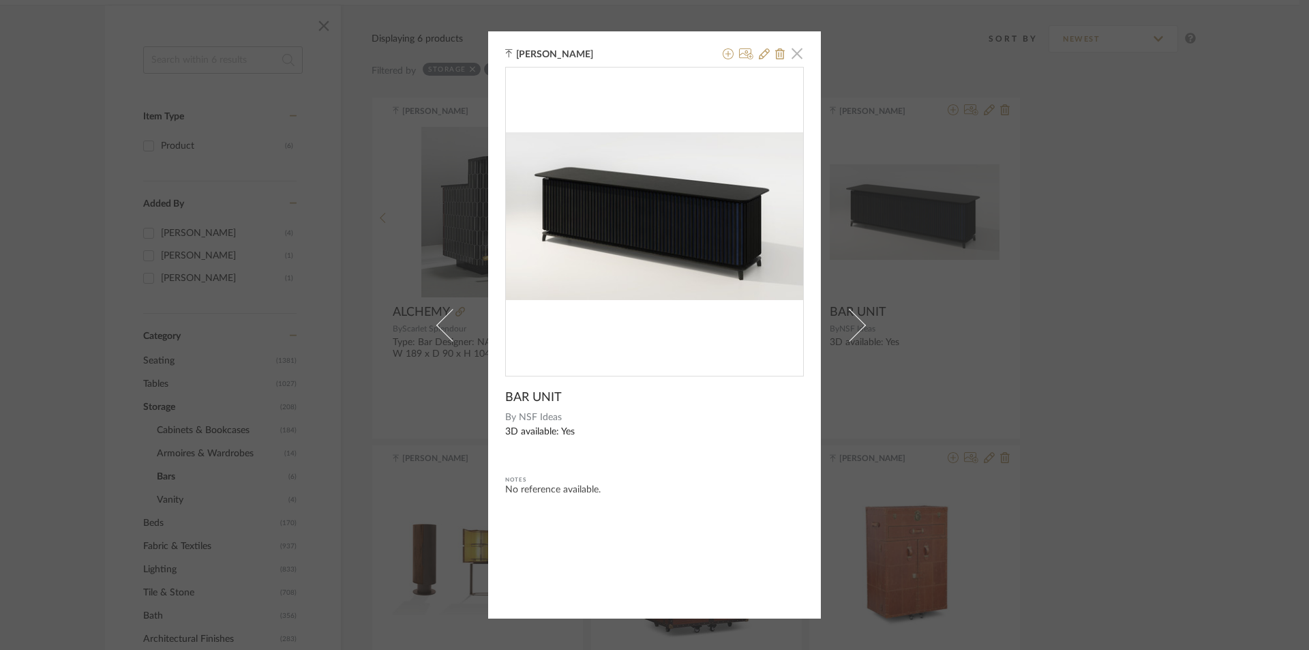
click at [793, 61] on span "button" at bounding box center [796, 53] width 27 height 27
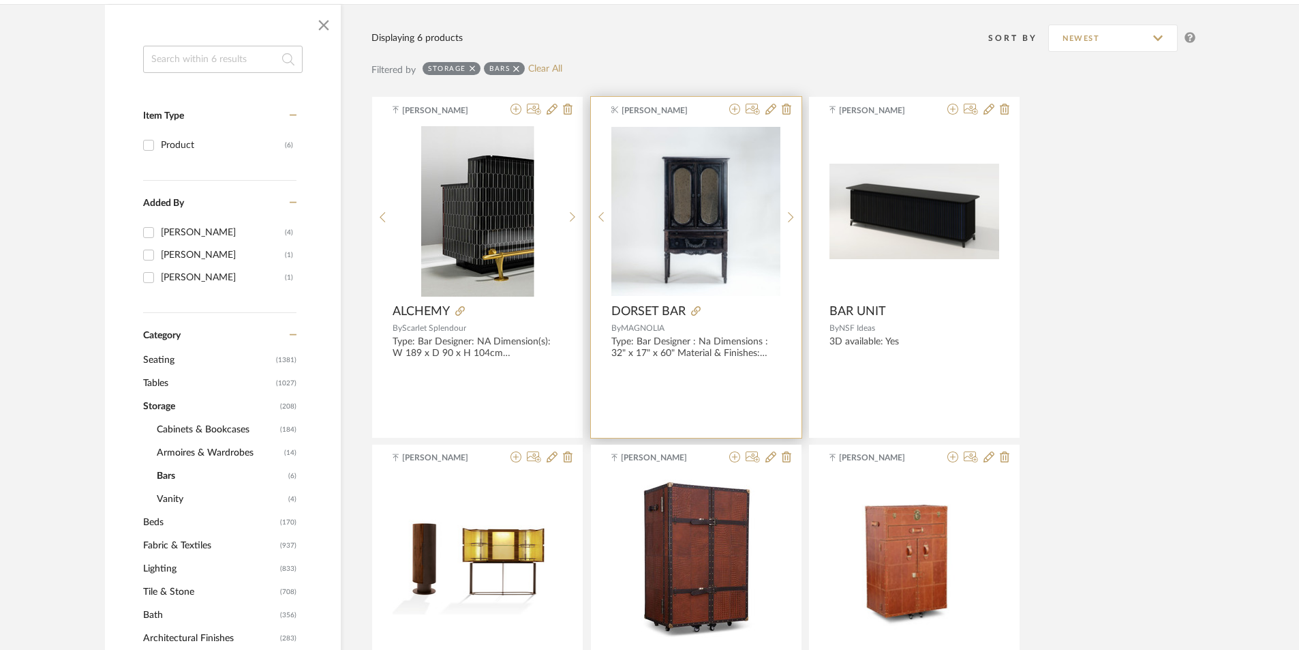
scroll to position [225, 0]
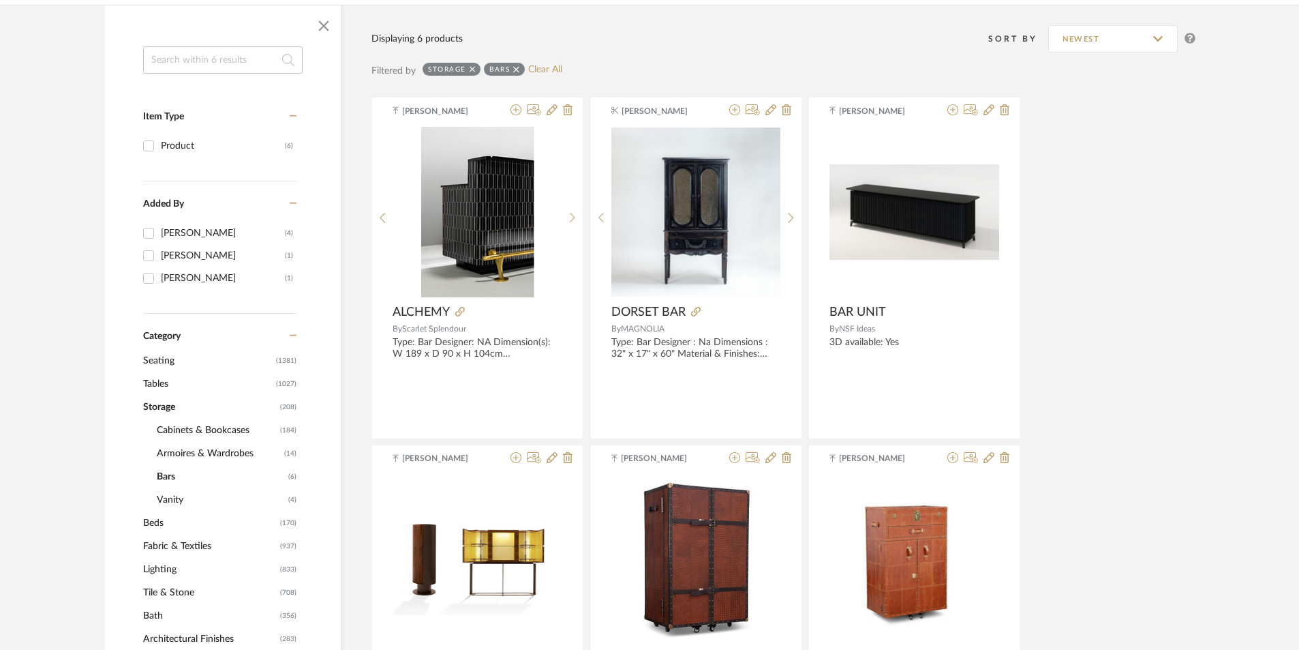
click at [516, 72] on icon at bounding box center [516, 70] width 6 height 10
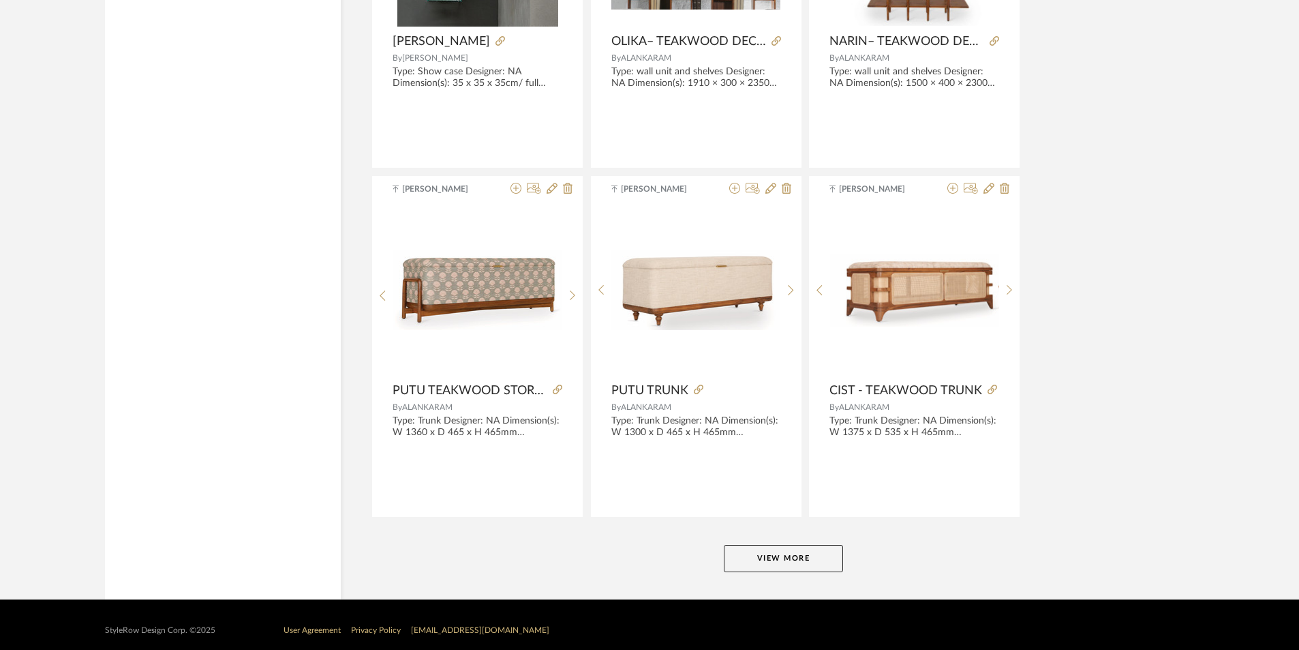
scroll to position [3994, 0]
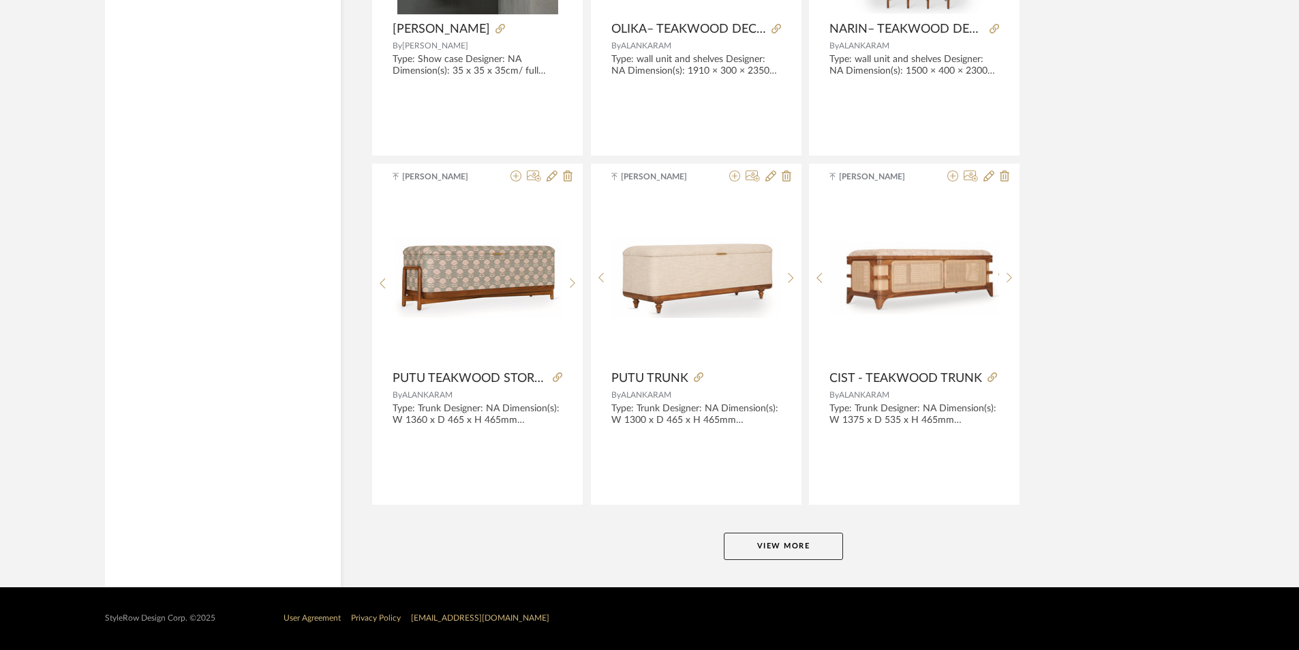
click at [798, 587] on div "StyleRow Design Corp. ©2025 User Agreement Privacy Policy [EMAIL_ADDRESS][DOMAI…" at bounding box center [650, 618] width 1130 height 63
click at [785, 541] on button "View More" at bounding box center [783, 545] width 119 height 27
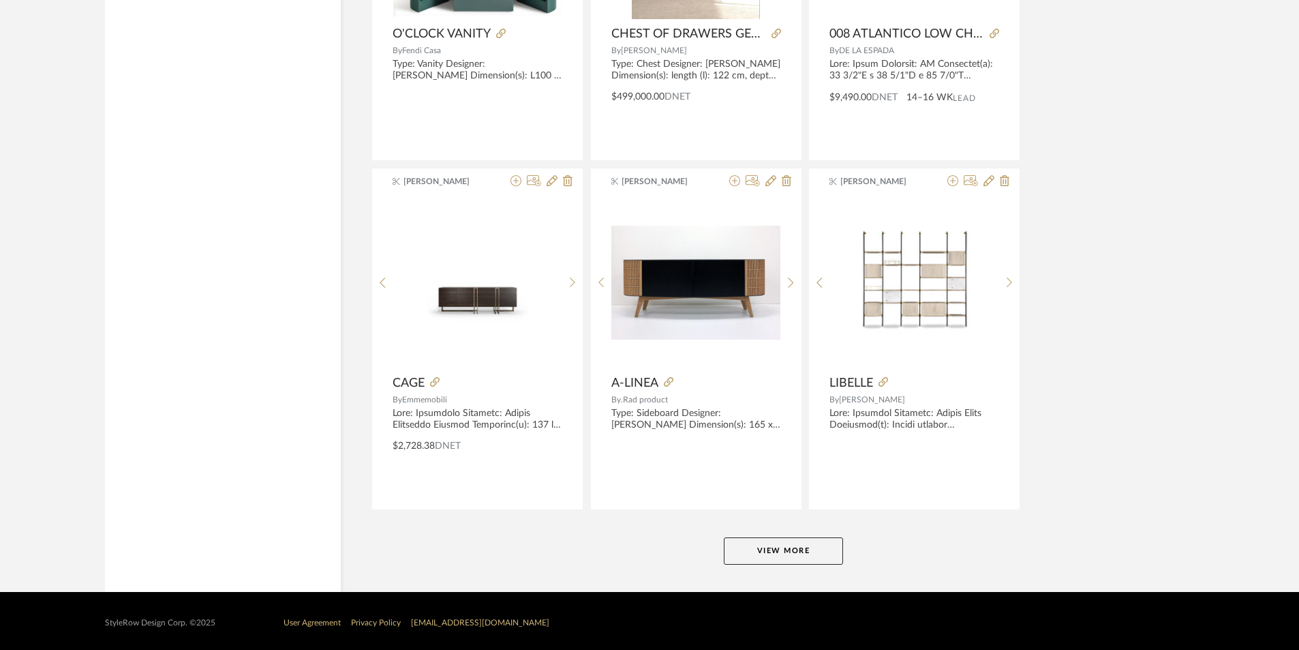
scroll to position [8178, 0]
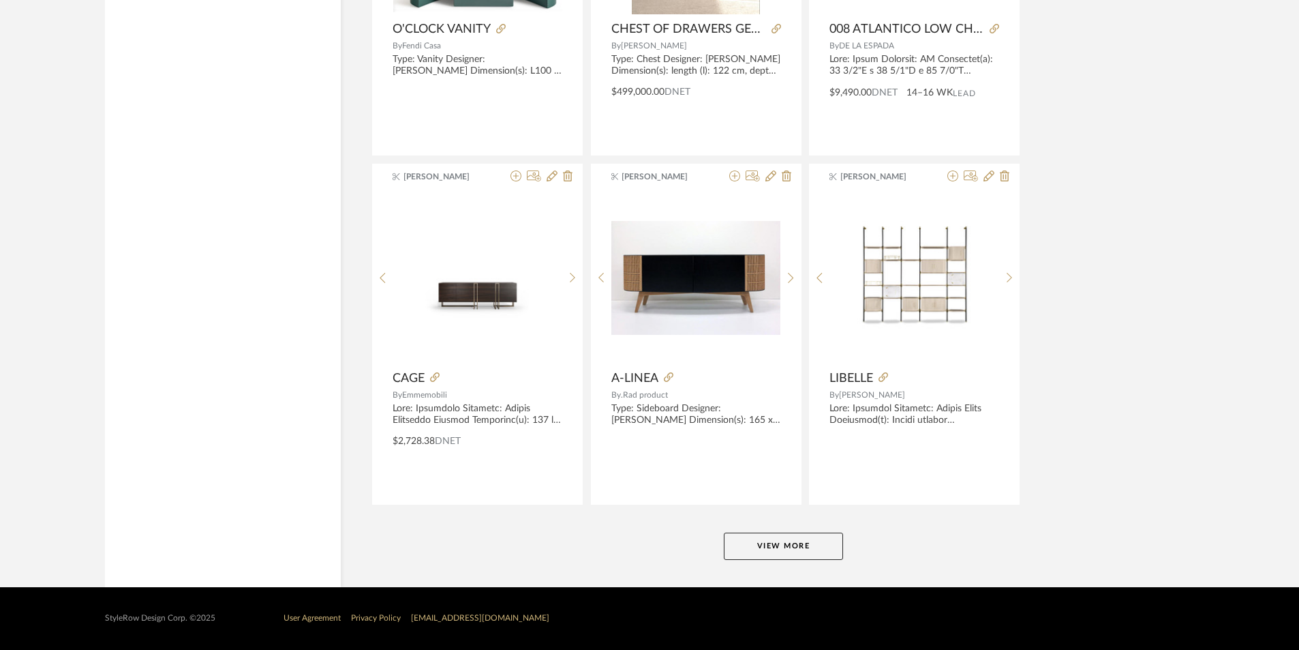
click at [802, 544] on button "View More" at bounding box center [783, 545] width 119 height 27
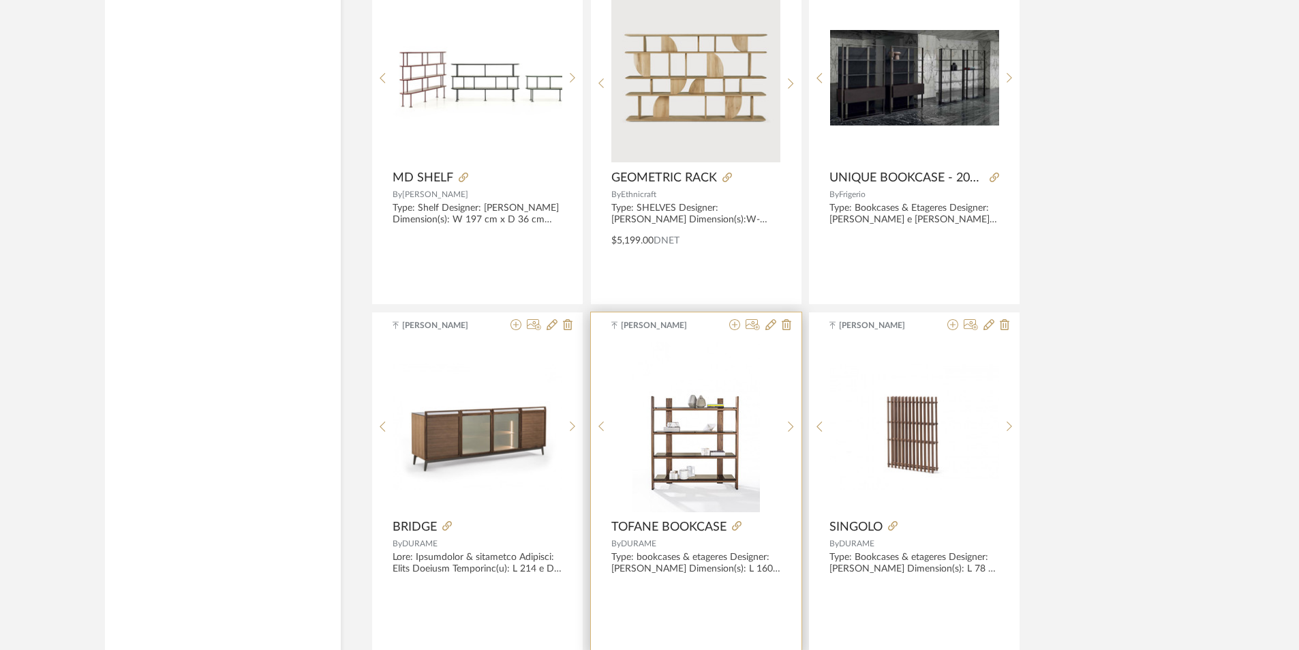
scroll to position [9474, 0]
